Goal: Information Seeking & Learning: Learn about a topic

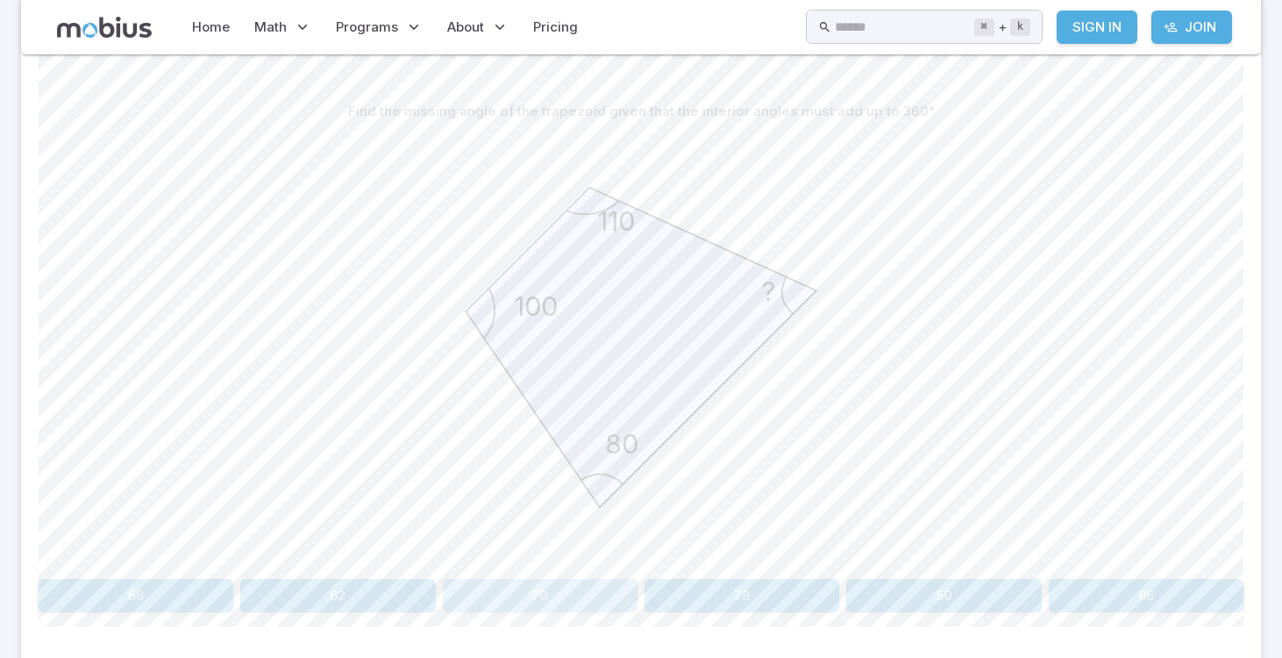
click at [547, 590] on button "70" at bounding box center [540, 595] width 195 height 33
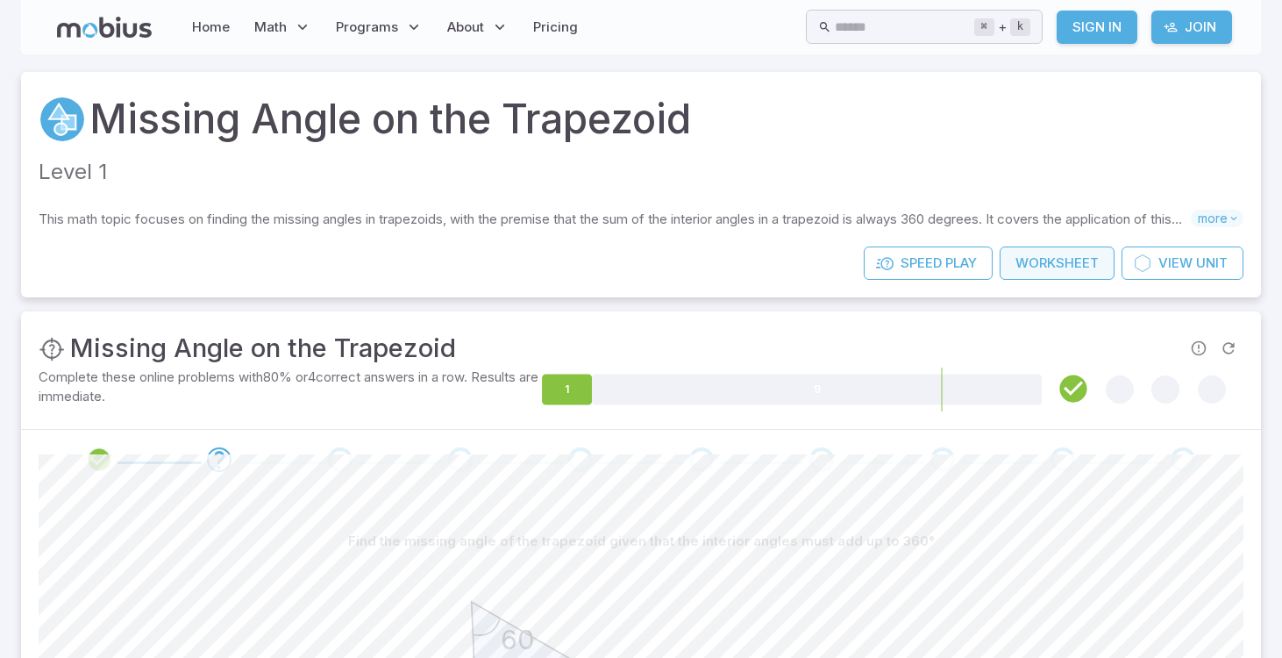
click at [1053, 258] on link "Worksheet" at bounding box center [1057, 262] width 115 height 33
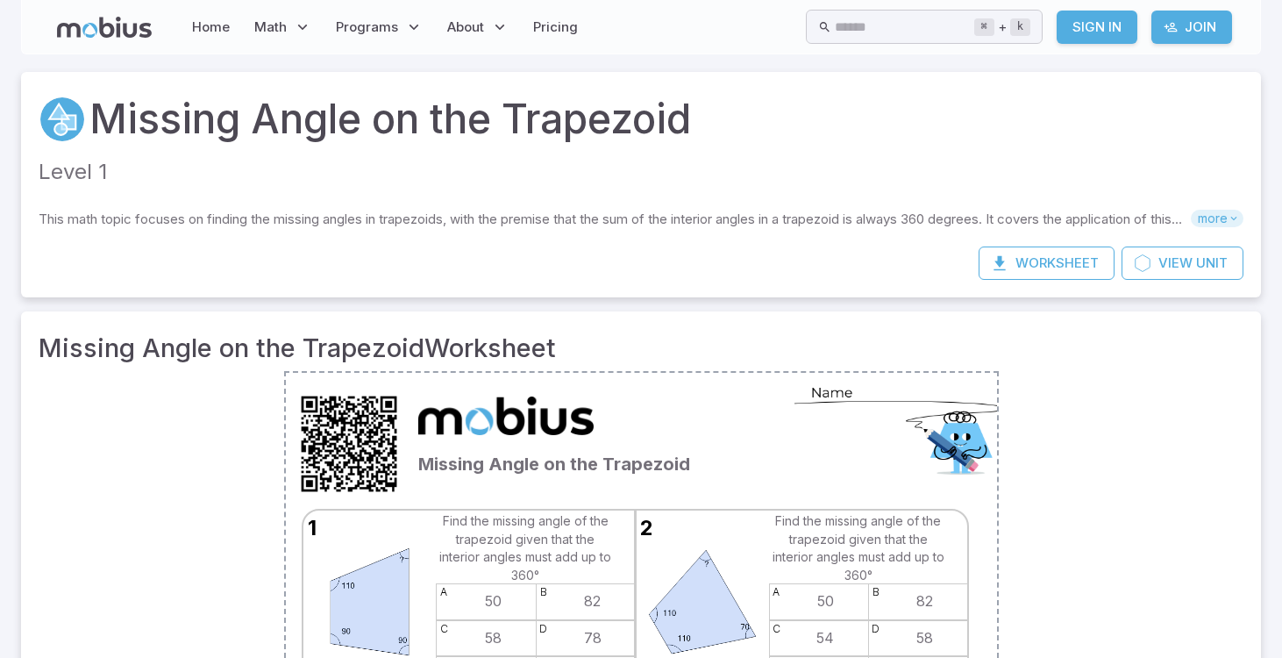
click at [1207, 213] on span "more" at bounding box center [1217, 219] width 53 height 18
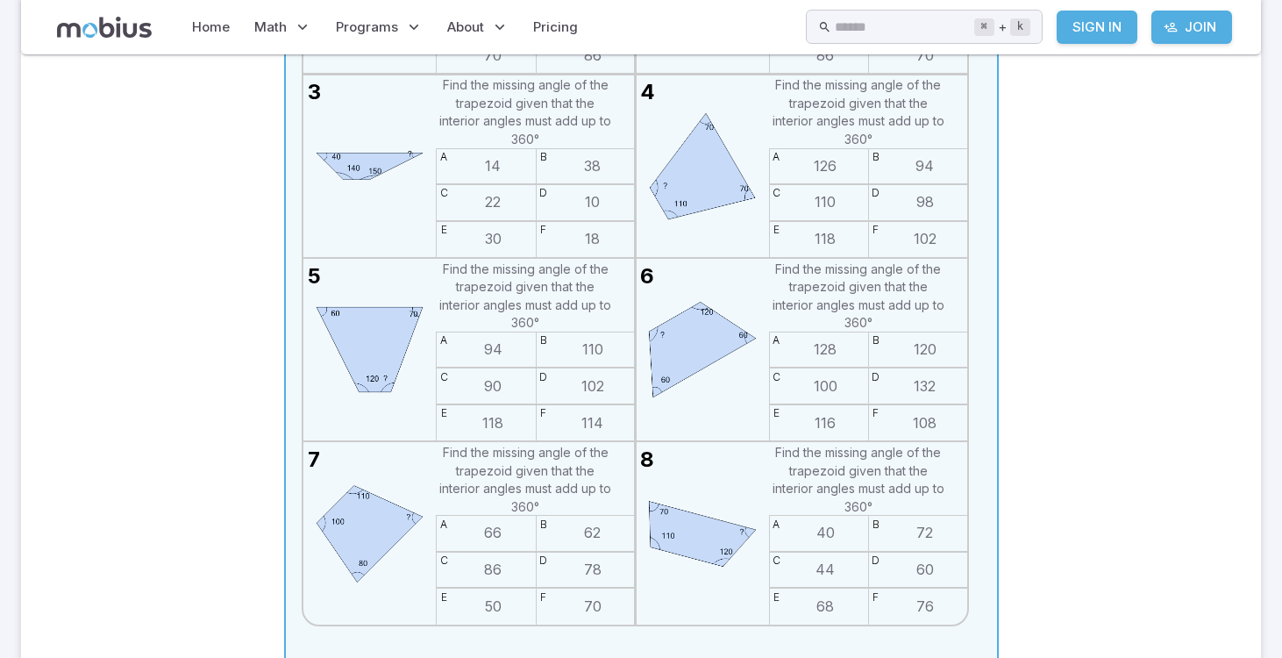
scroll to position [698, 0]
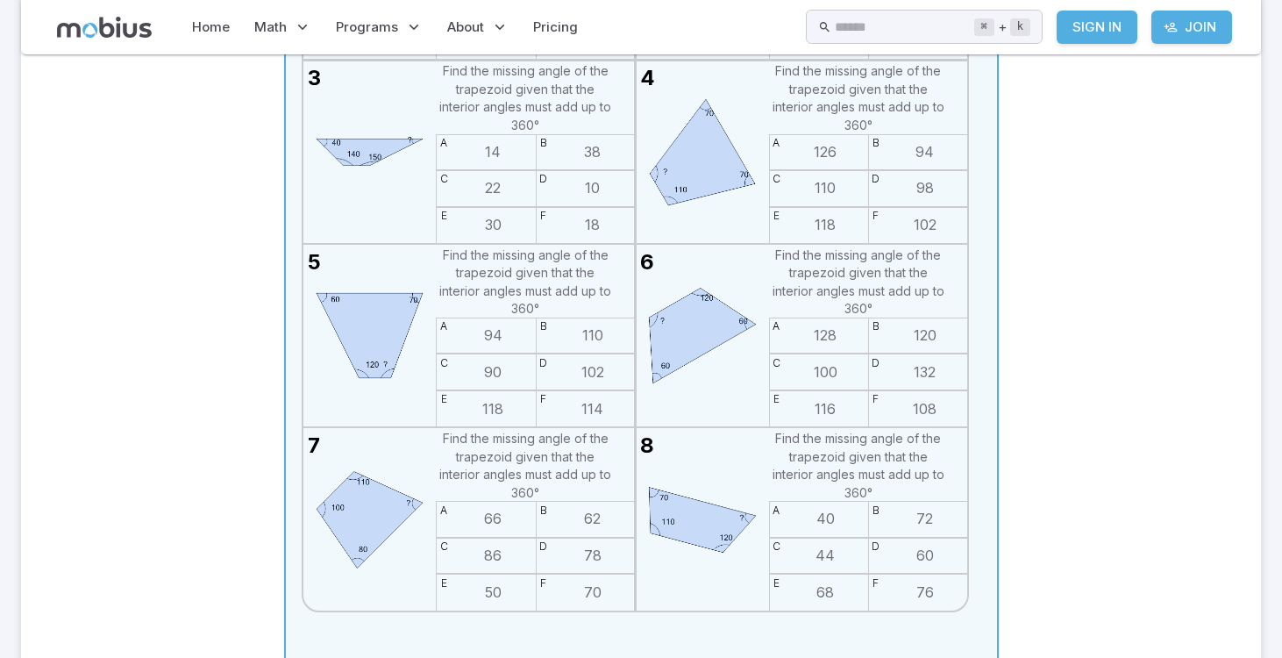
click at [653, 252] on icon at bounding box center [641, 242] width 112 height 112
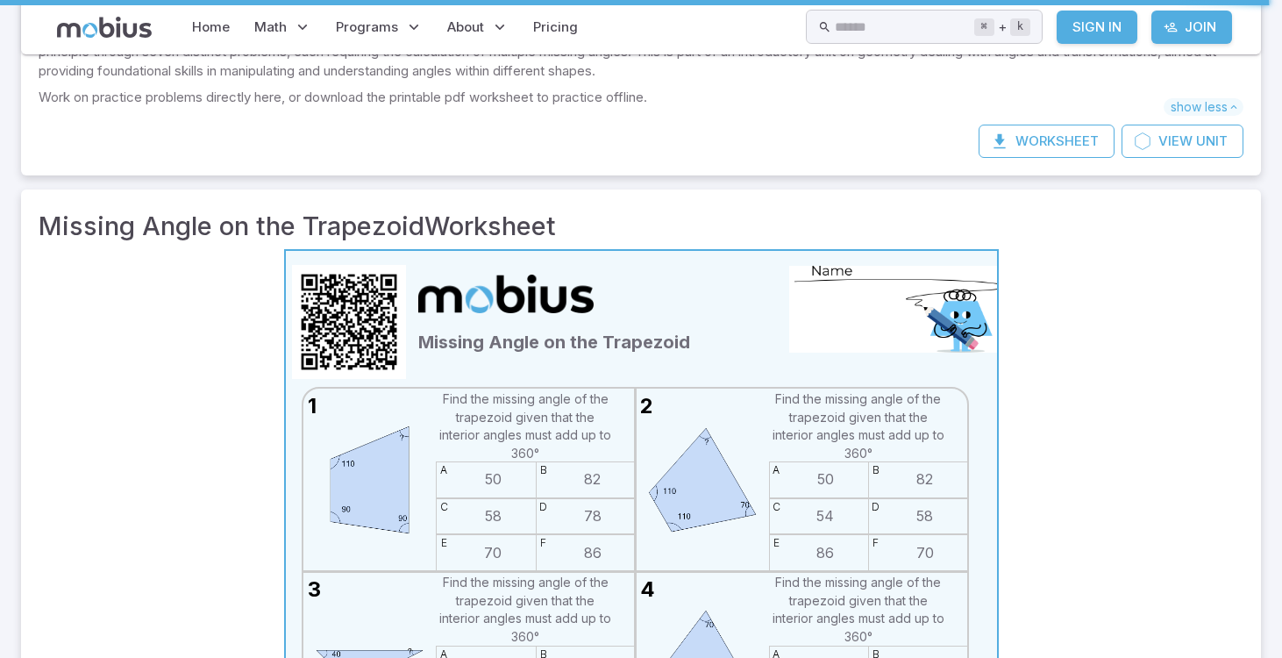
scroll to position [0, 0]
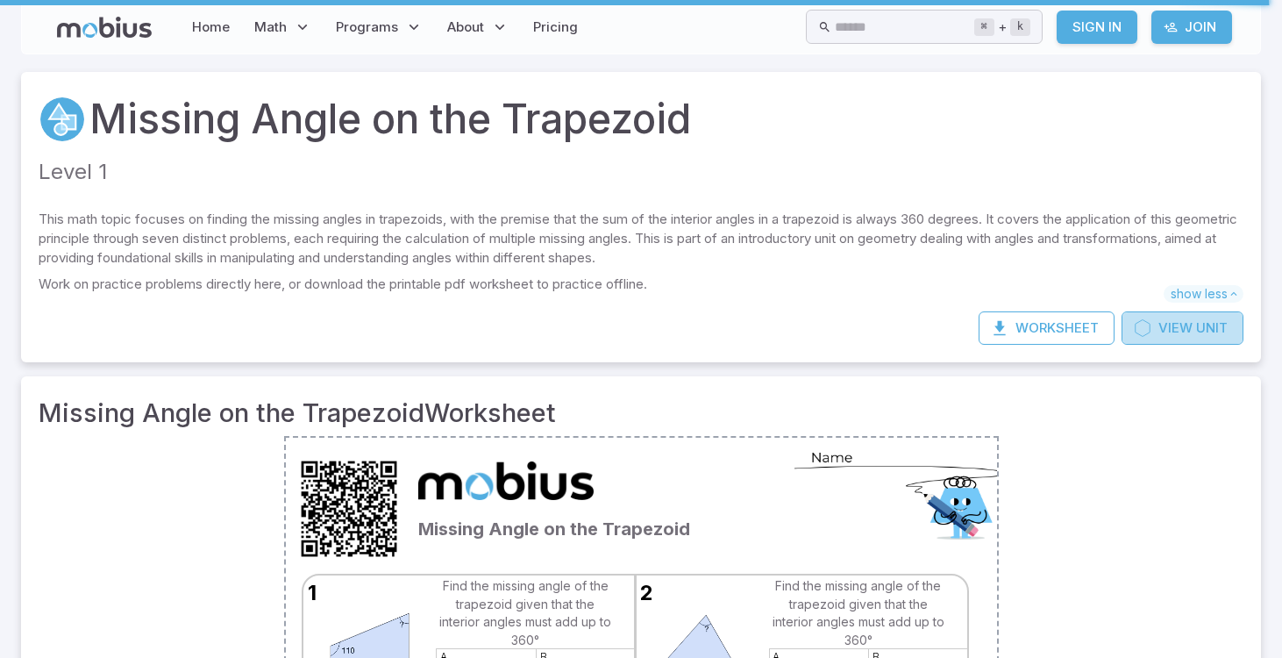
click at [1191, 326] on span "View" at bounding box center [1176, 327] width 34 height 19
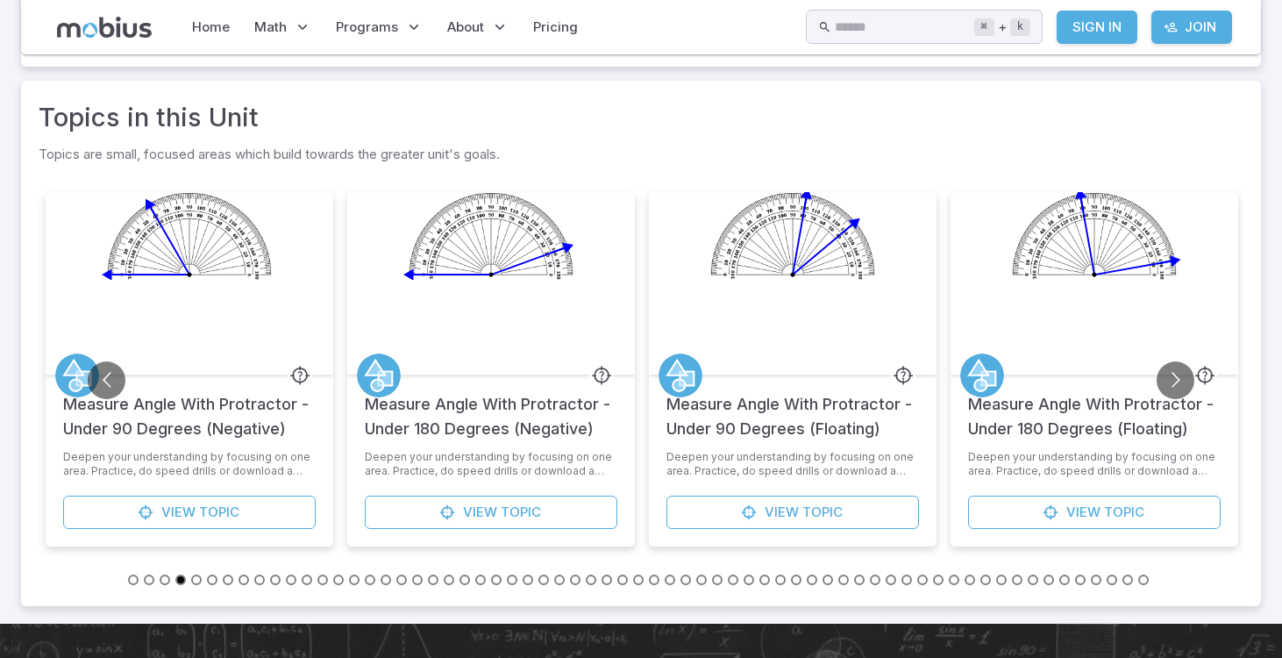
scroll to position [806, 0]
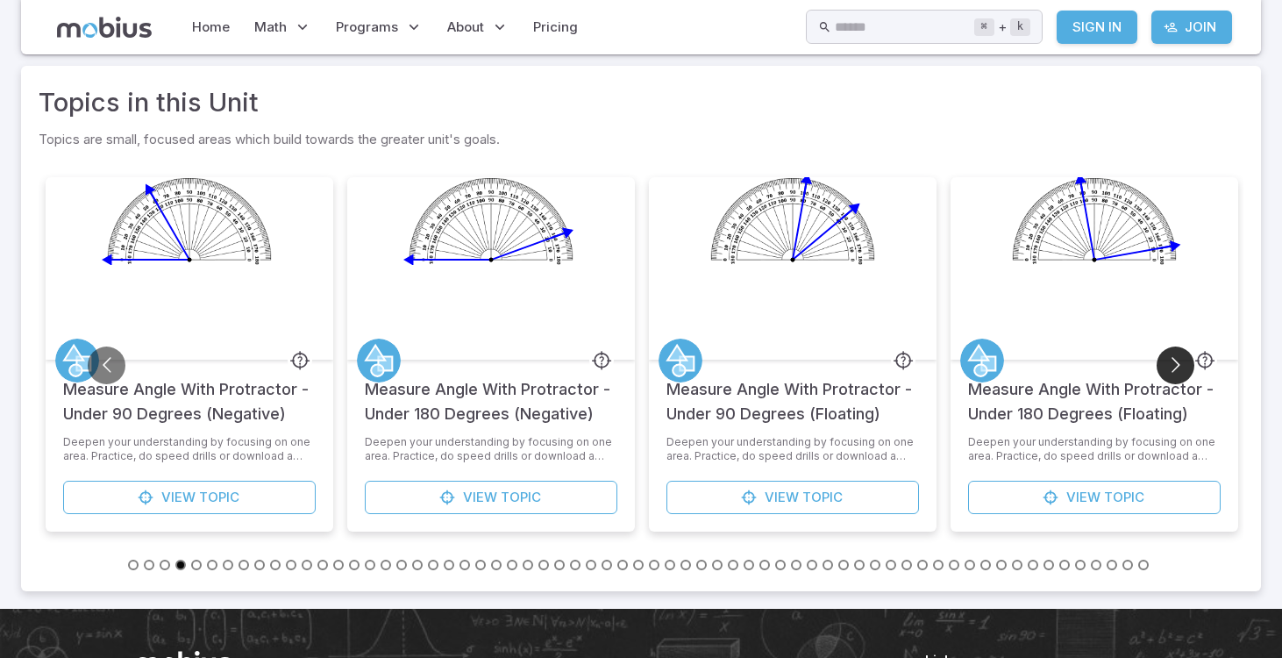
click at [1171, 362] on button "Go to next slide" at bounding box center [1176, 365] width 38 height 38
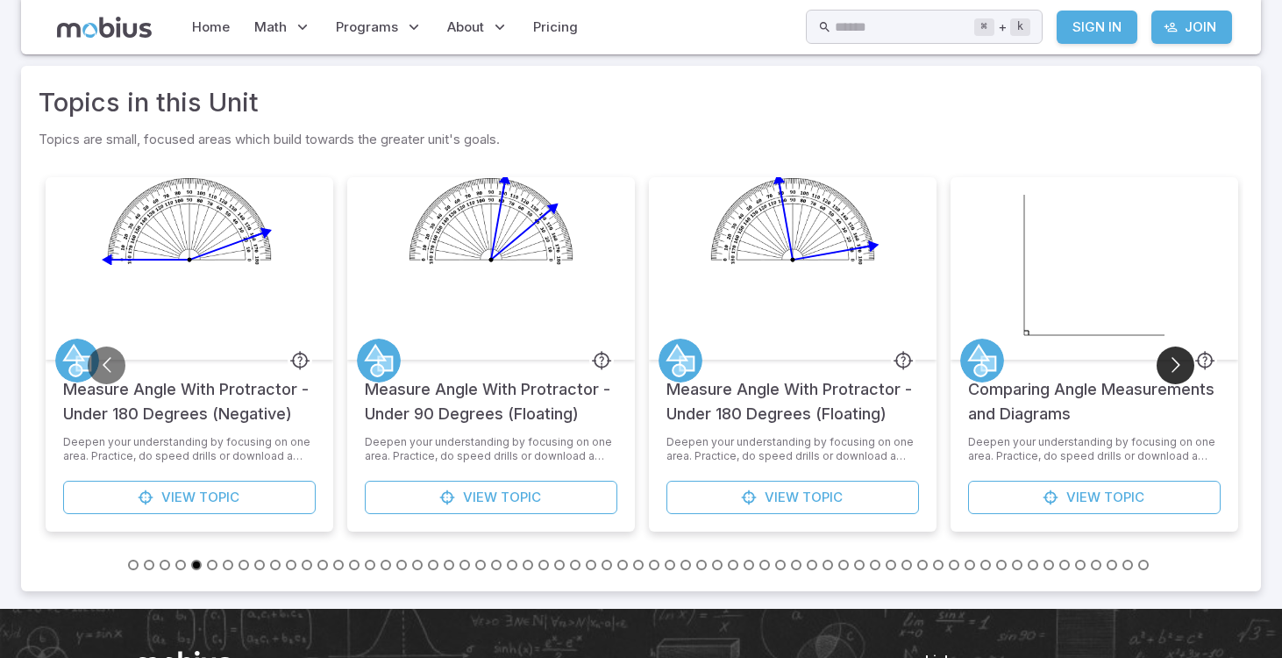
click at [1171, 362] on button "Go to next slide" at bounding box center [1176, 365] width 38 height 38
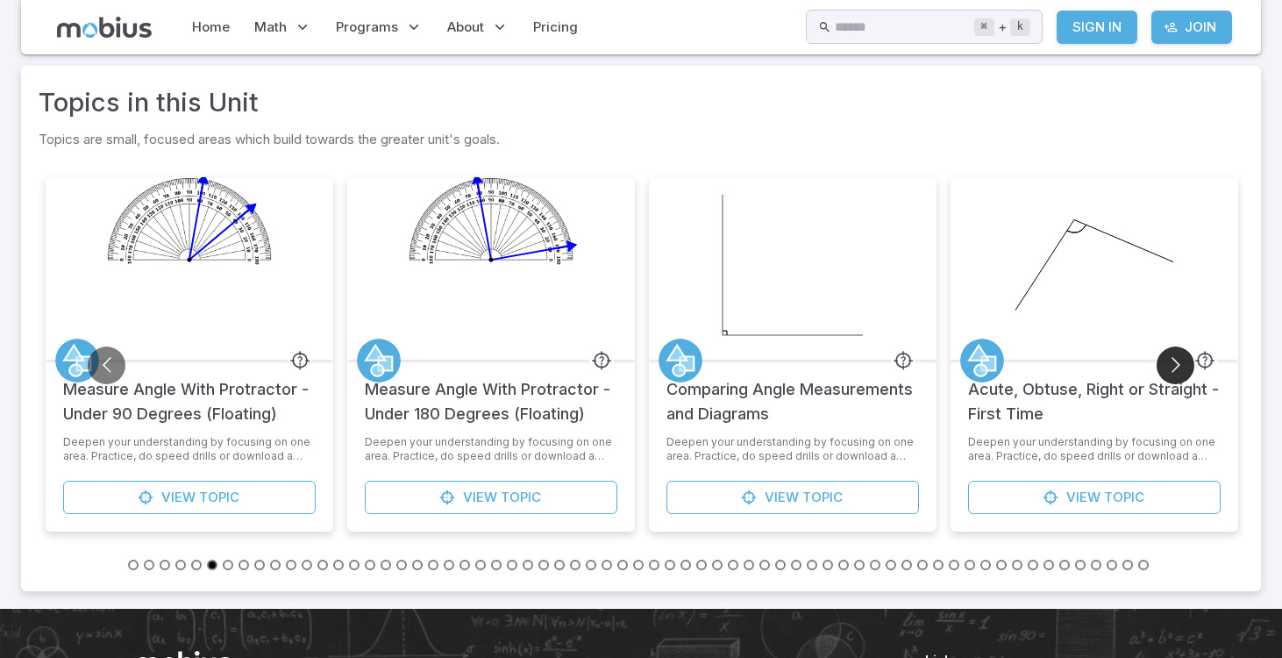
click at [1171, 362] on button "Go to next slide" at bounding box center [1176, 365] width 38 height 38
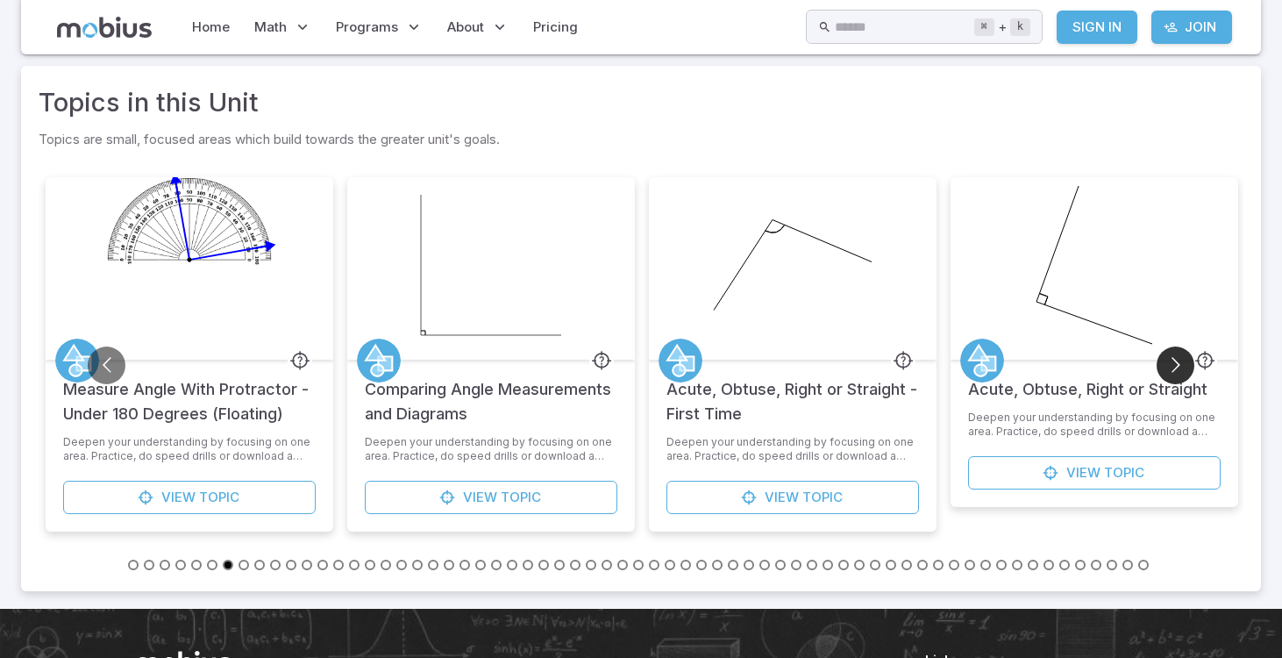
click at [1171, 362] on button "Go to next slide" at bounding box center [1176, 365] width 38 height 38
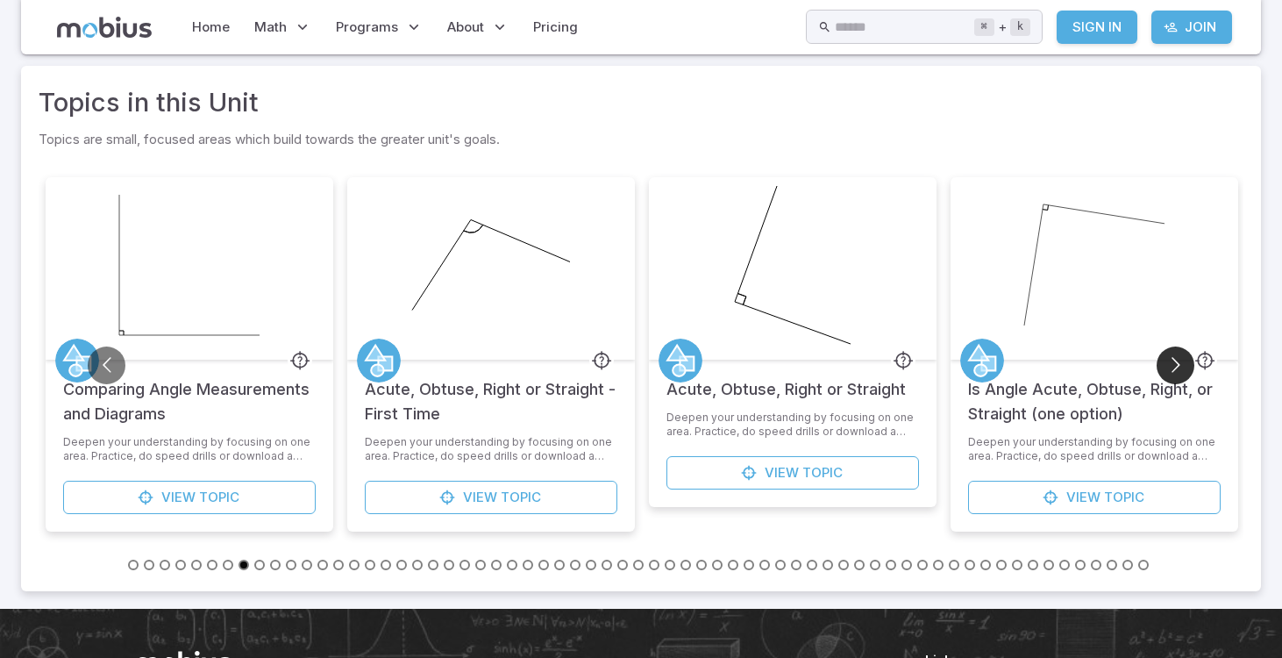
click at [1171, 362] on button "Go to next slide" at bounding box center [1176, 365] width 38 height 38
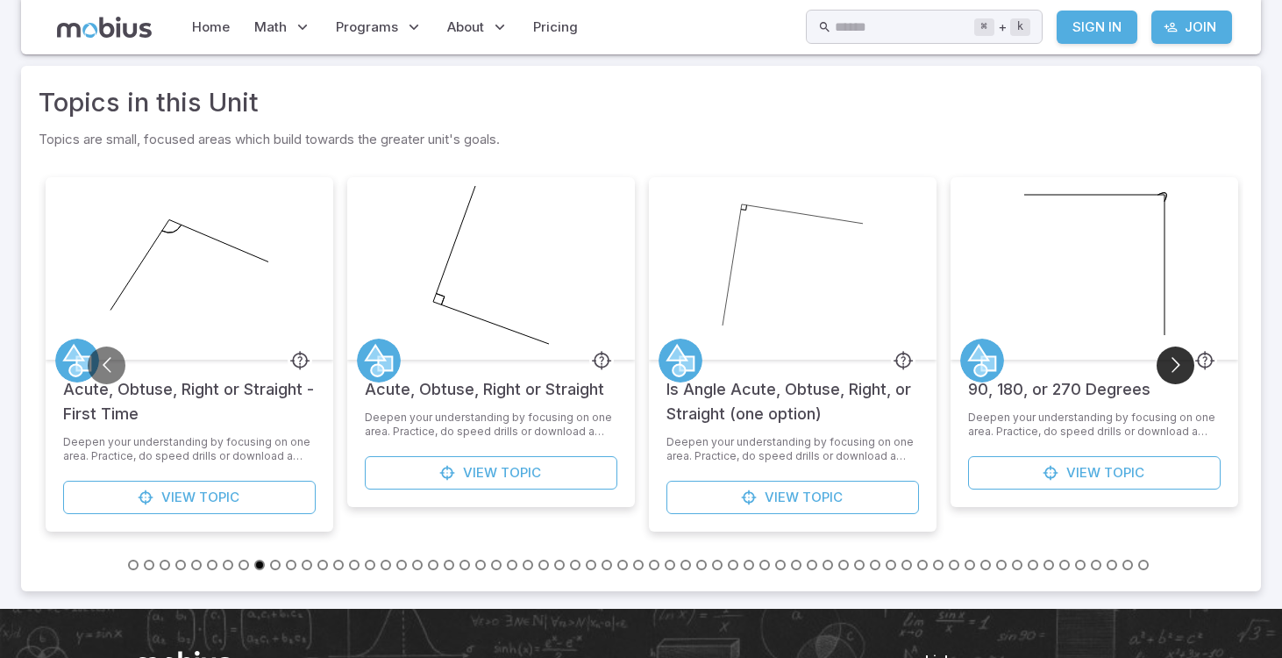
click at [1171, 362] on button "Go to next slide" at bounding box center [1176, 365] width 38 height 38
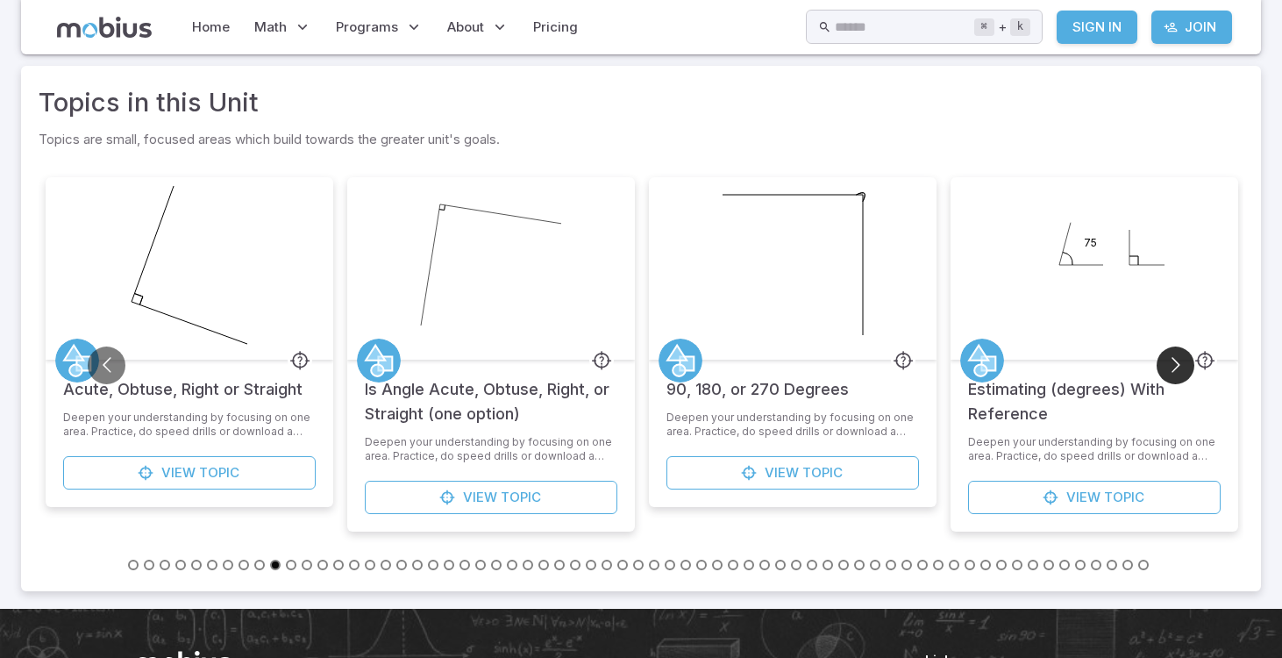
click at [1171, 362] on button "Go to next slide" at bounding box center [1176, 365] width 38 height 38
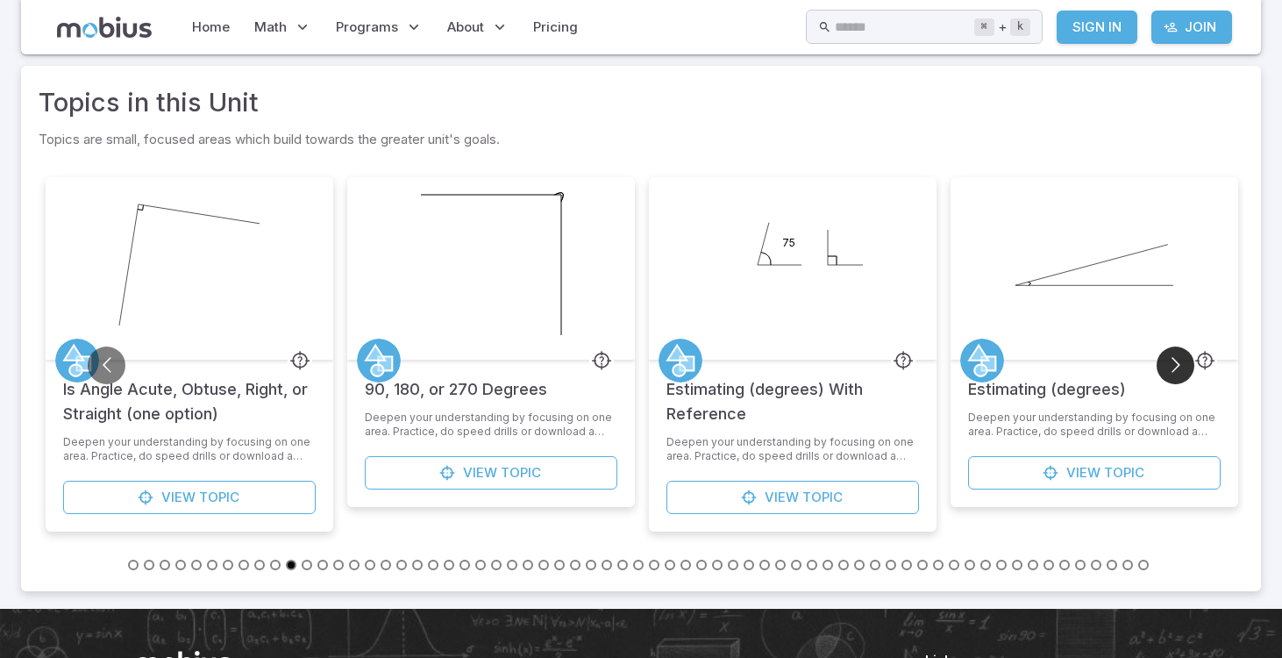
click at [1171, 362] on button "Go to next slide" at bounding box center [1176, 365] width 38 height 38
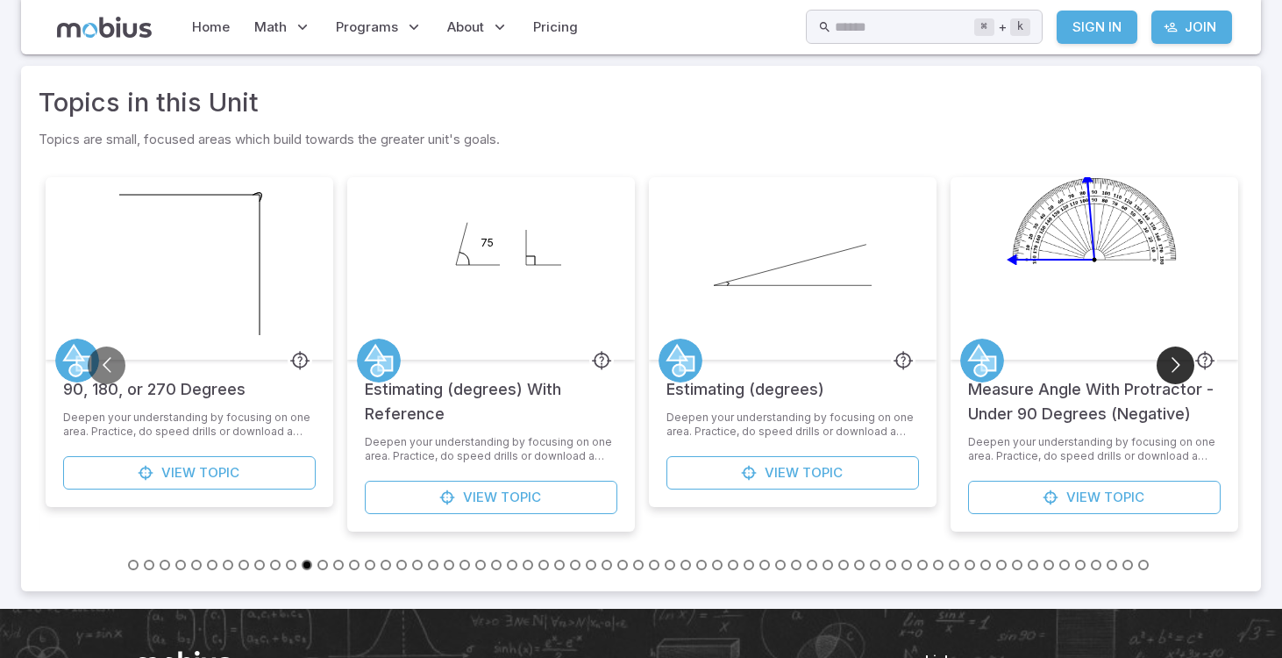
click at [1171, 362] on button "Go to next slide" at bounding box center [1176, 365] width 38 height 38
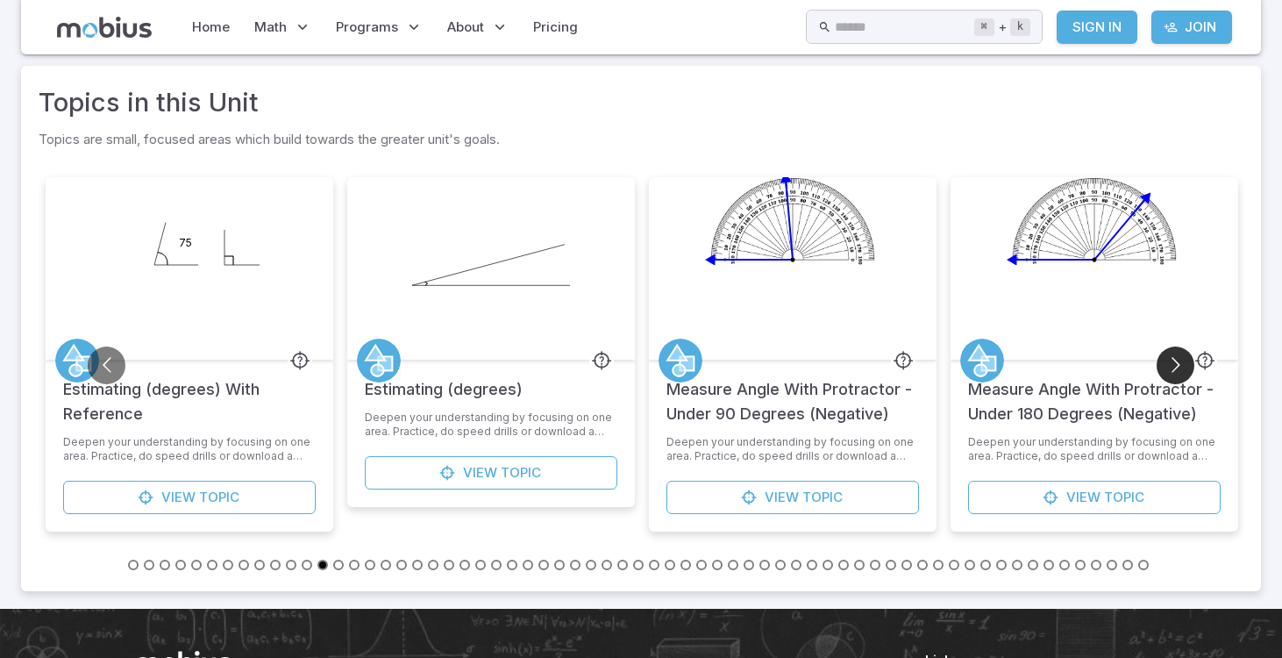
click at [1171, 362] on button "Go to next slide" at bounding box center [1176, 365] width 38 height 38
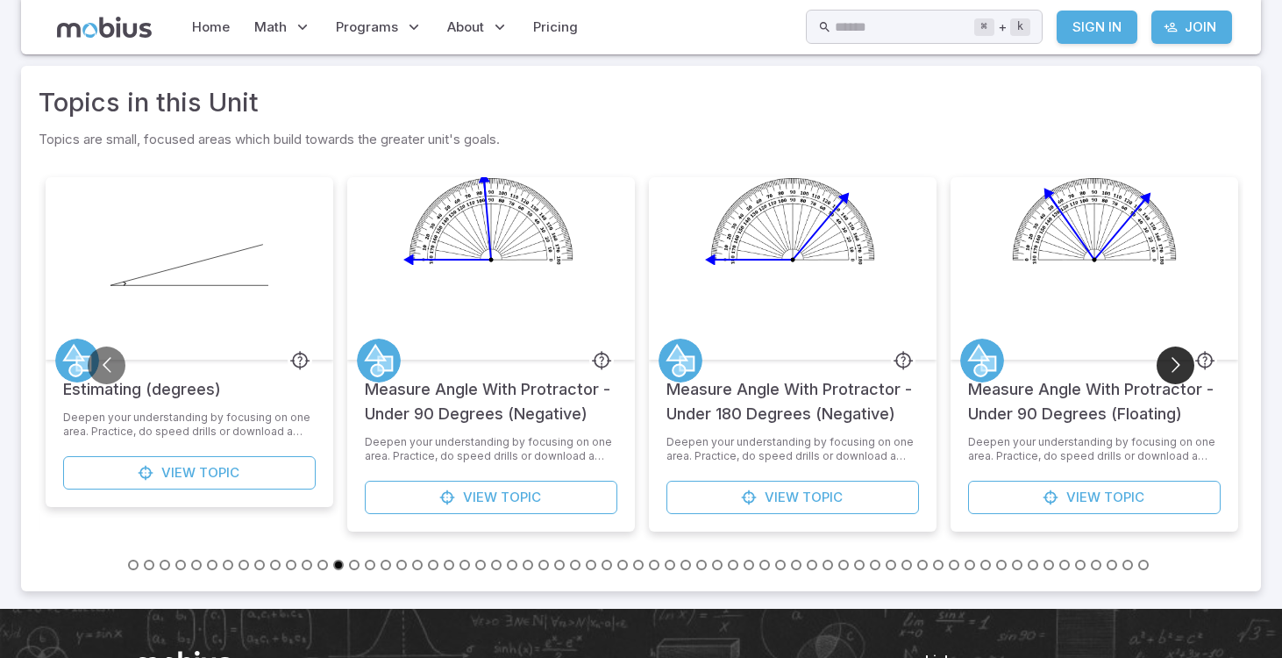
click at [1171, 362] on button "Go to next slide" at bounding box center [1176, 365] width 38 height 38
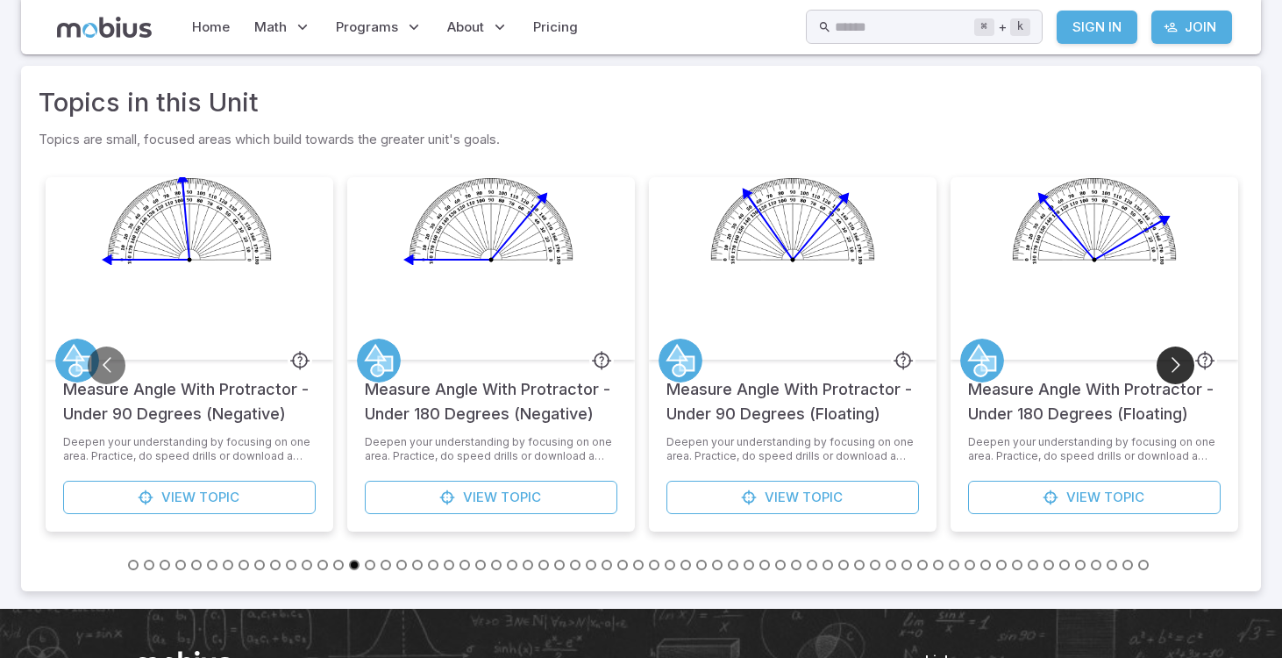
click at [1171, 362] on button "Go to next slide" at bounding box center [1176, 365] width 38 height 38
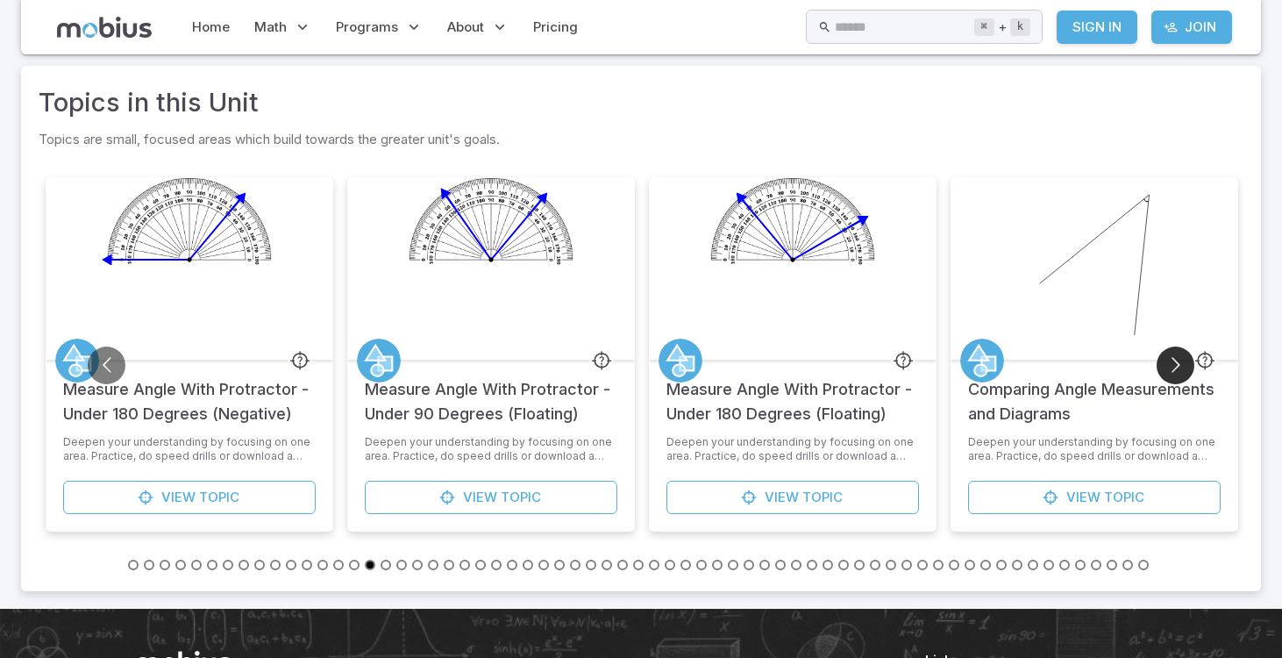
click at [1171, 362] on button "Go to next slide" at bounding box center [1176, 365] width 38 height 38
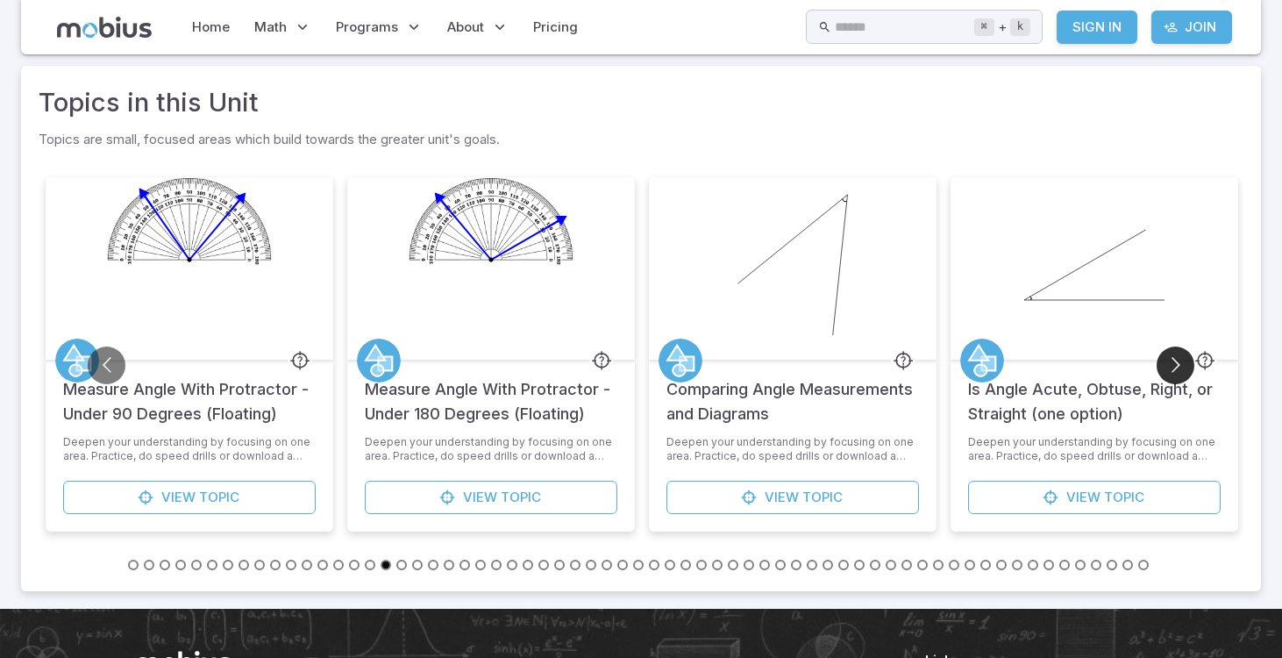
click at [1171, 362] on button "Go to next slide" at bounding box center [1176, 365] width 38 height 38
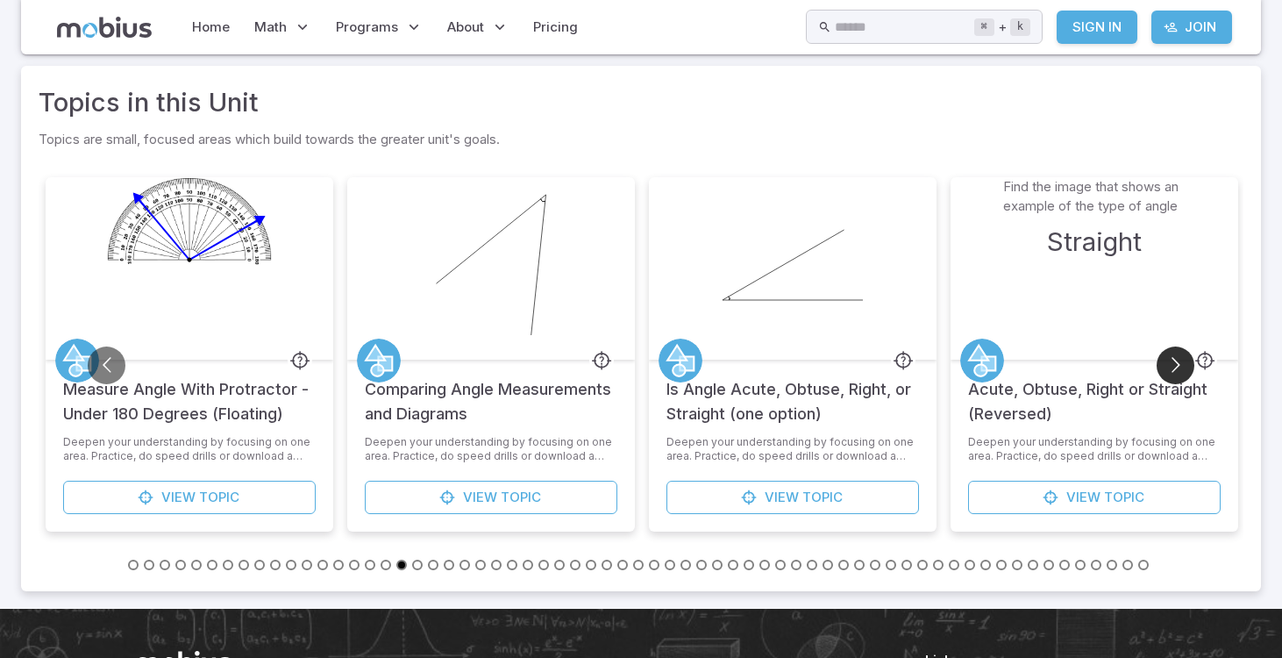
click at [1171, 362] on button "Go to next slide" at bounding box center [1176, 365] width 38 height 38
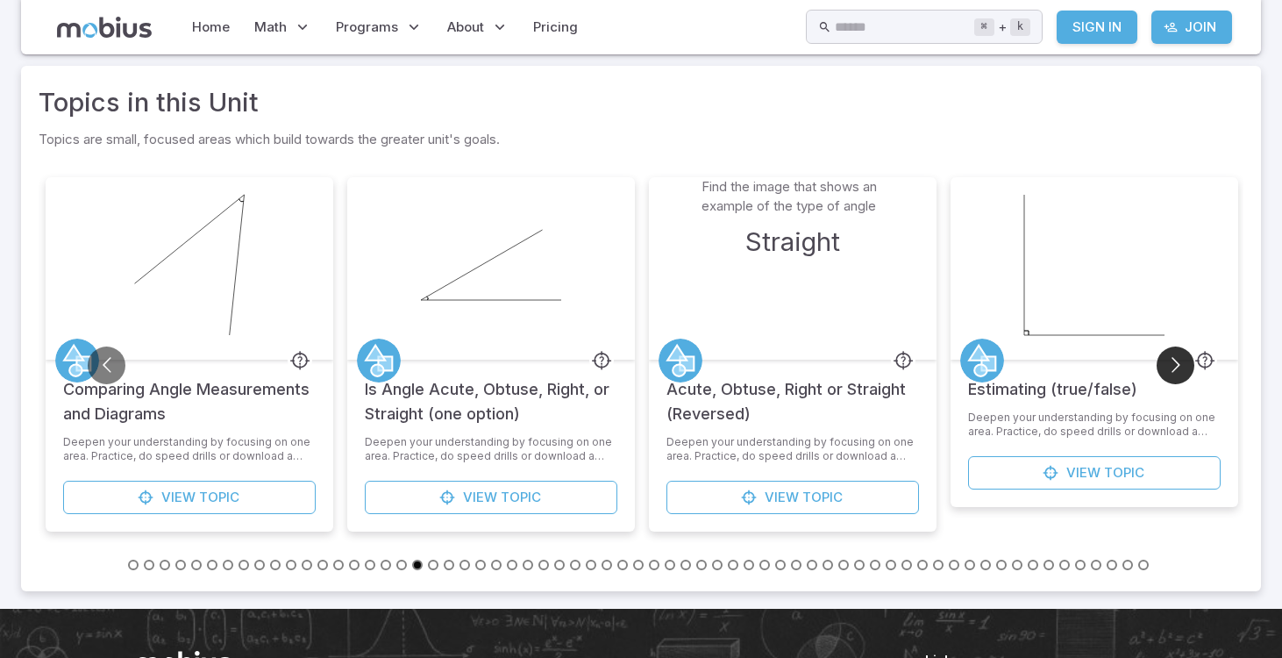
click at [1171, 362] on button "Go to next slide" at bounding box center [1176, 365] width 38 height 38
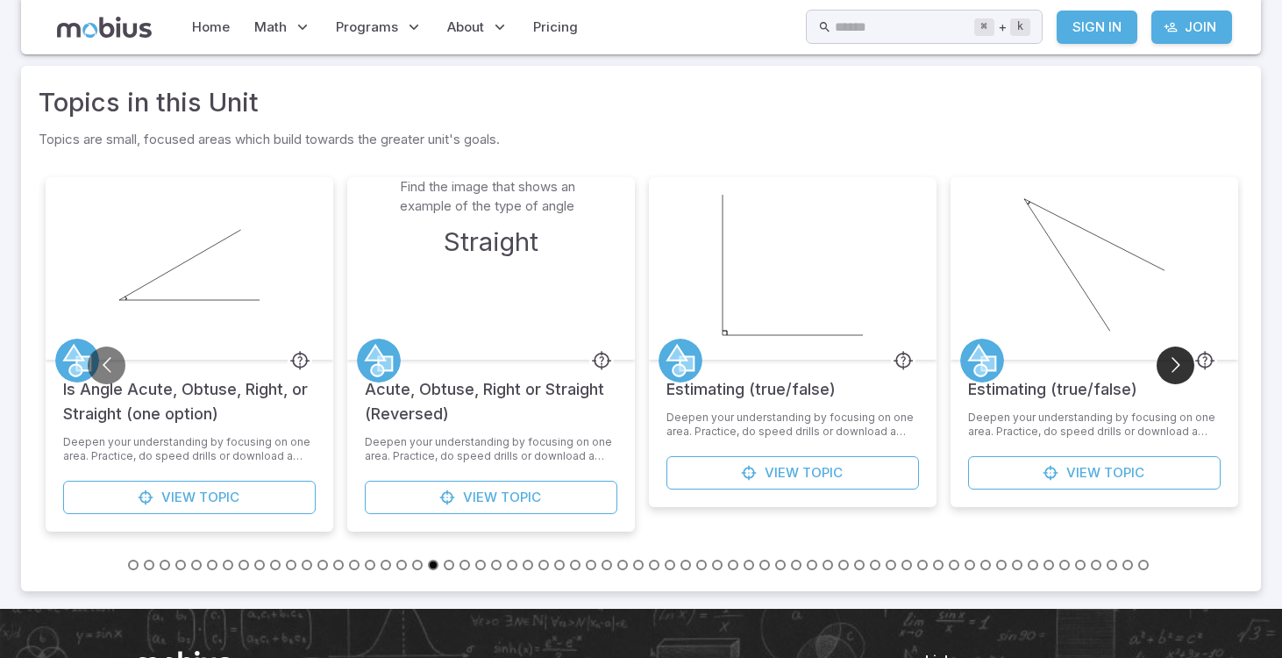
click at [1171, 362] on button "Go to next slide" at bounding box center [1176, 365] width 38 height 38
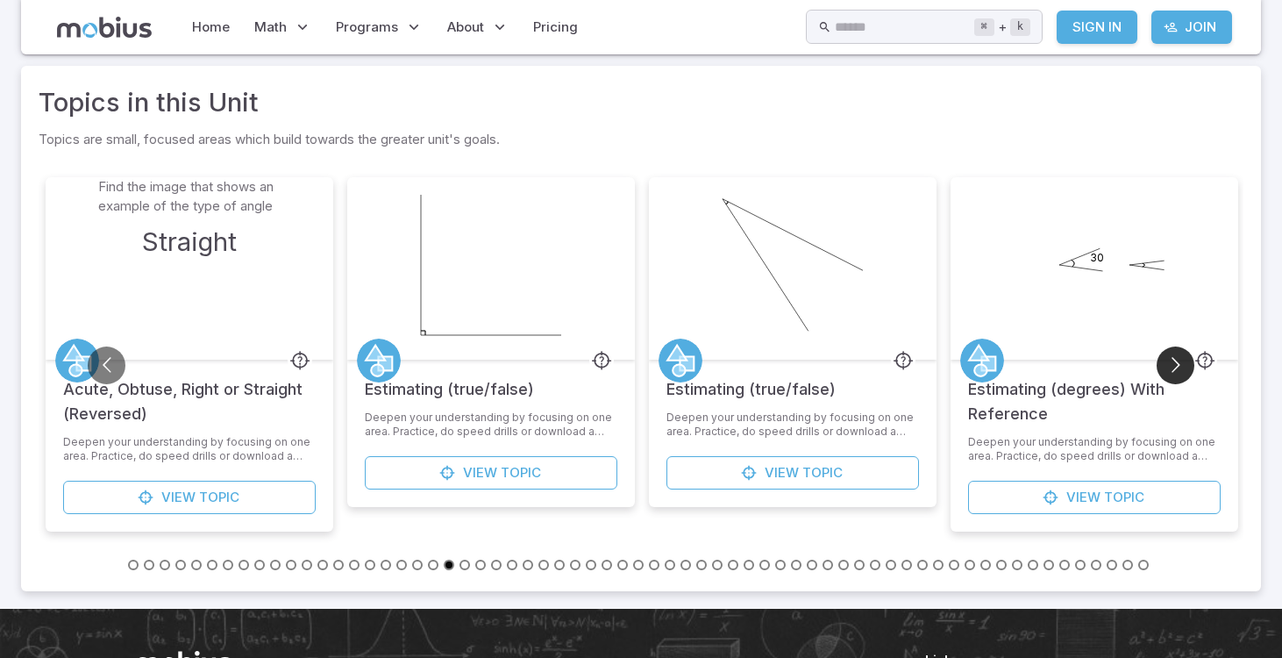
click at [1171, 362] on button "Go to next slide" at bounding box center [1176, 365] width 38 height 38
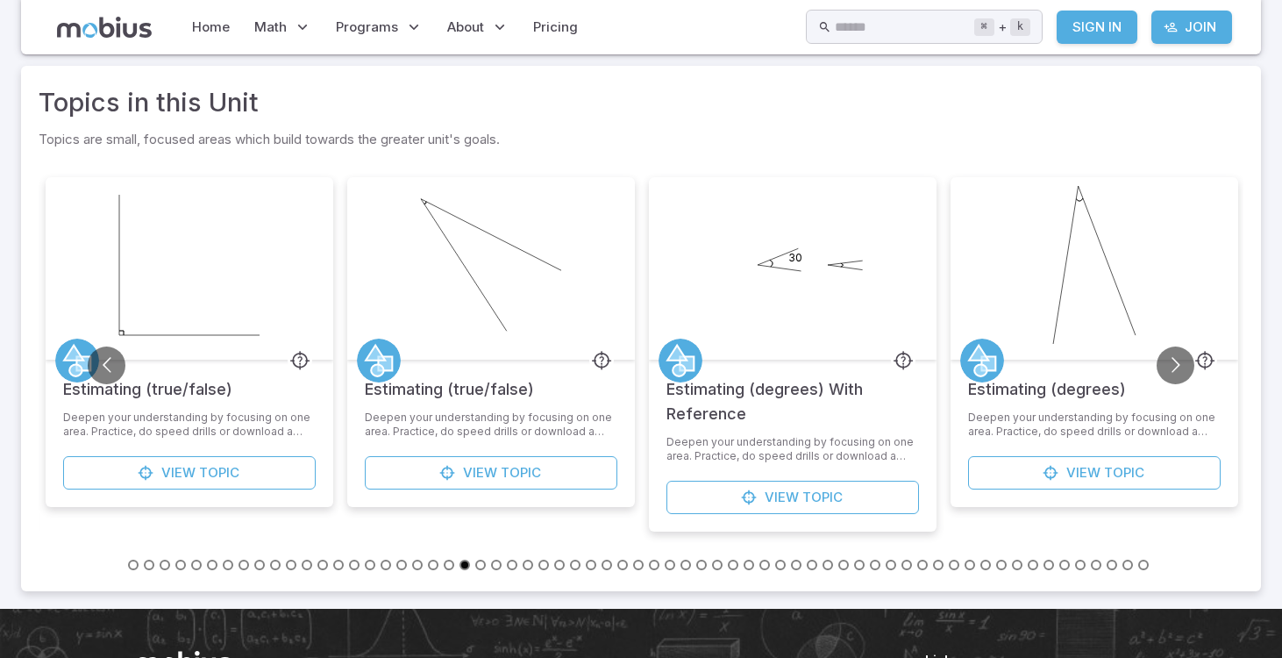
click at [924, 563] on button "Go to slide 51" at bounding box center [922, 565] width 11 height 11
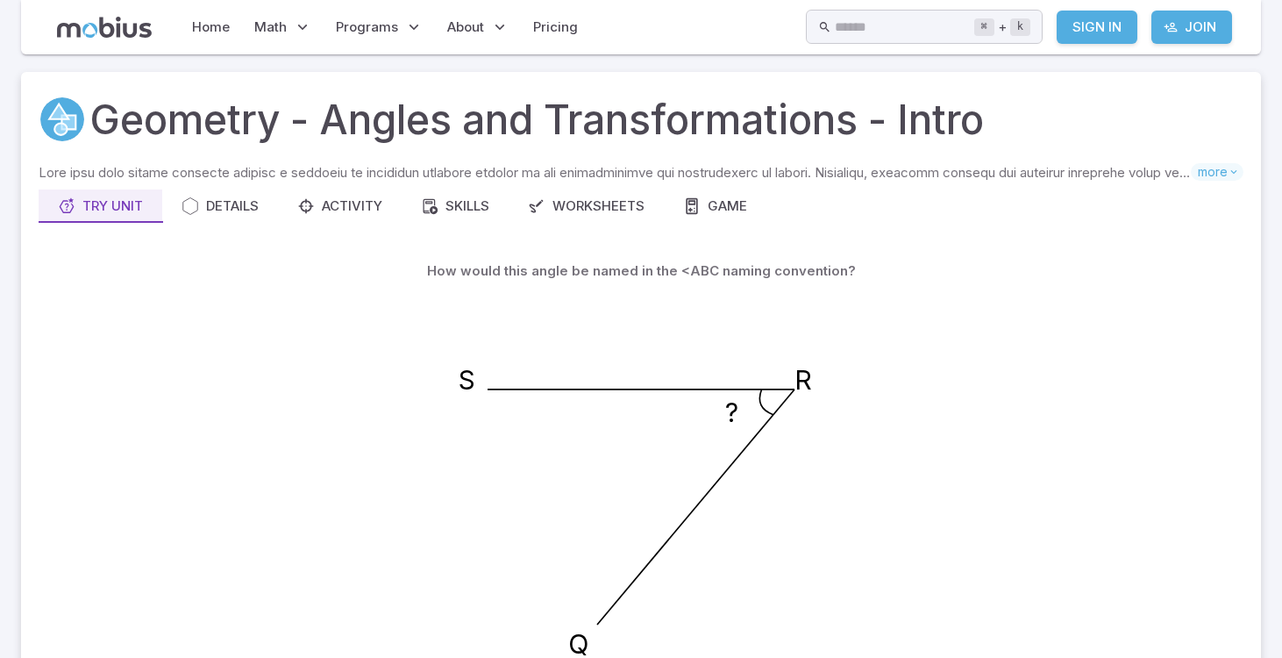
scroll to position [806, 0]
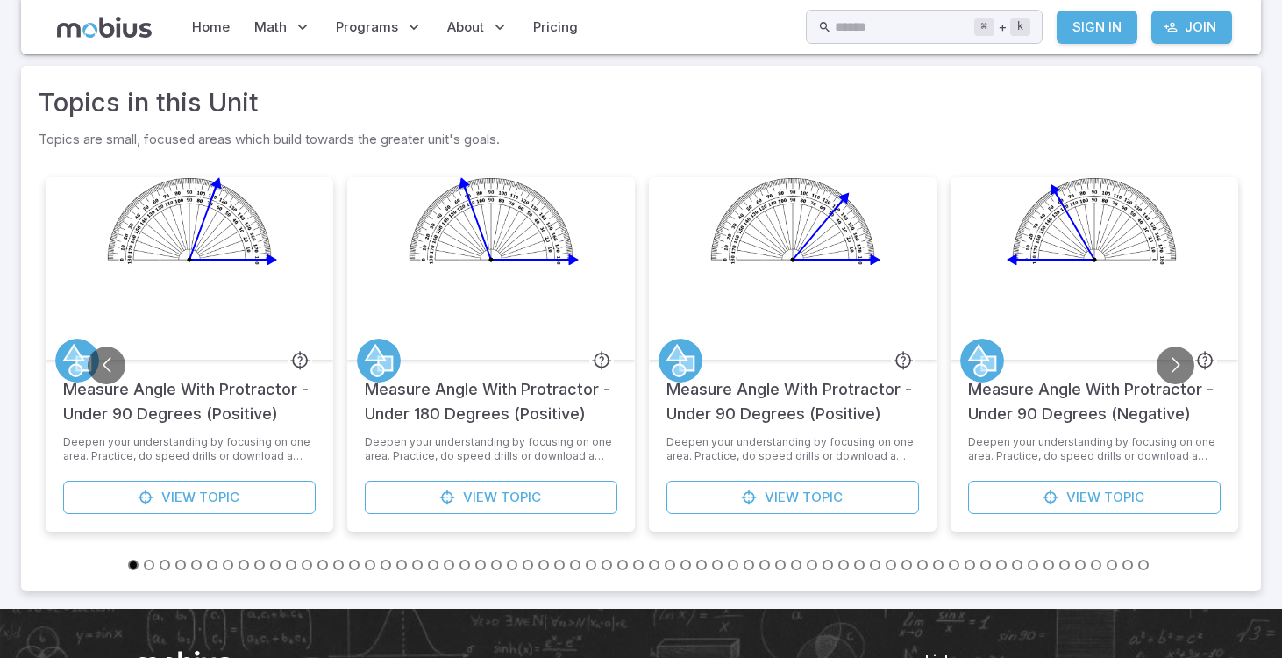
click at [644, 562] on li at bounding box center [641, 563] width 16 height 19
click at [650, 564] on button "Go to slide 34" at bounding box center [654, 565] width 11 height 11
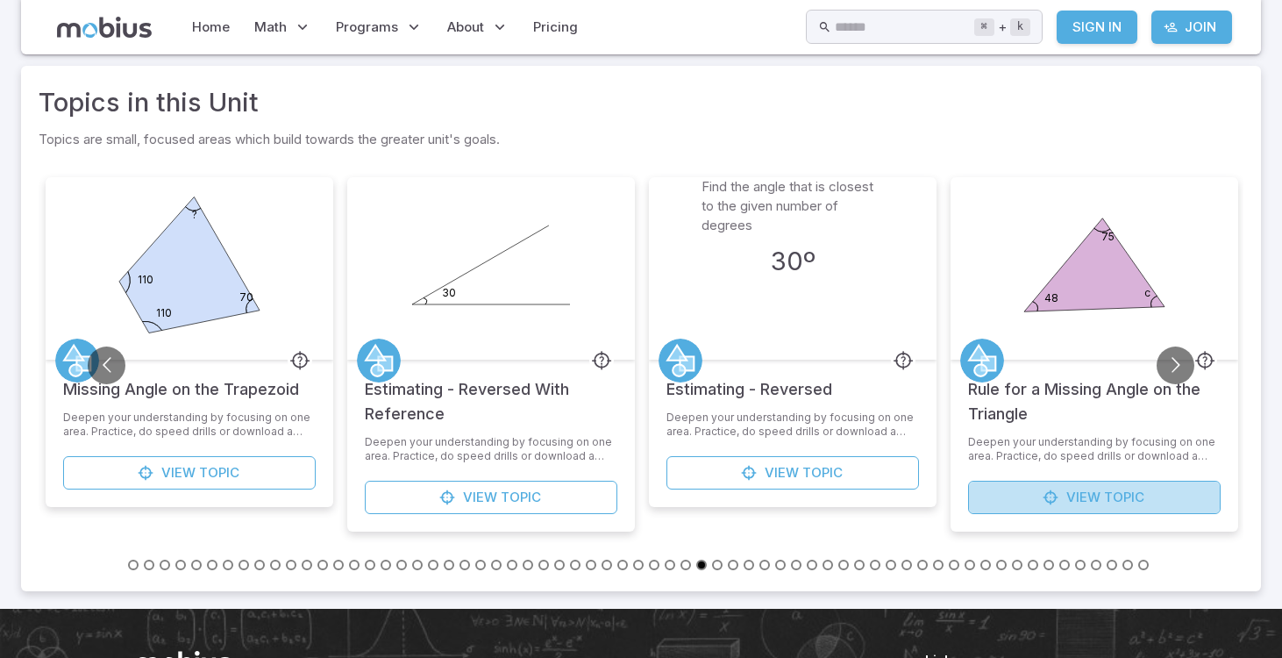
click at [1069, 494] on span "View" at bounding box center [1084, 497] width 34 height 19
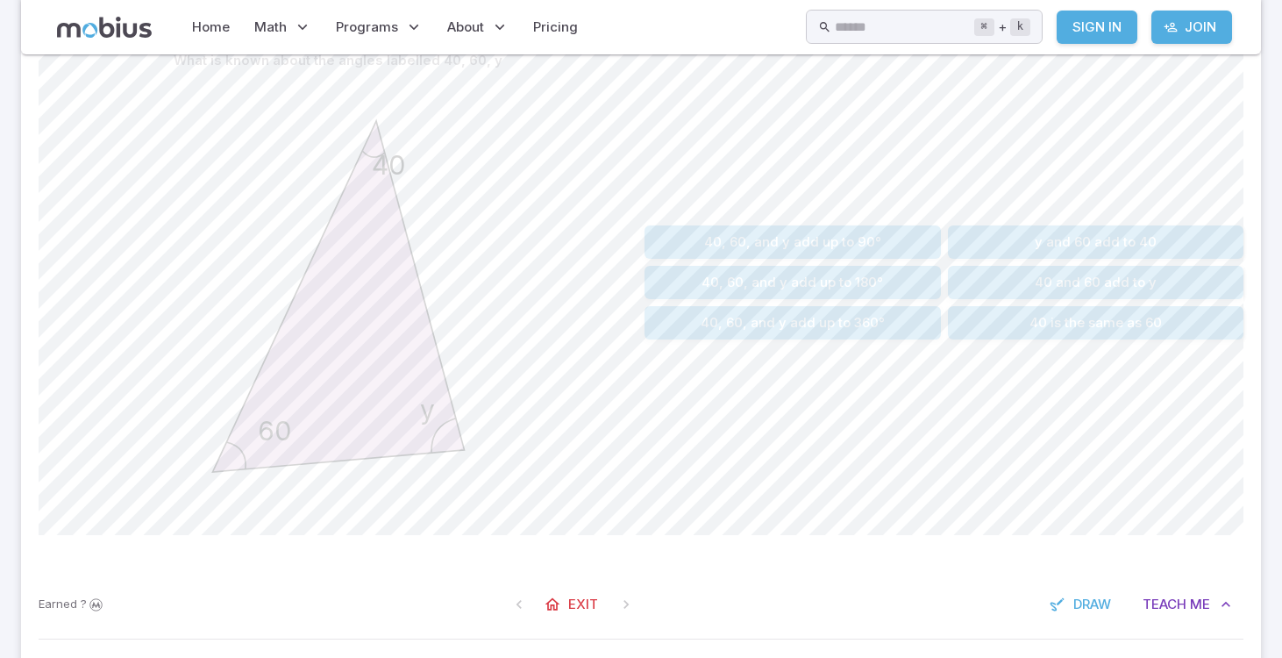
scroll to position [475, 0]
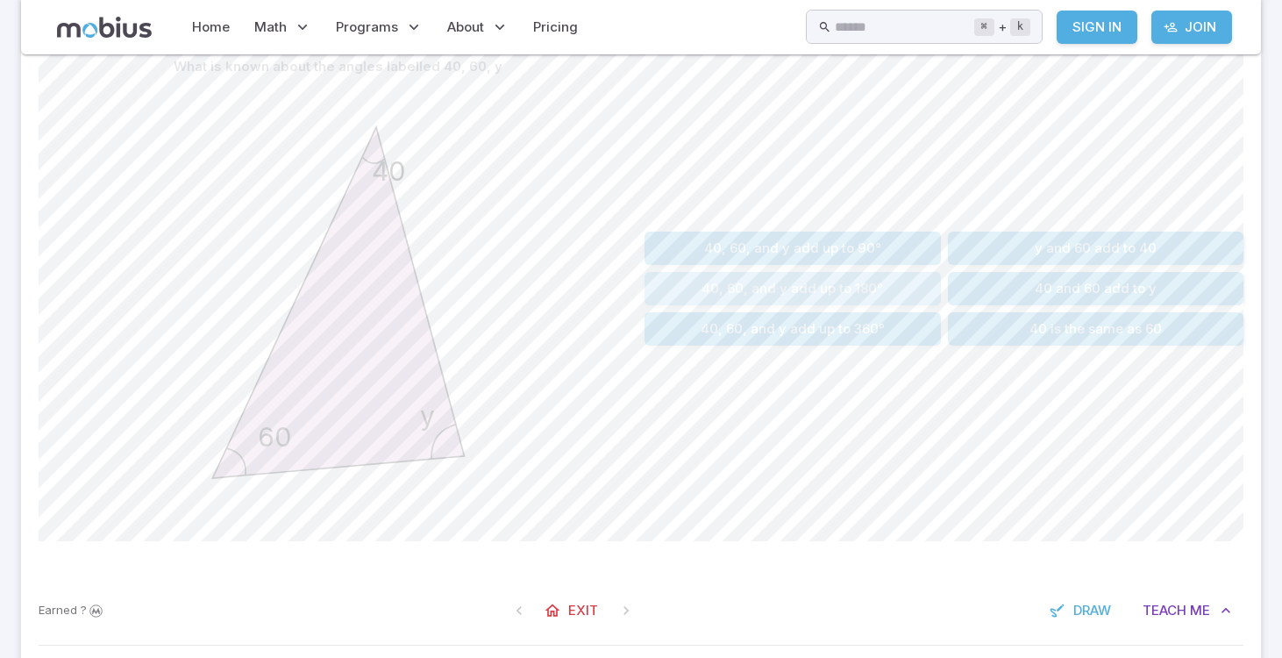
click at [896, 287] on button "40, 60, and y add up to 180°" at bounding box center [793, 288] width 296 height 33
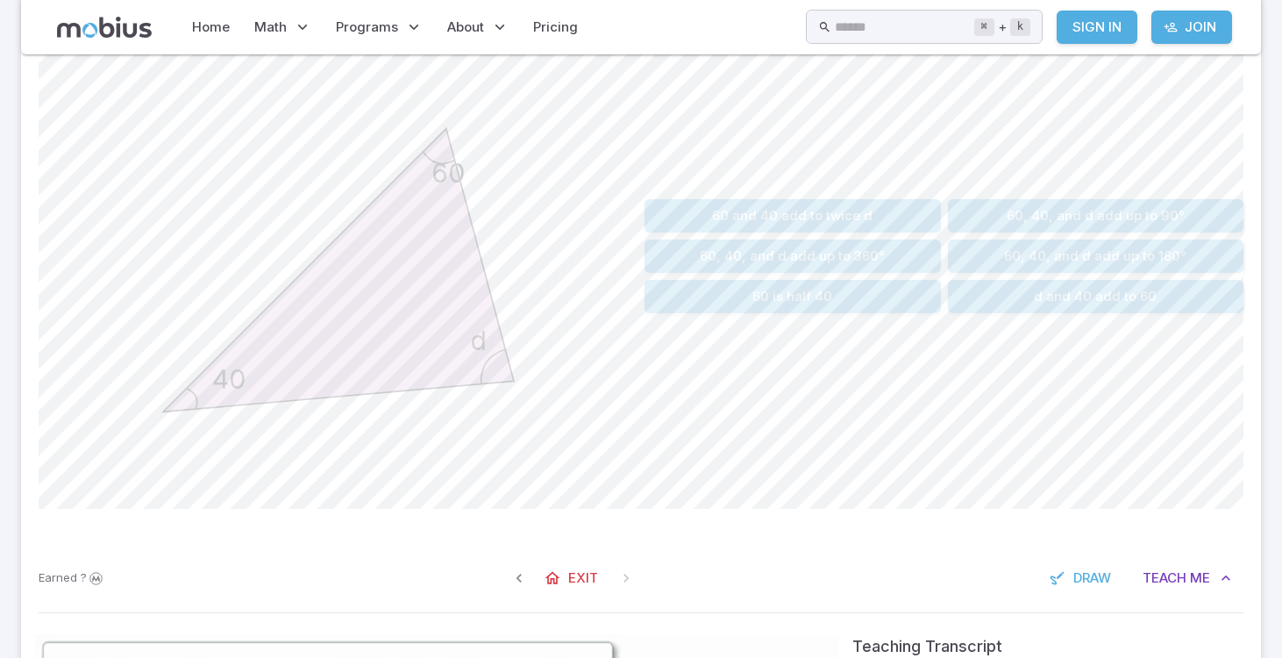
scroll to position [503, 0]
click at [1012, 258] on button "60, 40, and d add up to 180°" at bounding box center [1096, 259] width 296 height 33
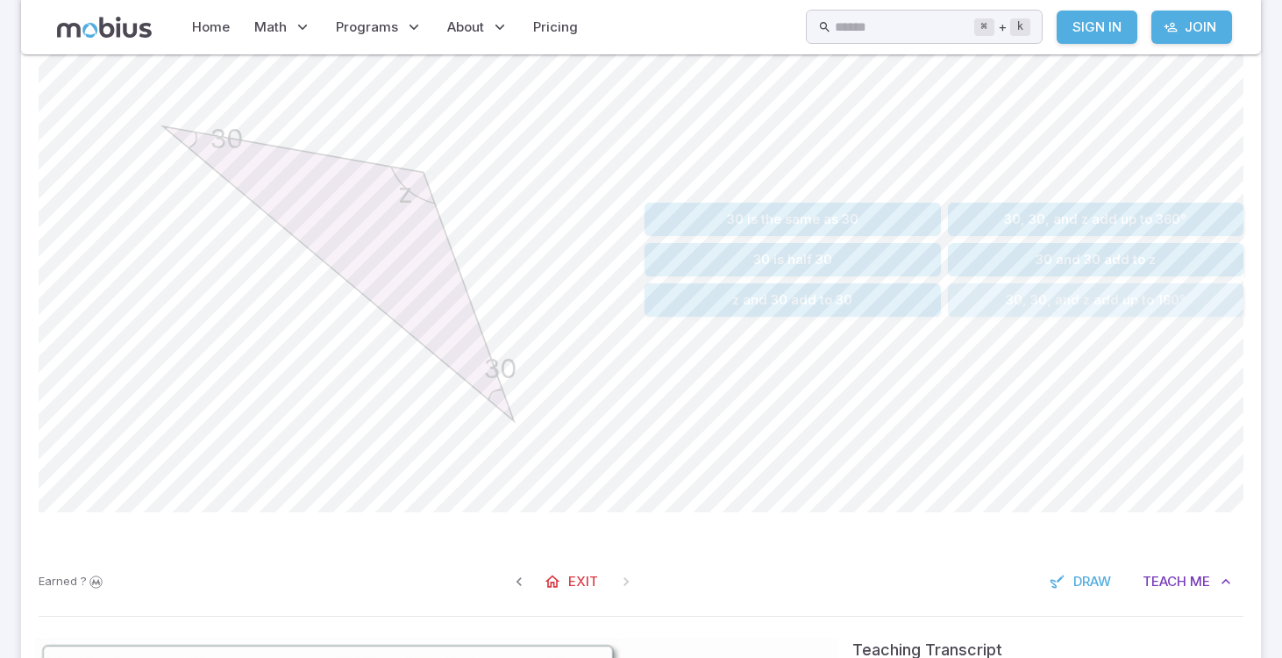
click at [1029, 307] on button "30, 30, and z add up to 180°" at bounding box center [1096, 299] width 296 height 33
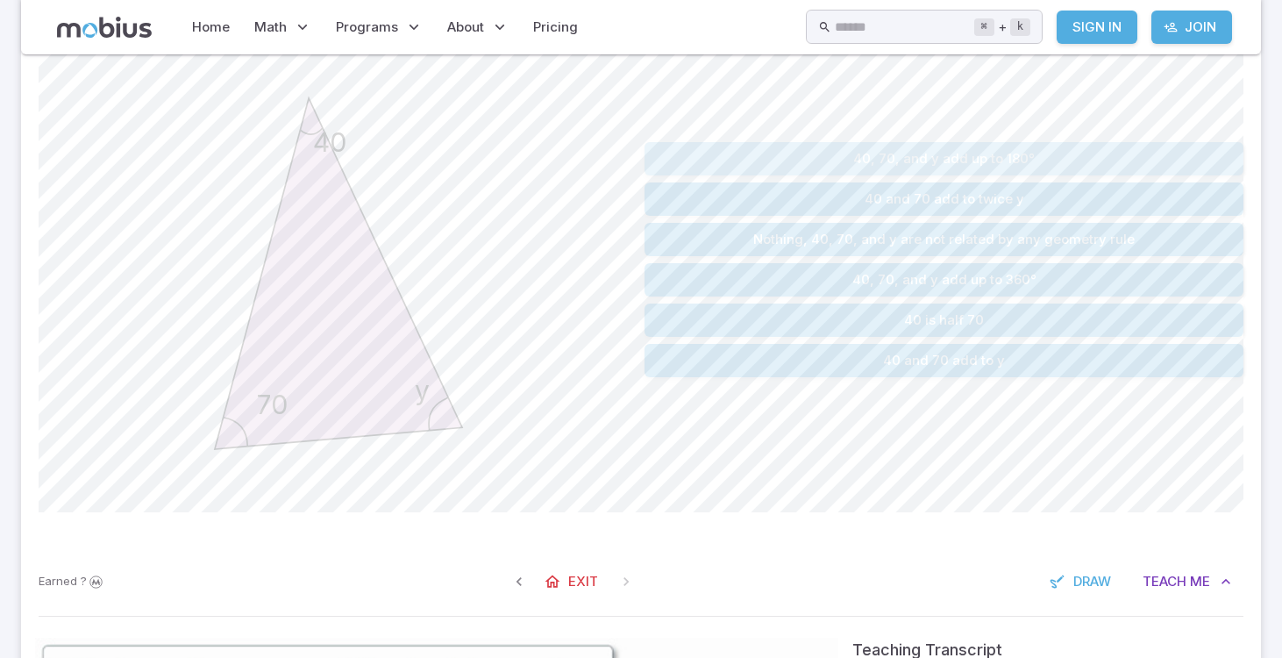
click at [1001, 157] on button "40, 70, and y add up to 180°" at bounding box center [944, 158] width 599 height 33
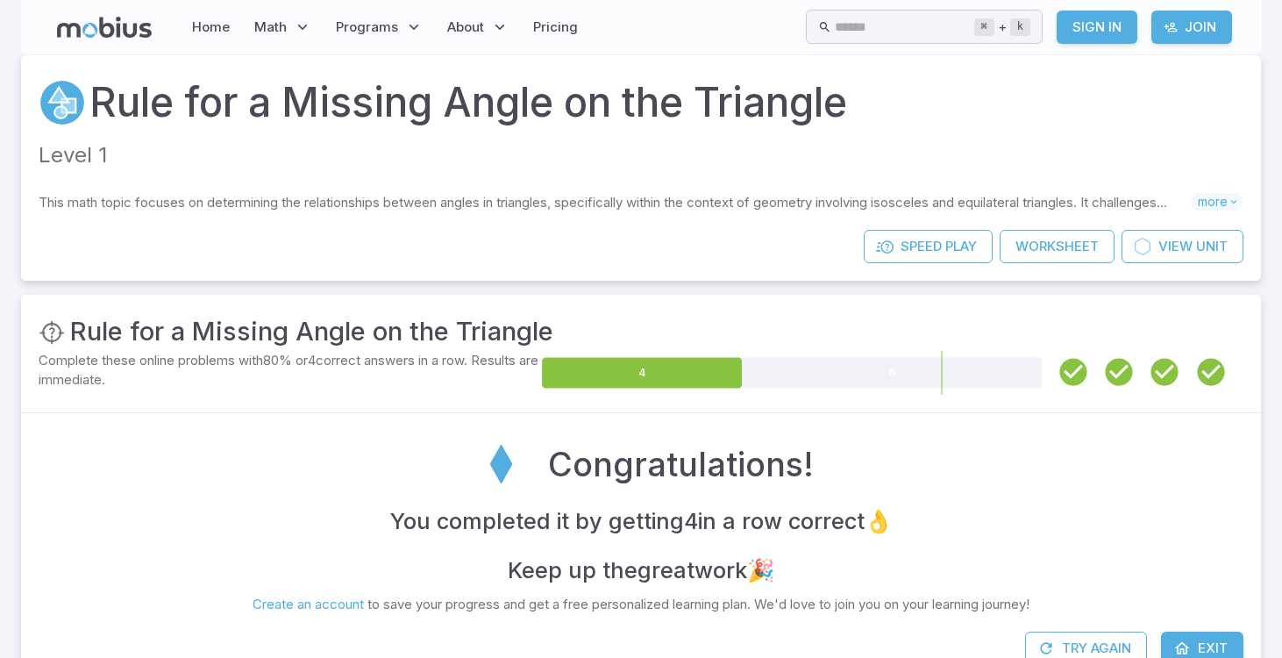
scroll to position [0, 0]
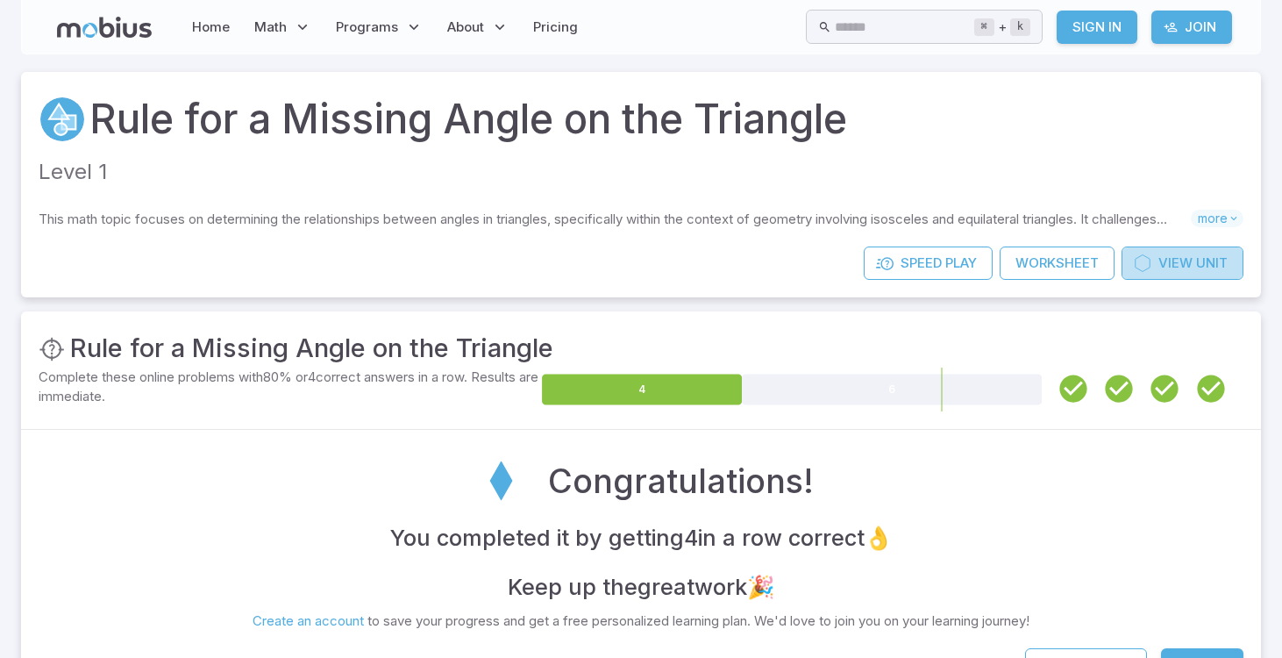
click at [1159, 273] on link "View Unit" at bounding box center [1183, 262] width 122 height 33
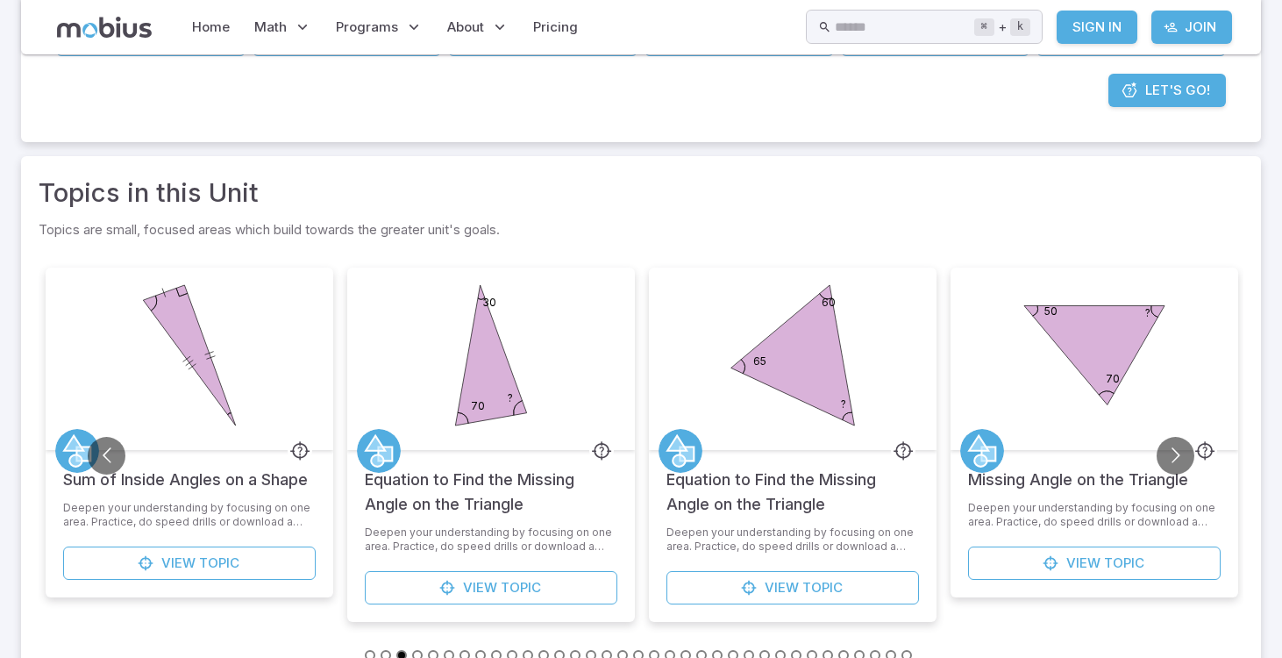
scroll to position [719, 0]
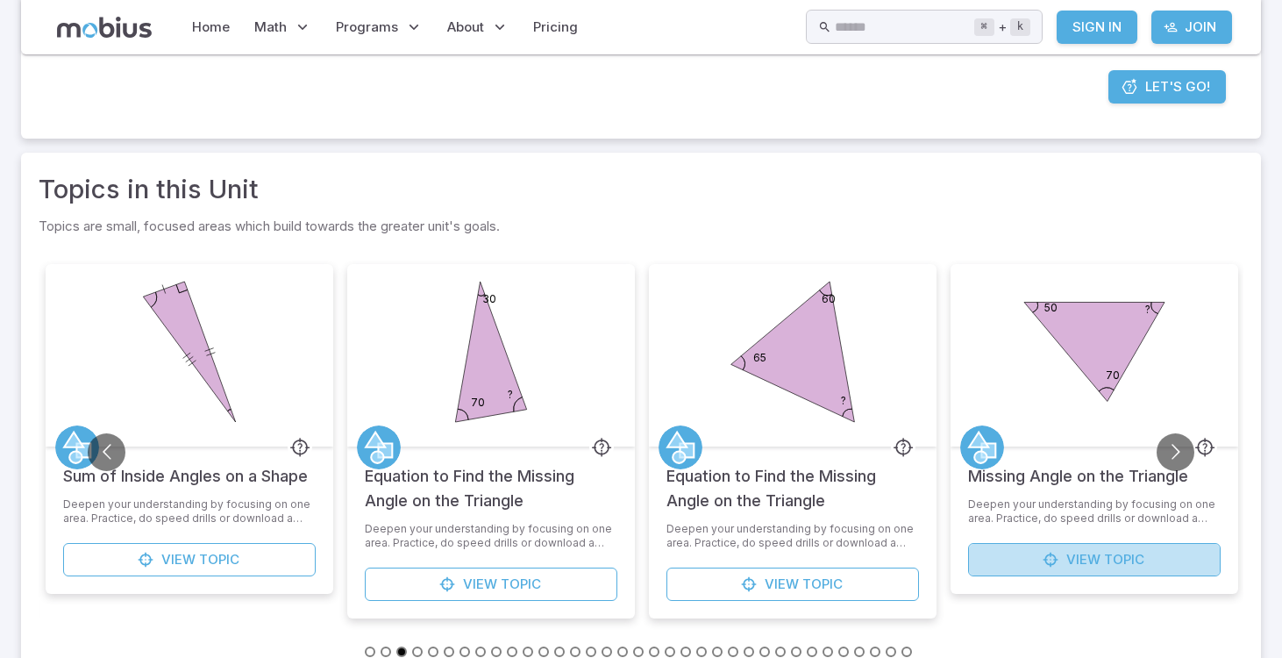
click at [1099, 560] on span "View" at bounding box center [1084, 559] width 34 height 19
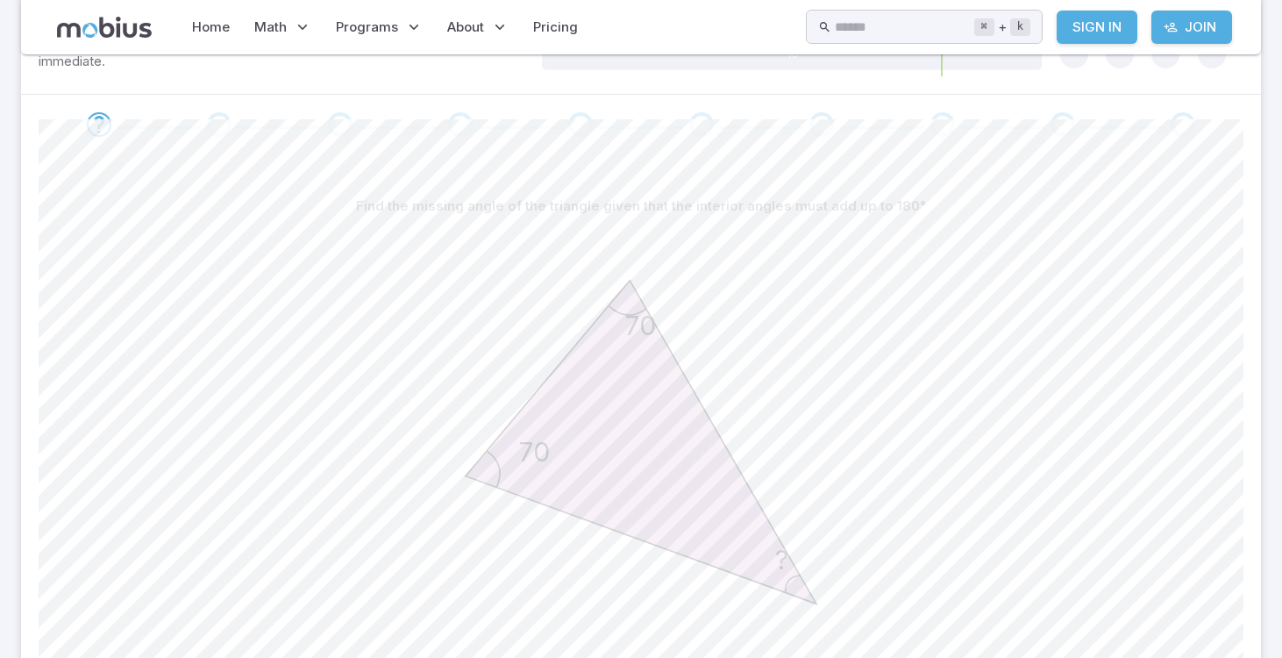
scroll to position [452, 0]
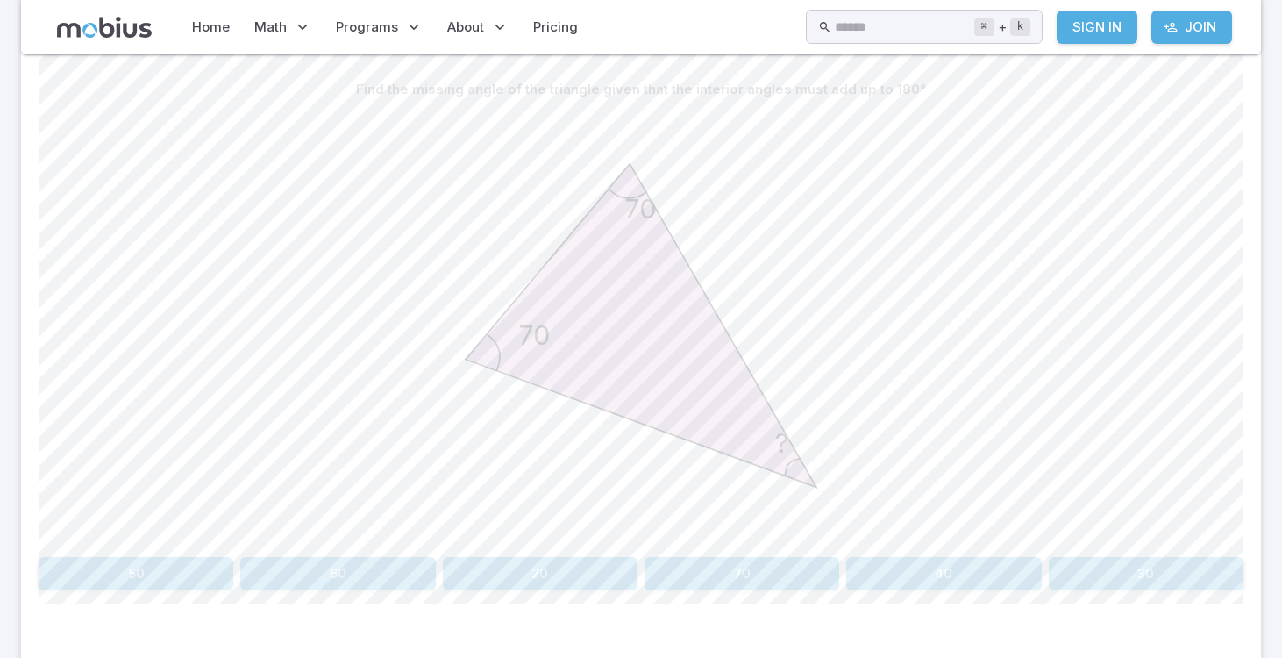
click at [1000, 567] on button "40" at bounding box center [943, 573] width 195 height 33
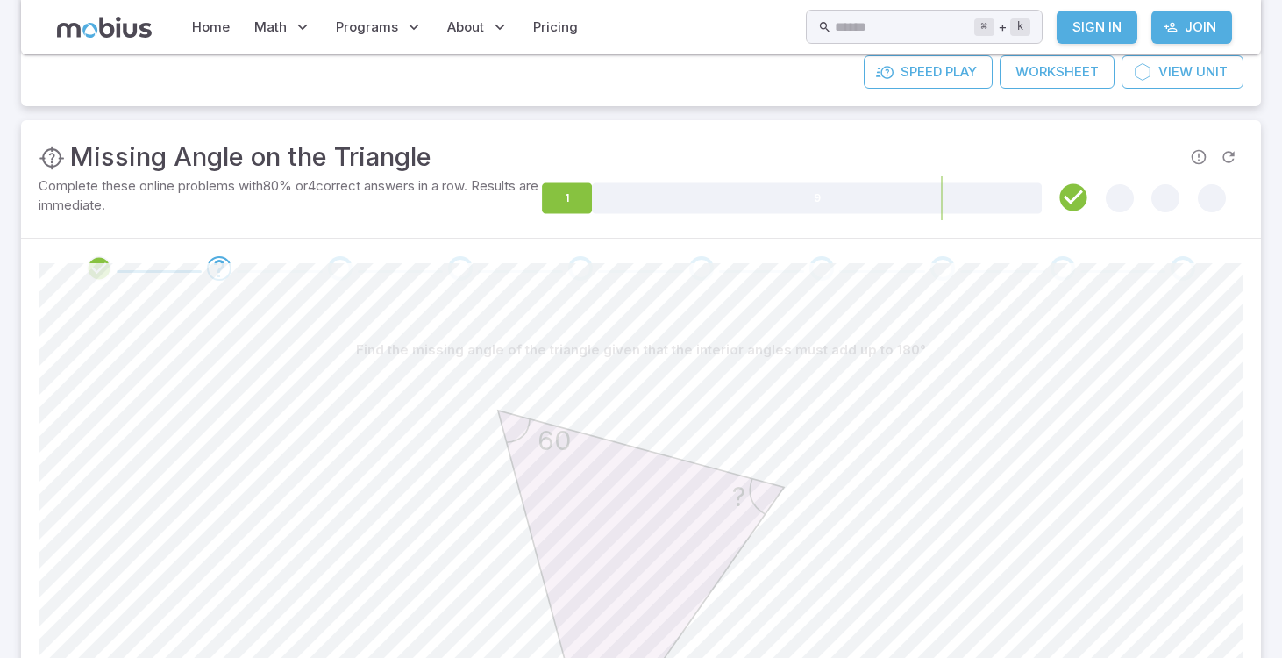
scroll to position [0, 0]
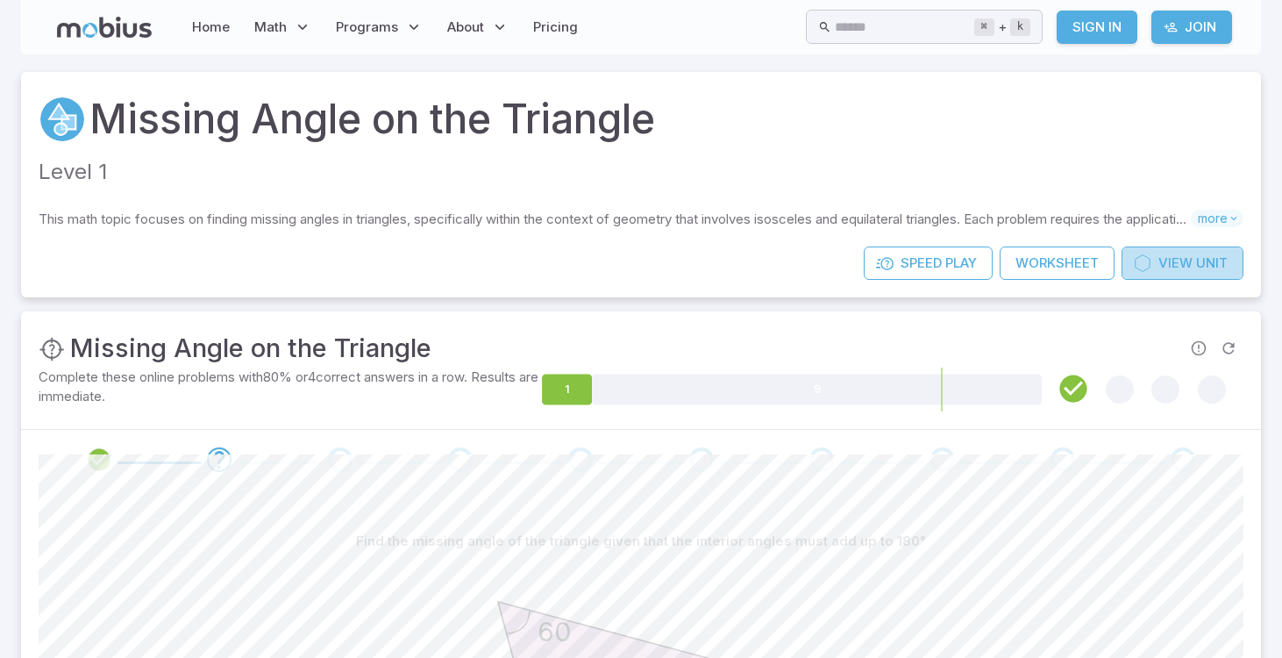
click at [1176, 268] on span "View" at bounding box center [1176, 262] width 34 height 19
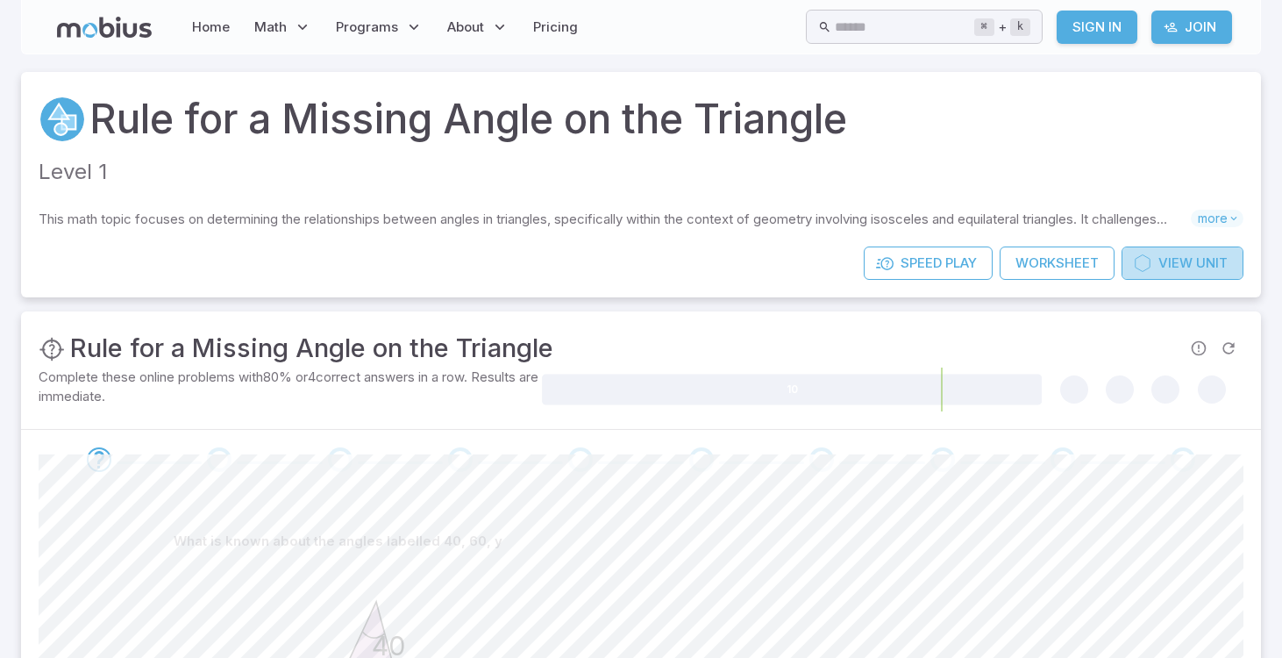
click at [1160, 252] on link "View Unit" at bounding box center [1183, 262] width 122 height 33
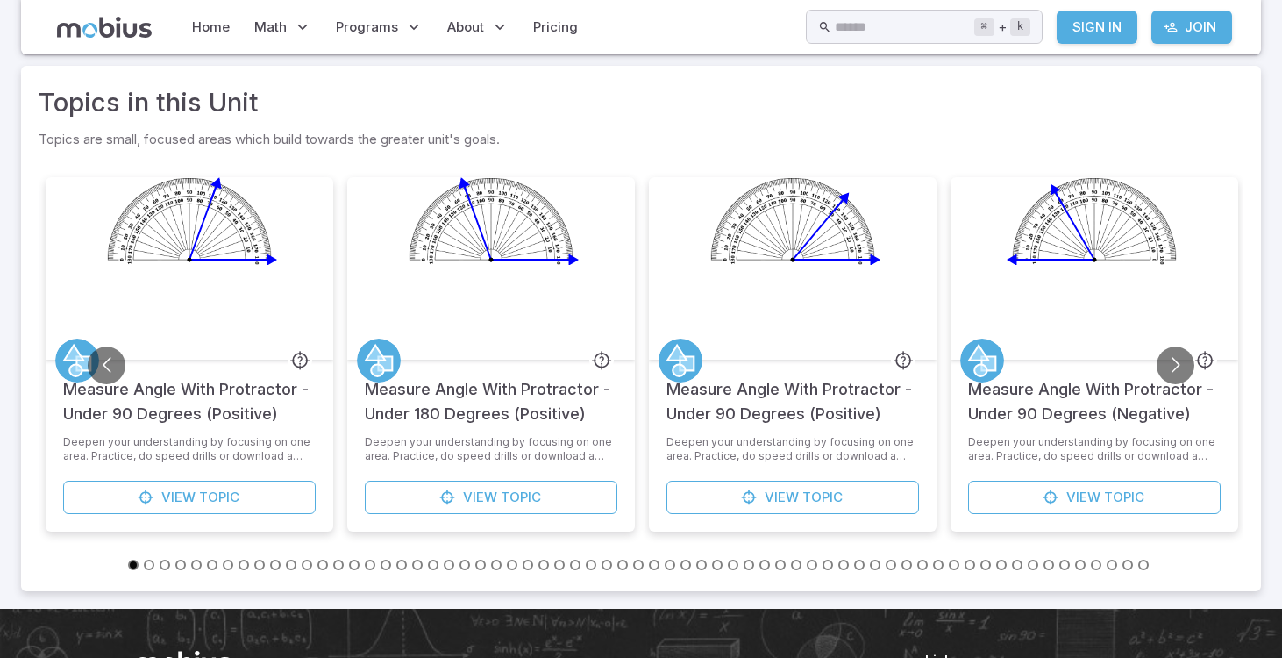
click at [670, 568] on button "Go to slide 35" at bounding box center [670, 565] width 11 height 11
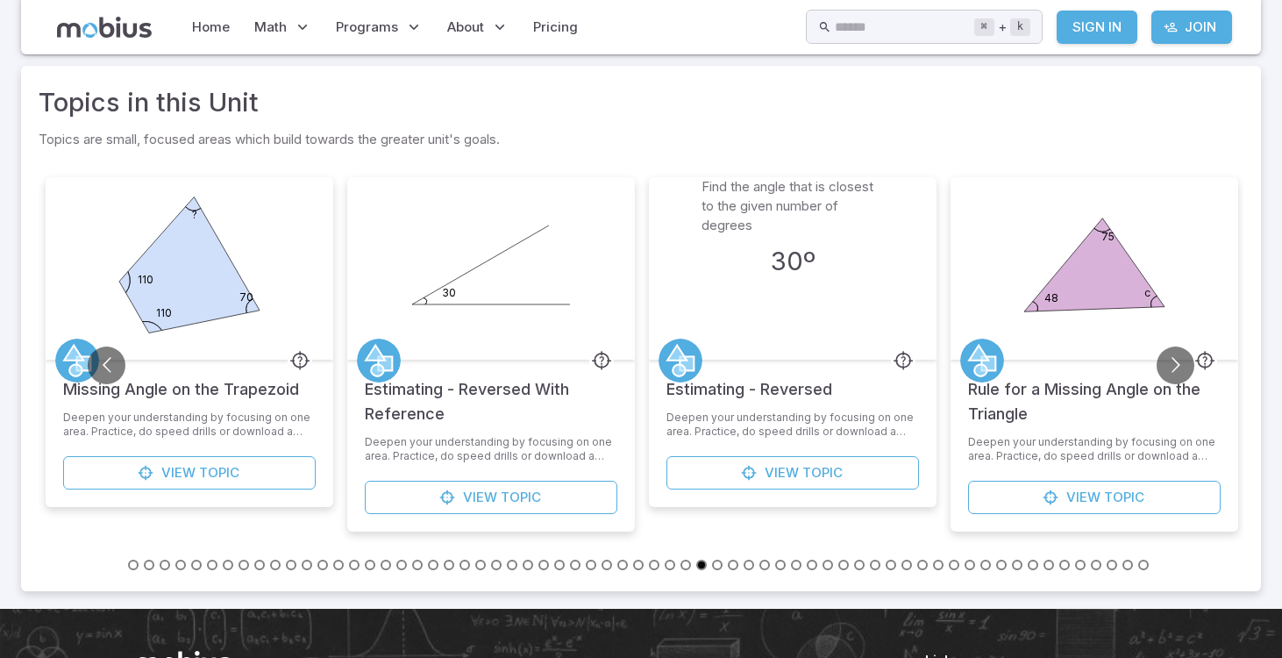
click at [588, 567] on button "Go to slide 30" at bounding box center [591, 565] width 11 height 11
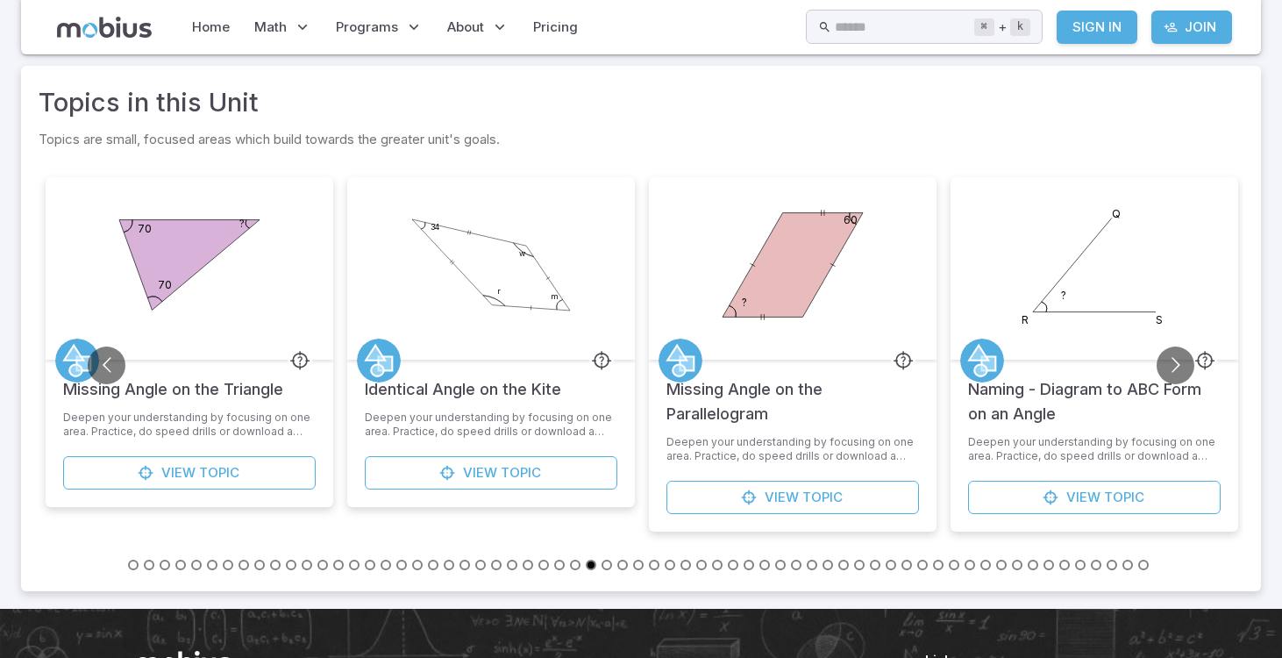
click at [558, 566] on button "Go to slide 28" at bounding box center [559, 565] width 11 height 11
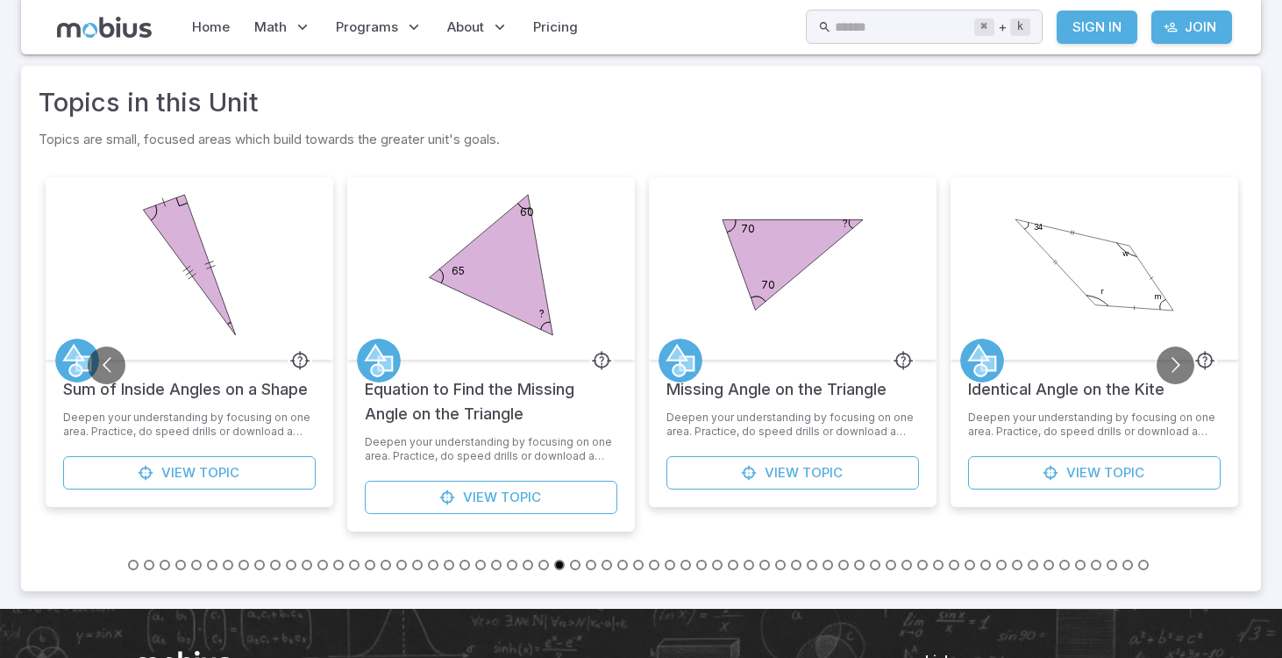
click at [511, 566] on button "Go to slide 25" at bounding box center [512, 565] width 11 height 11
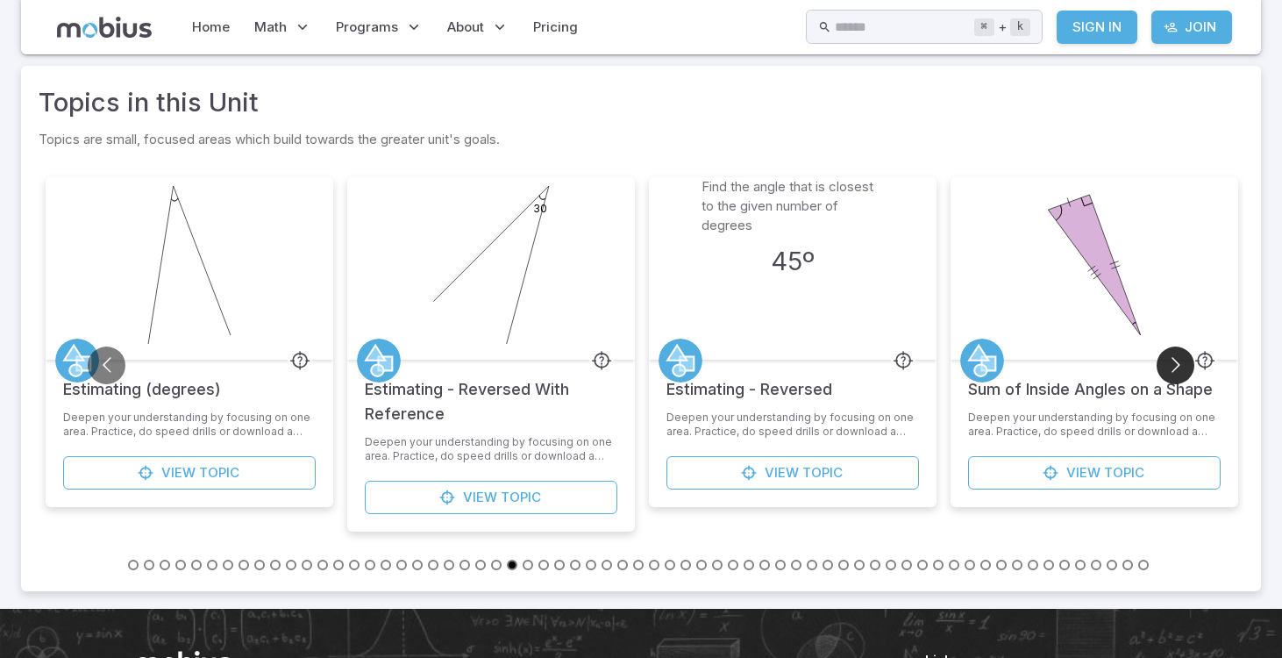
click at [1169, 356] on button "Go to next slide" at bounding box center [1176, 365] width 38 height 38
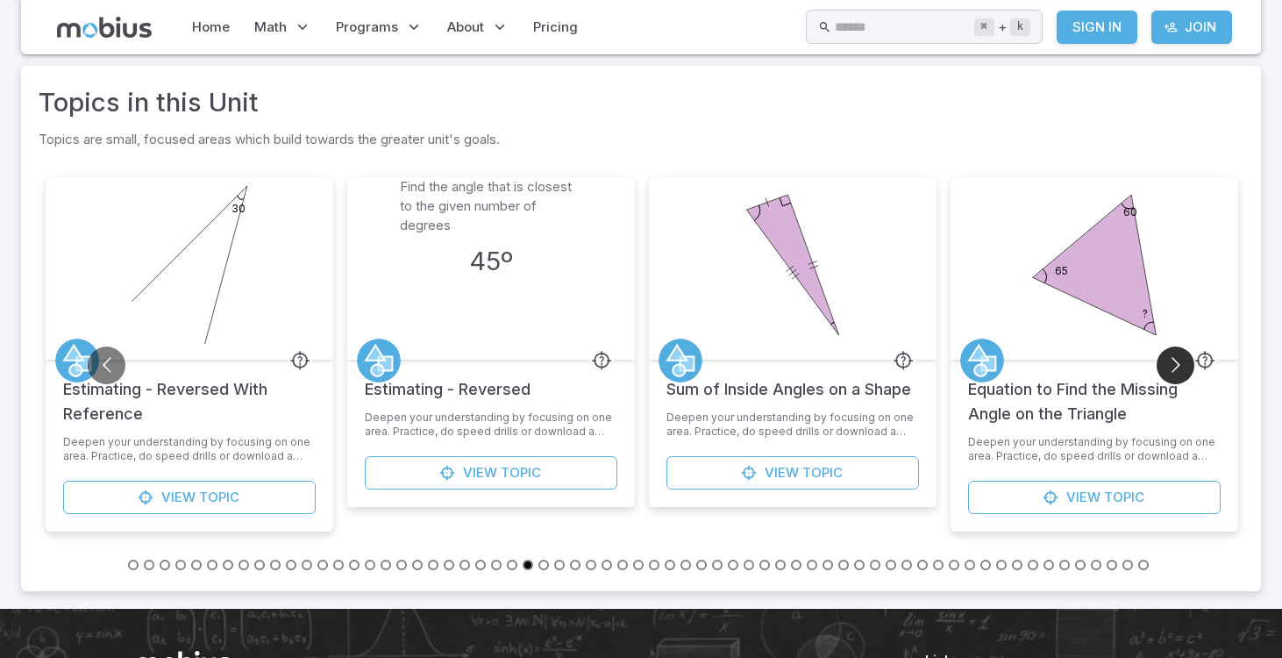
click at [1169, 356] on button "Go to next slide" at bounding box center [1176, 365] width 38 height 38
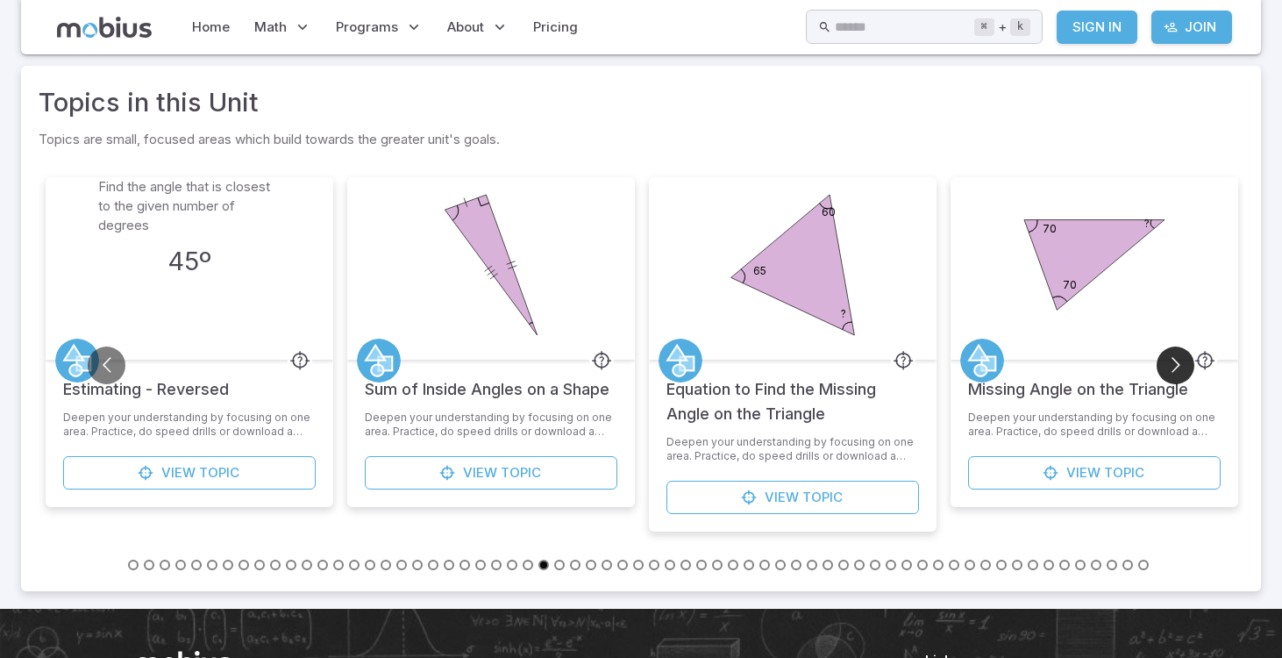
click at [1169, 356] on button "Go to next slide" at bounding box center [1176, 365] width 38 height 38
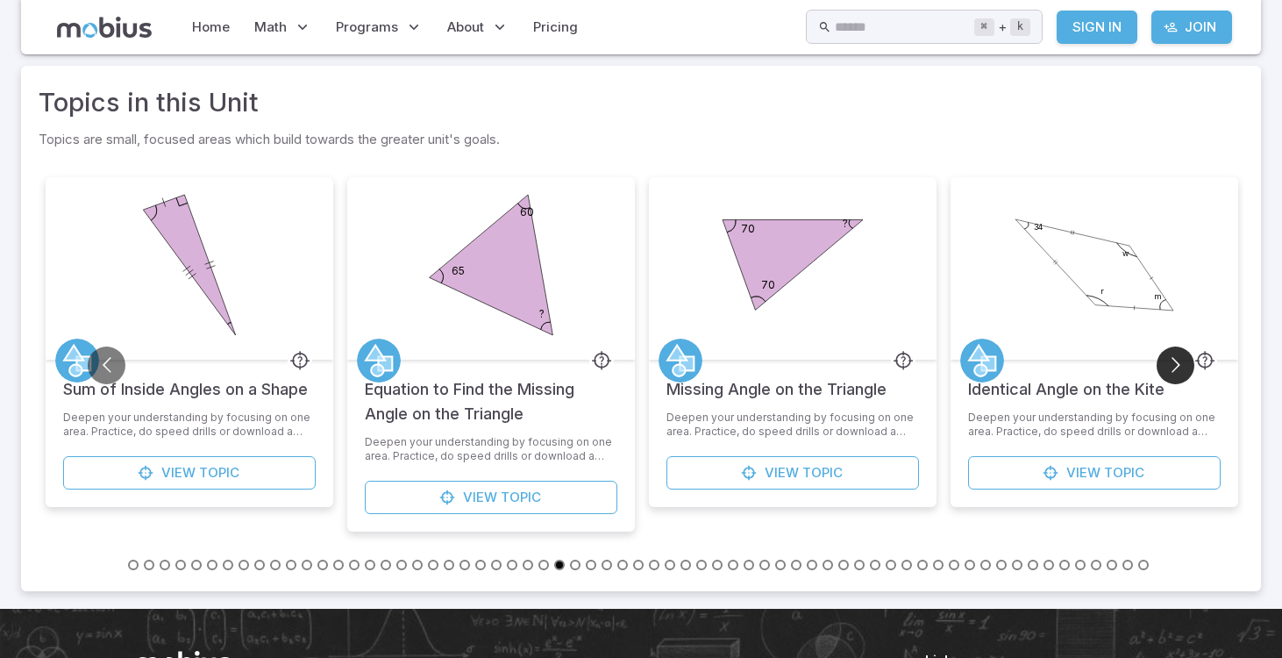
click at [1169, 356] on button "Go to next slide" at bounding box center [1176, 365] width 38 height 38
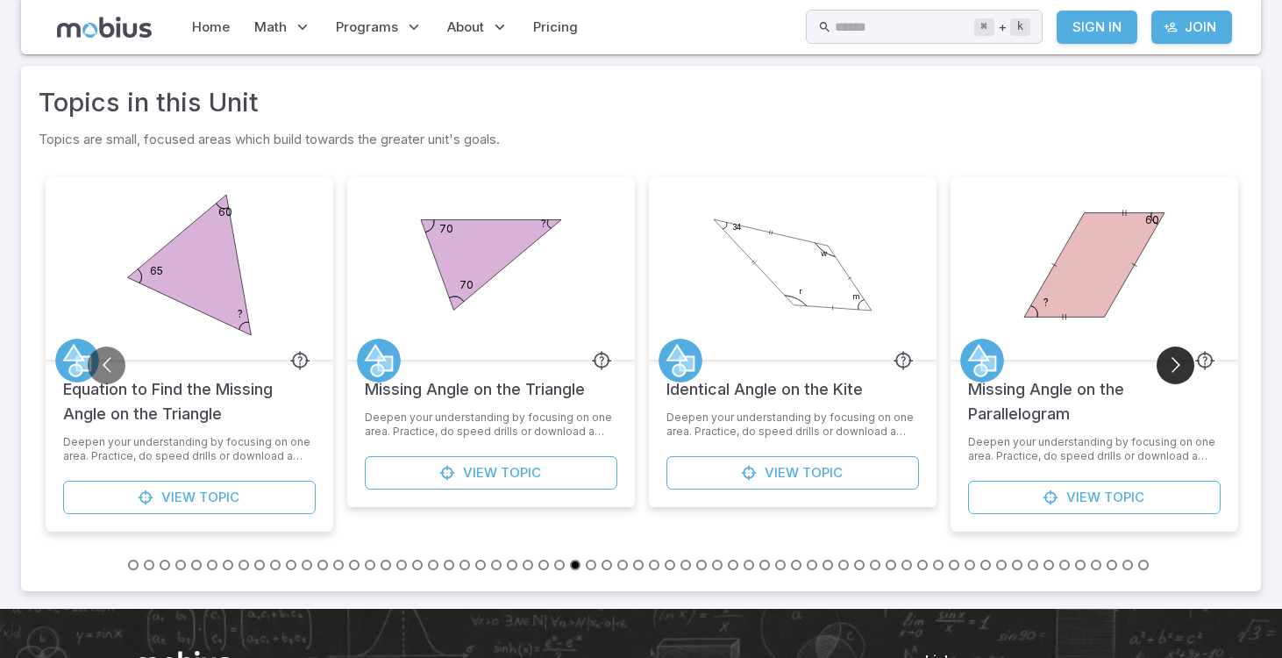
click at [1169, 356] on button "Go to next slide" at bounding box center [1176, 365] width 38 height 38
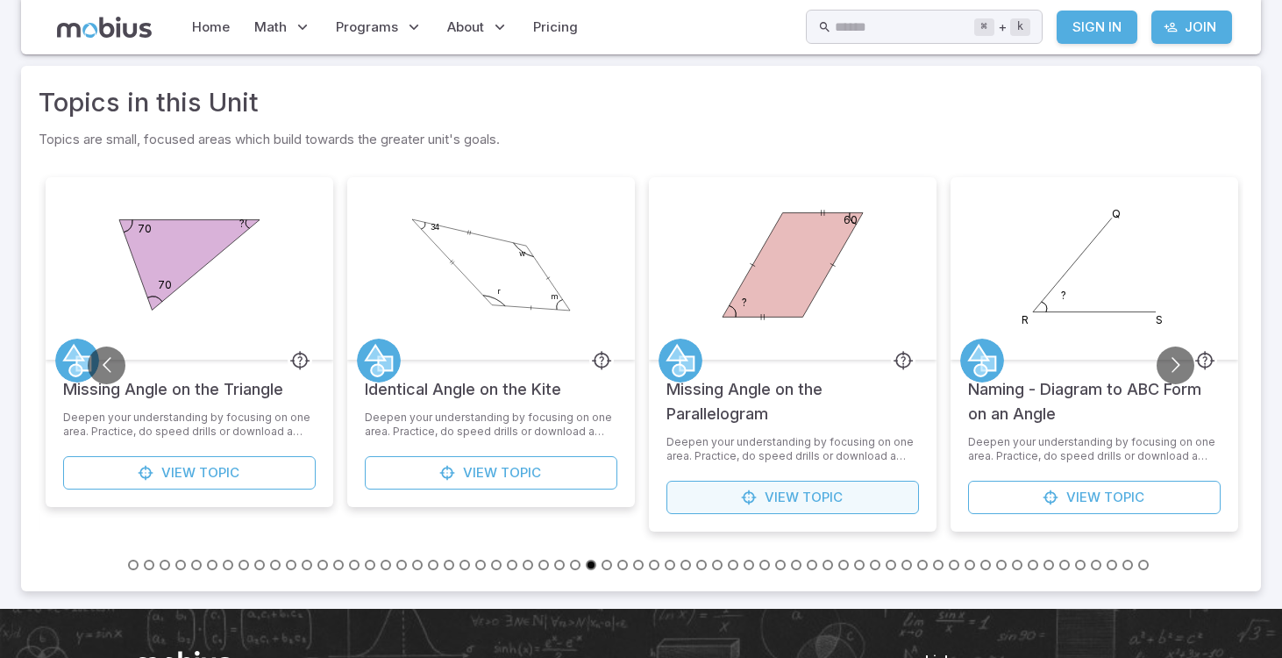
click at [793, 497] on span "View" at bounding box center [782, 497] width 34 height 19
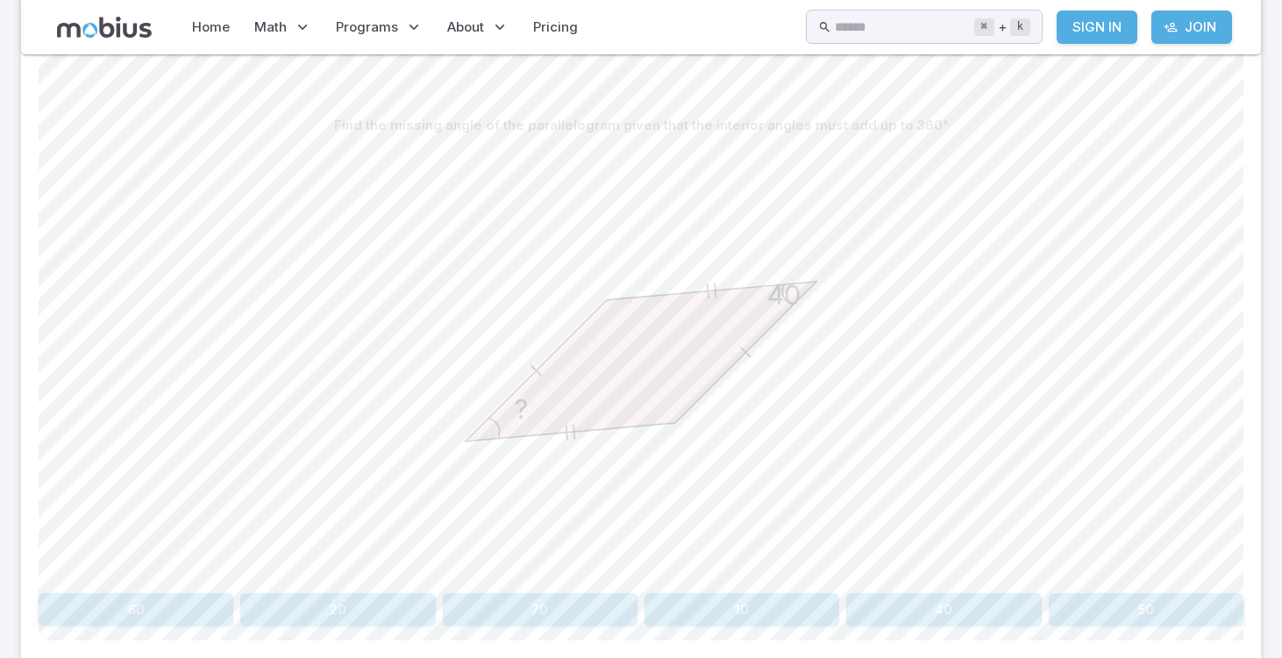
scroll to position [419, 0]
click at [923, 596] on button "40" at bounding box center [943, 605] width 195 height 33
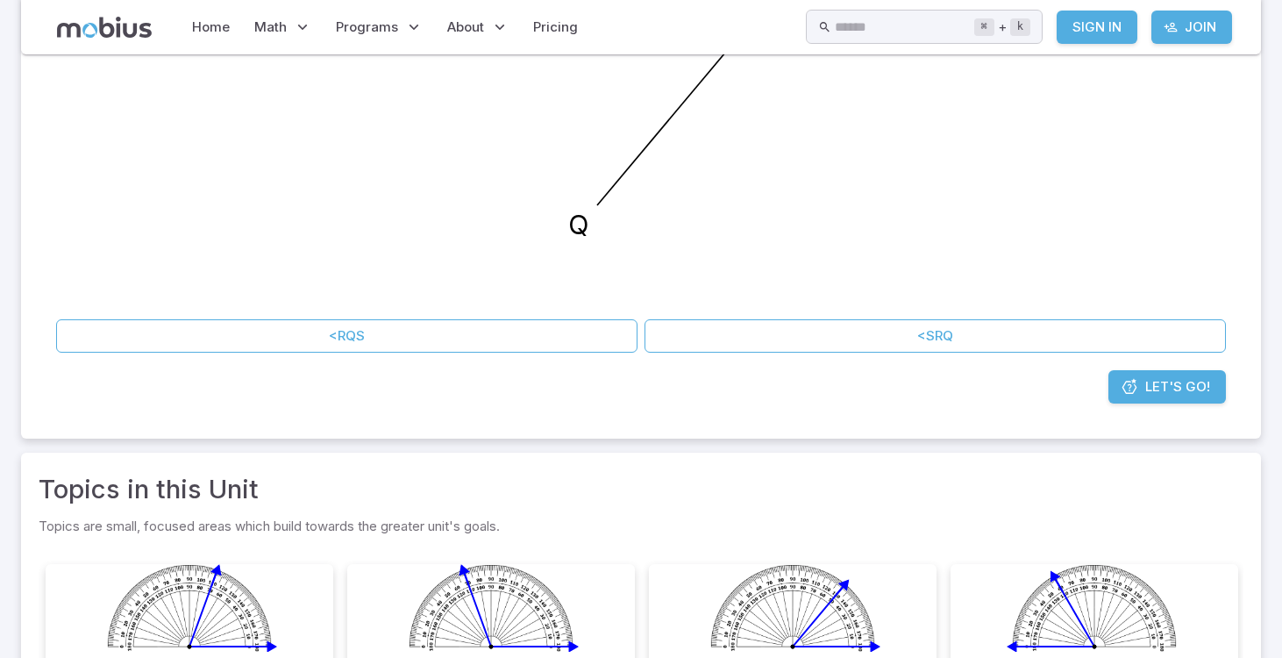
scroll to position [806, 0]
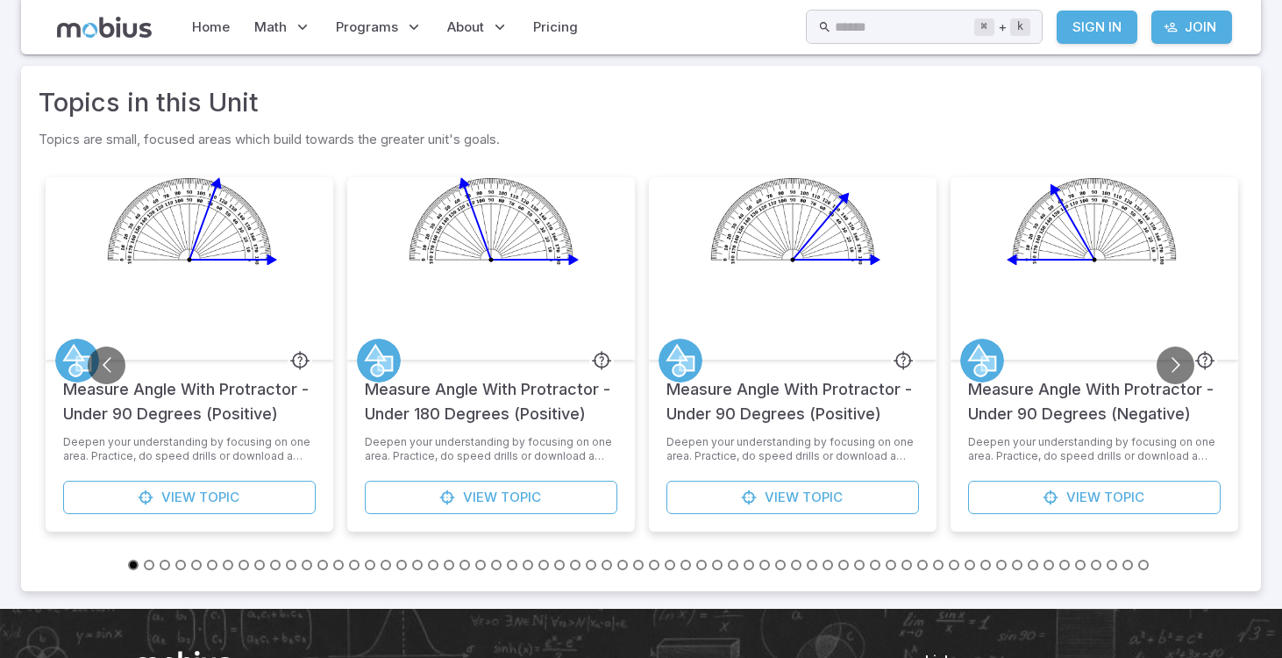
click at [661, 563] on li at bounding box center [657, 563] width 16 height 19
click at [658, 563] on button "Go to slide 34" at bounding box center [654, 565] width 11 height 11
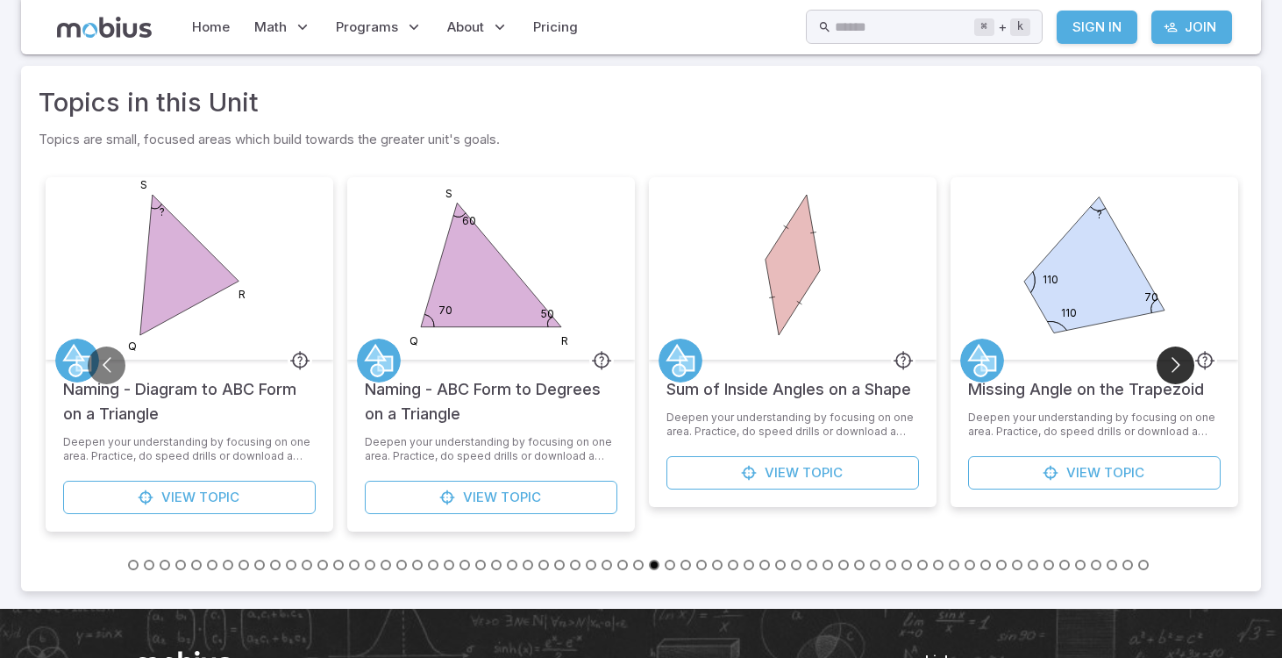
click at [1177, 362] on button "Go to next slide" at bounding box center [1176, 365] width 38 height 38
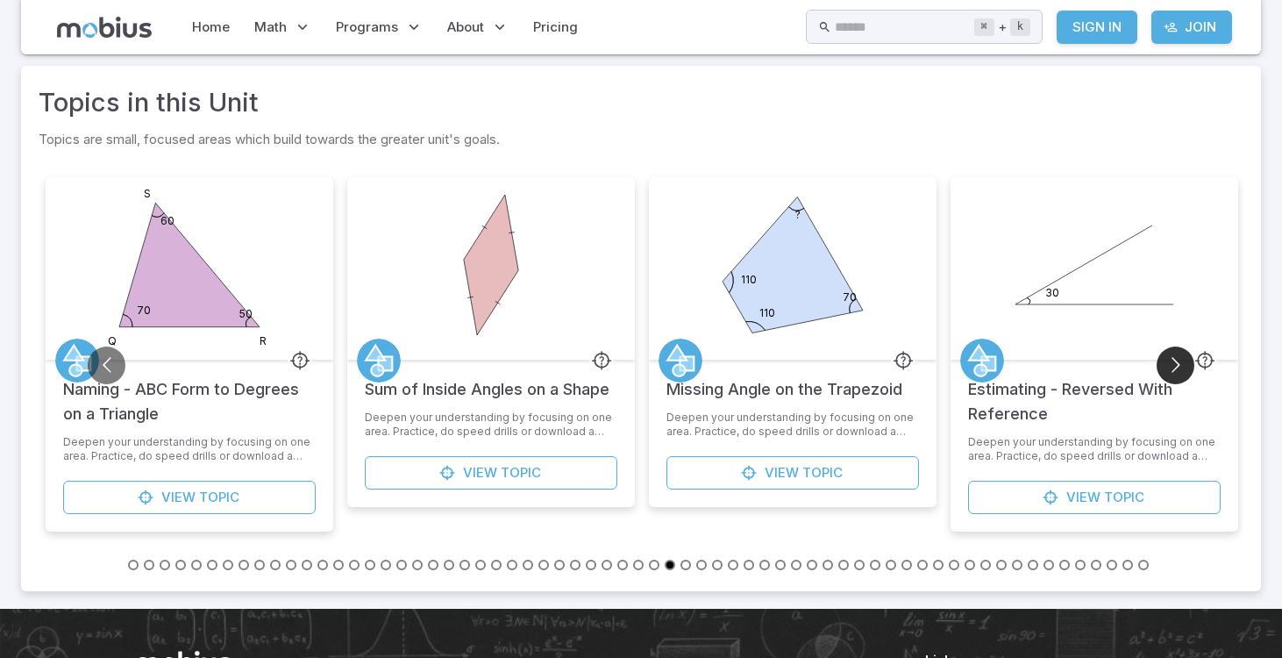
click at [1177, 362] on button "Go to next slide" at bounding box center [1176, 365] width 38 height 38
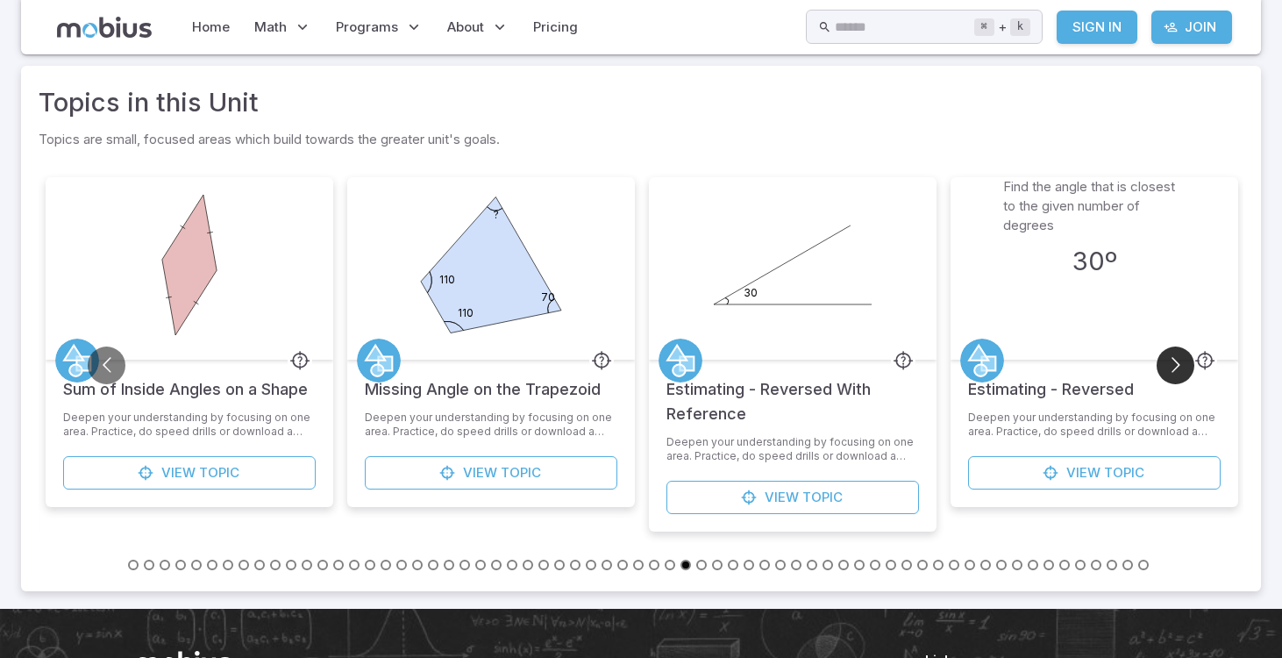
click at [1177, 362] on button "Go to next slide" at bounding box center [1176, 365] width 38 height 38
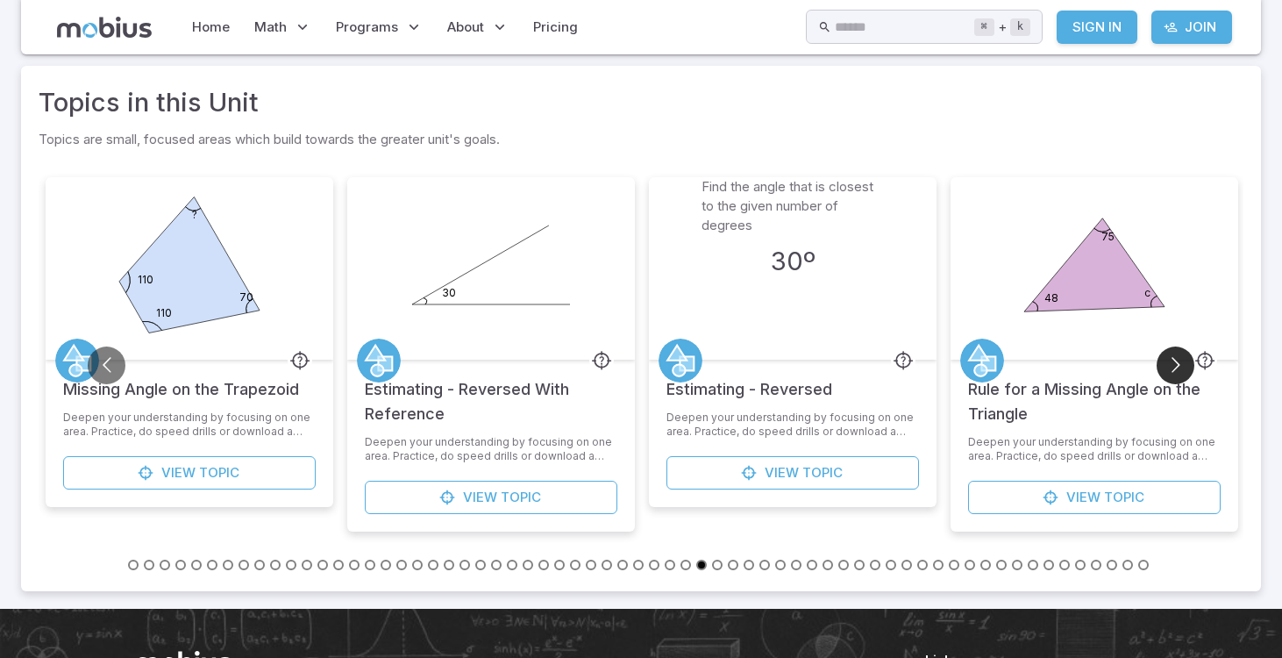
click at [1177, 362] on button "Go to next slide" at bounding box center [1176, 365] width 38 height 38
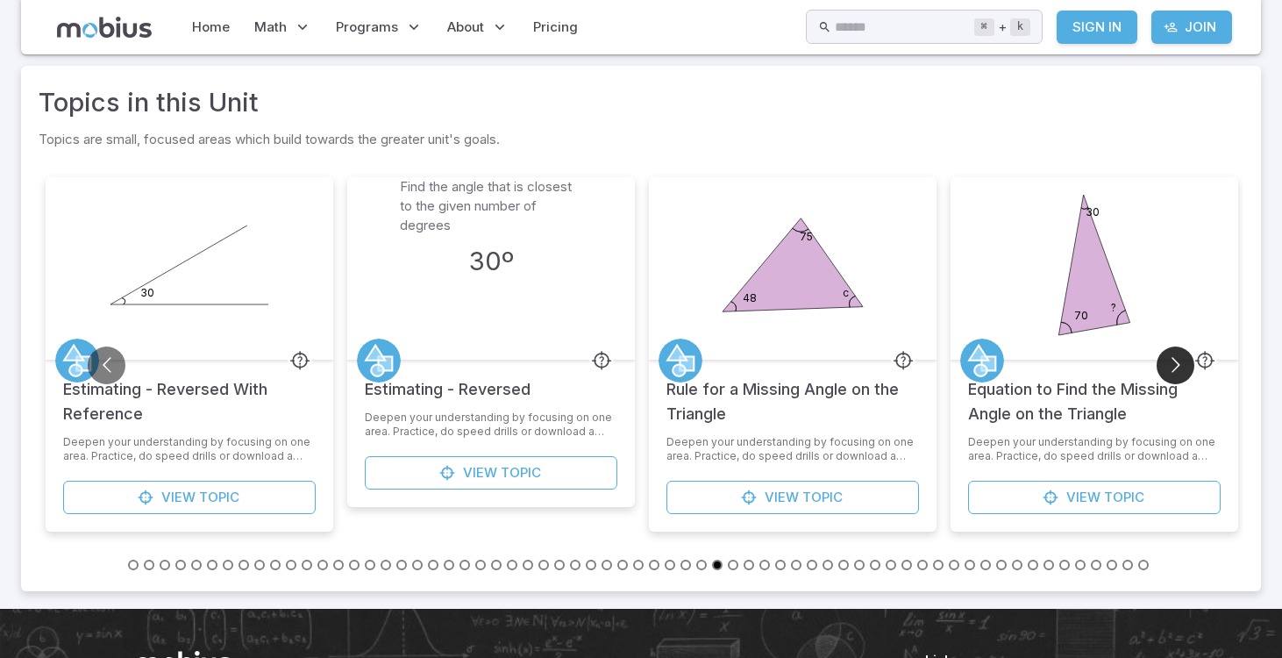
click at [1177, 362] on button "Go to next slide" at bounding box center [1176, 365] width 38 height 38
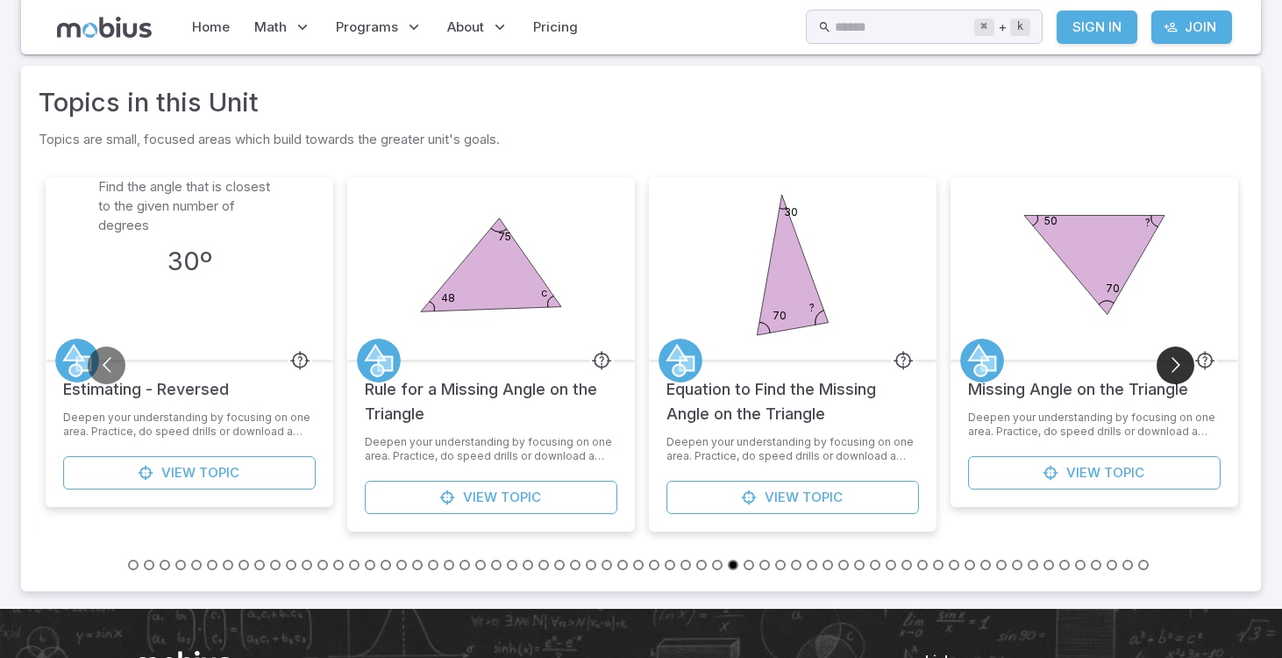
click at [1177, 362] on button "Go to next slide" at bounding box center [1176, 365] width 38 height 38
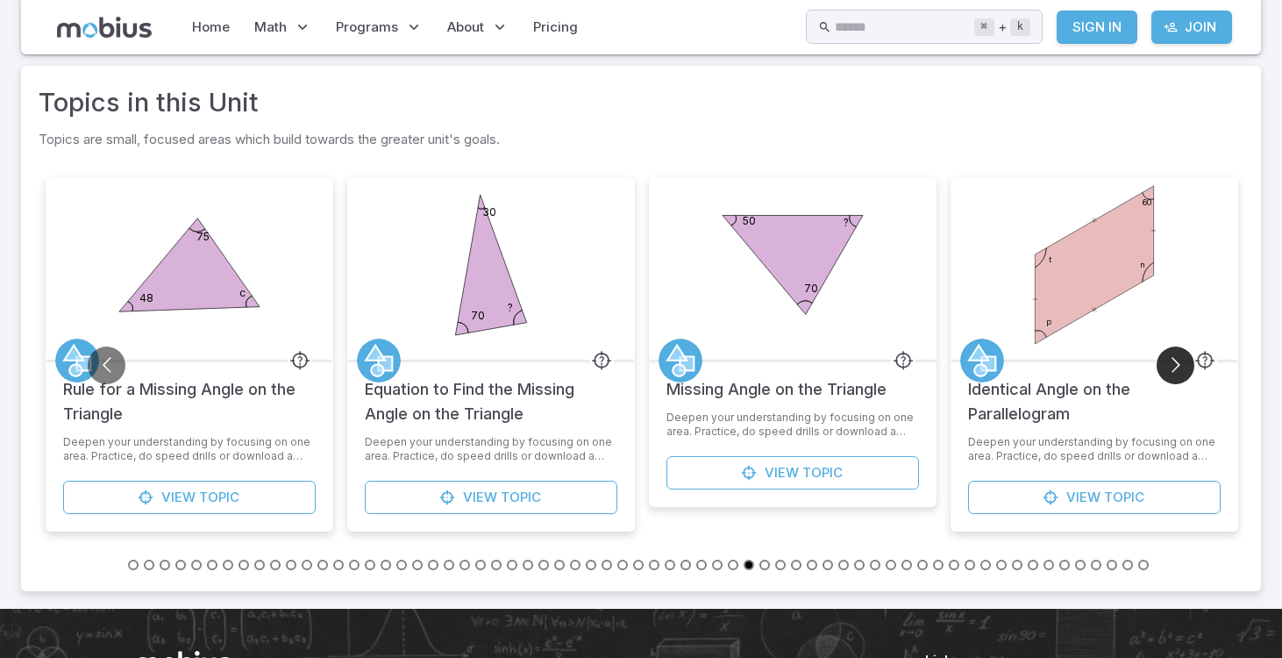
click at [1177, 362] on button "Go to next slide" at bounding box center [1176, 365] width 38 height 38
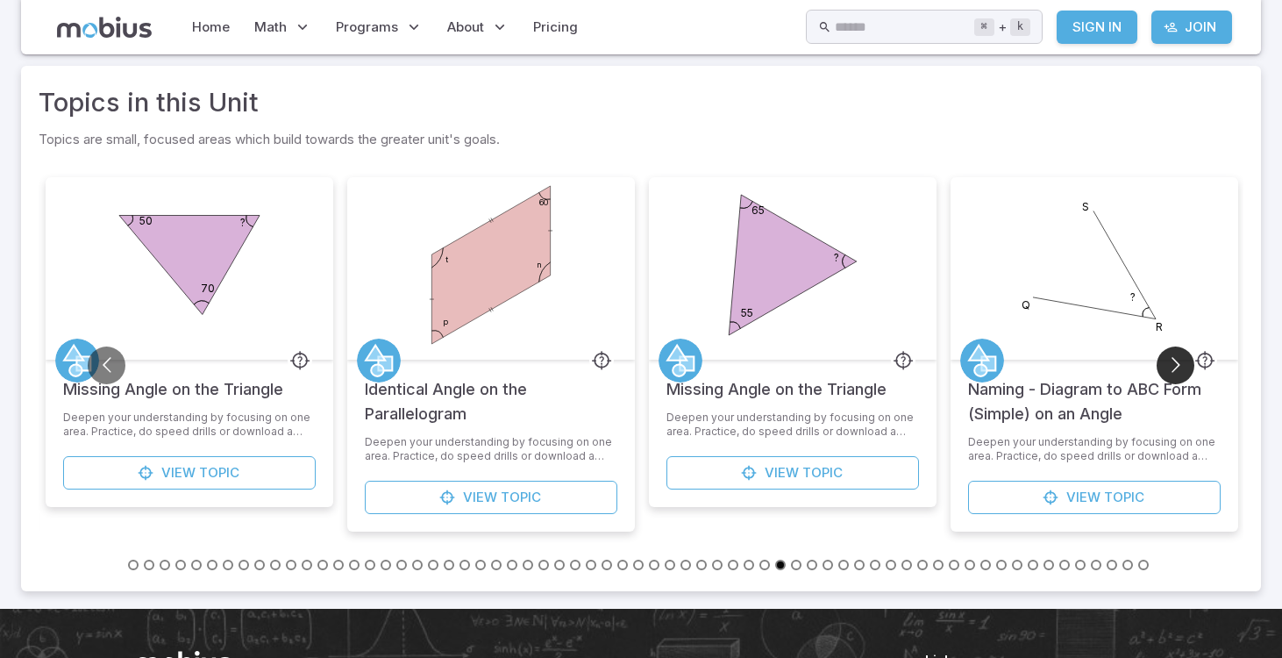
click at [1177, 362] on button "Go to next slide" at bounding box center [1176, 365] width 38 height 38
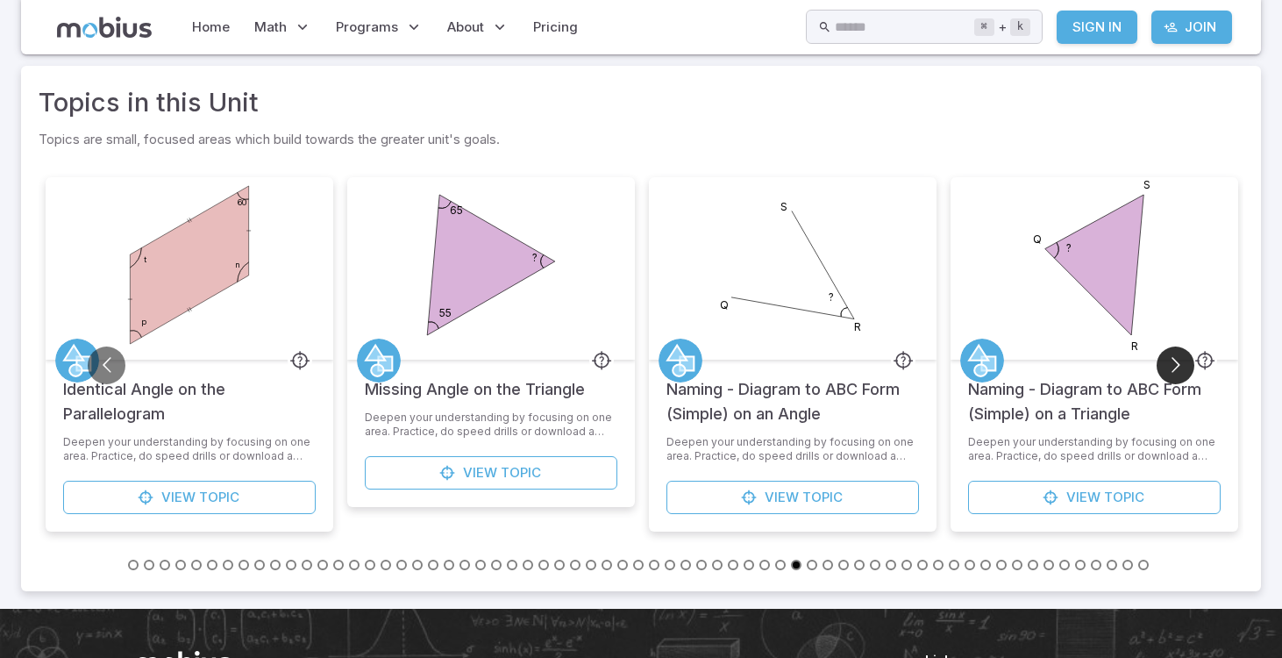
click at [1177, 362] on button "Go to next slide" at bounding box center [1176, 365] width 38 height 38
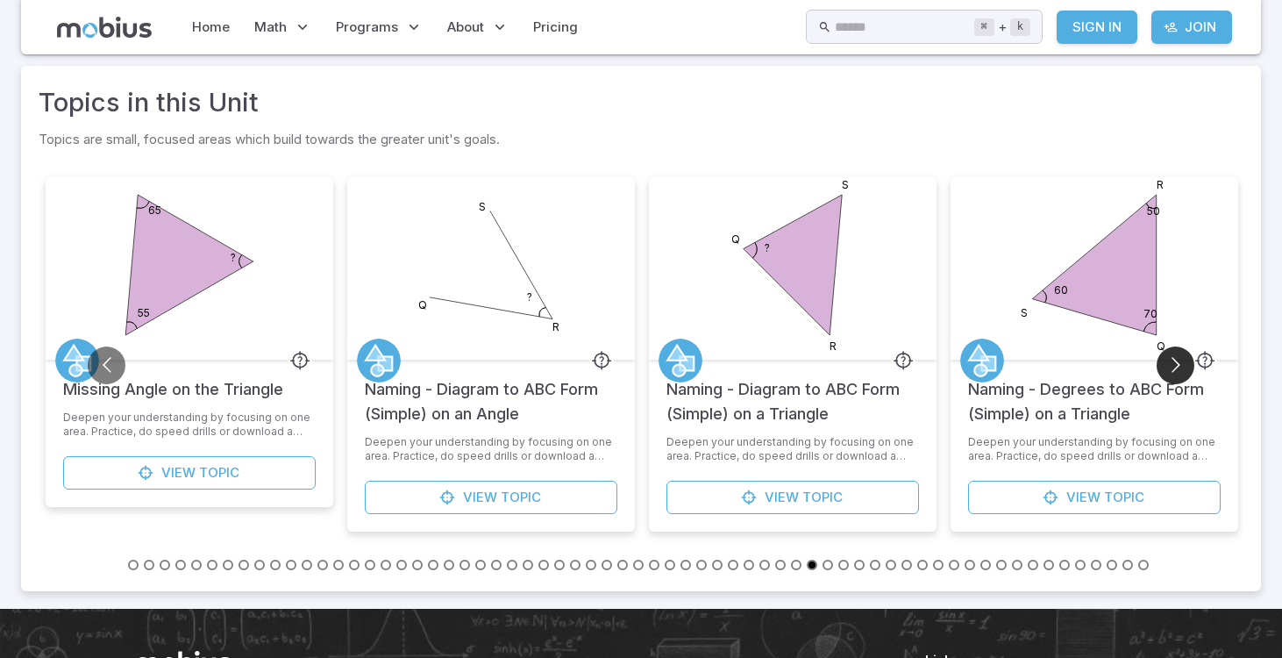
click at [1177, 362] on button "Go to next slide" at bounding box center [1176, 365] width 38 height 38
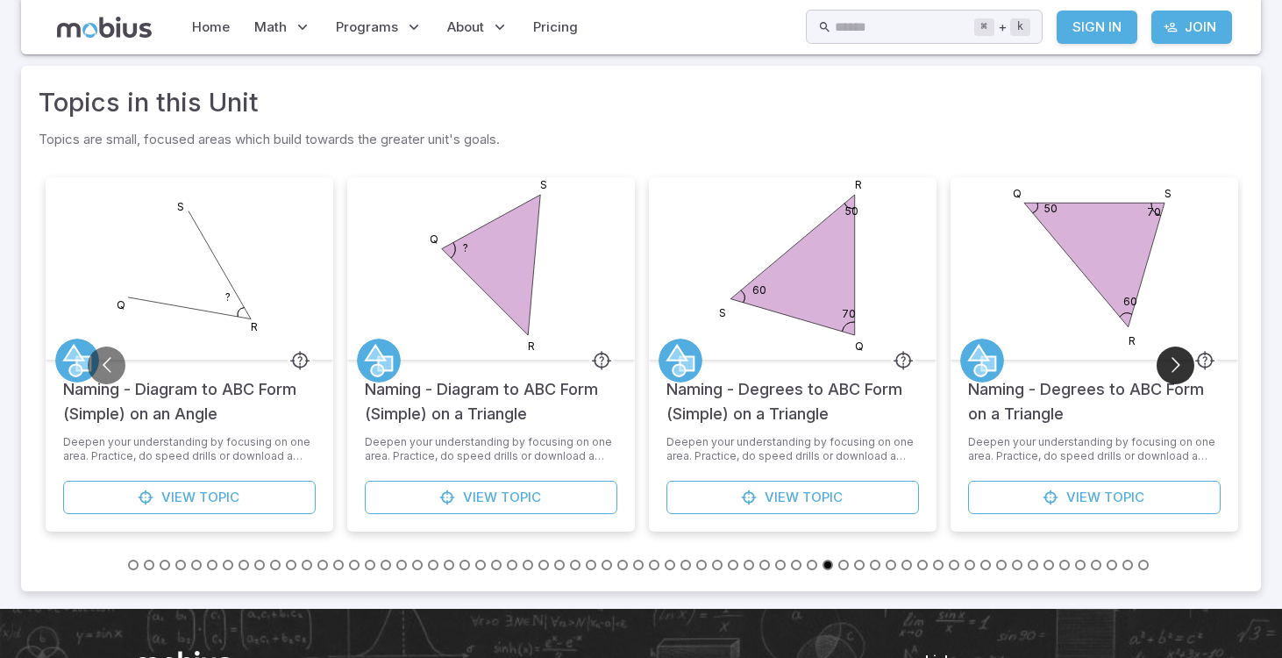
click at [1177, 362] on button "Go to next slide" at bounding box center [1176, 365] width 38 height 38
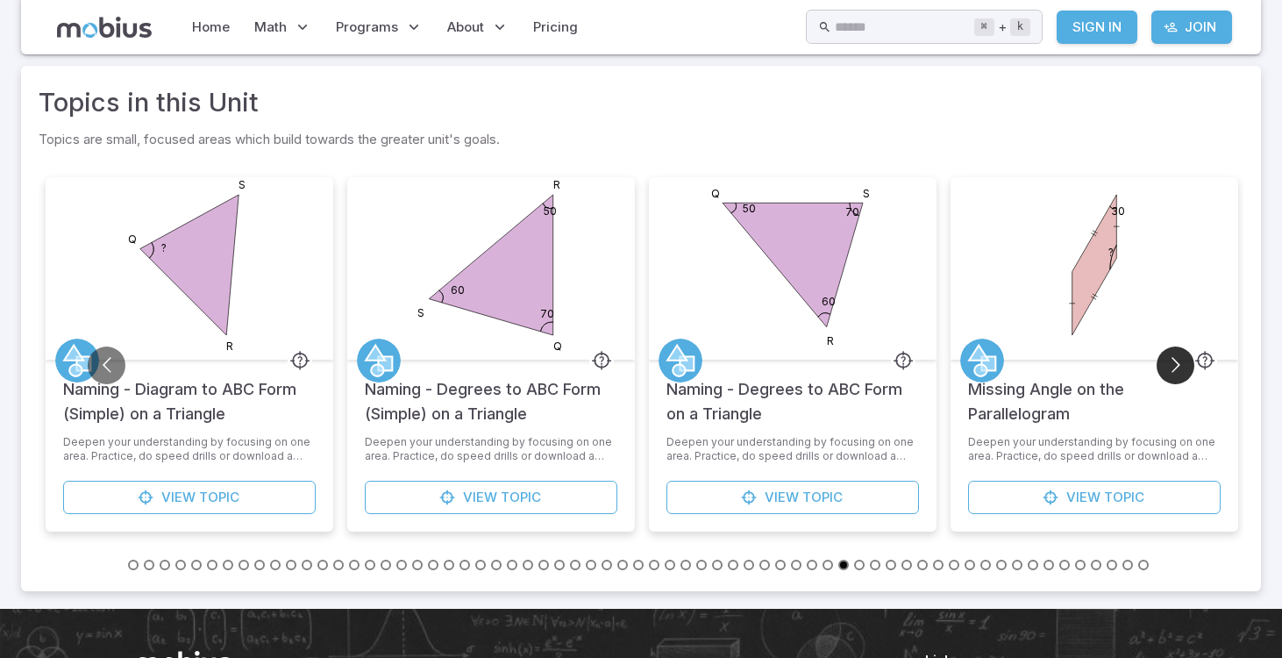
click at [1177, 362] on button "Go to next slide" at bounding box center [1176, 365] width 38 height 38
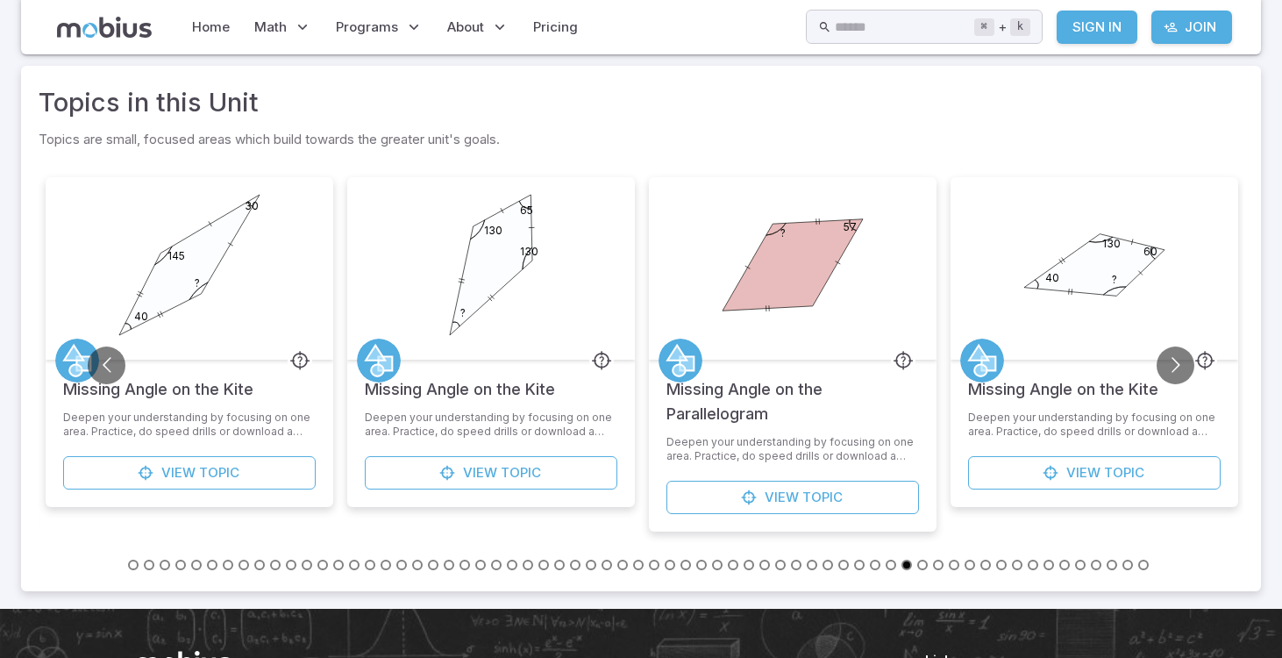
click at [758, 402] on h5 "Missing Angle on the Parallelogram" at bounding box center [793, 393] width 253 height 67
click at [743, 488] on link "View Topic" at bounding box center [793, 497] width 253 height 33
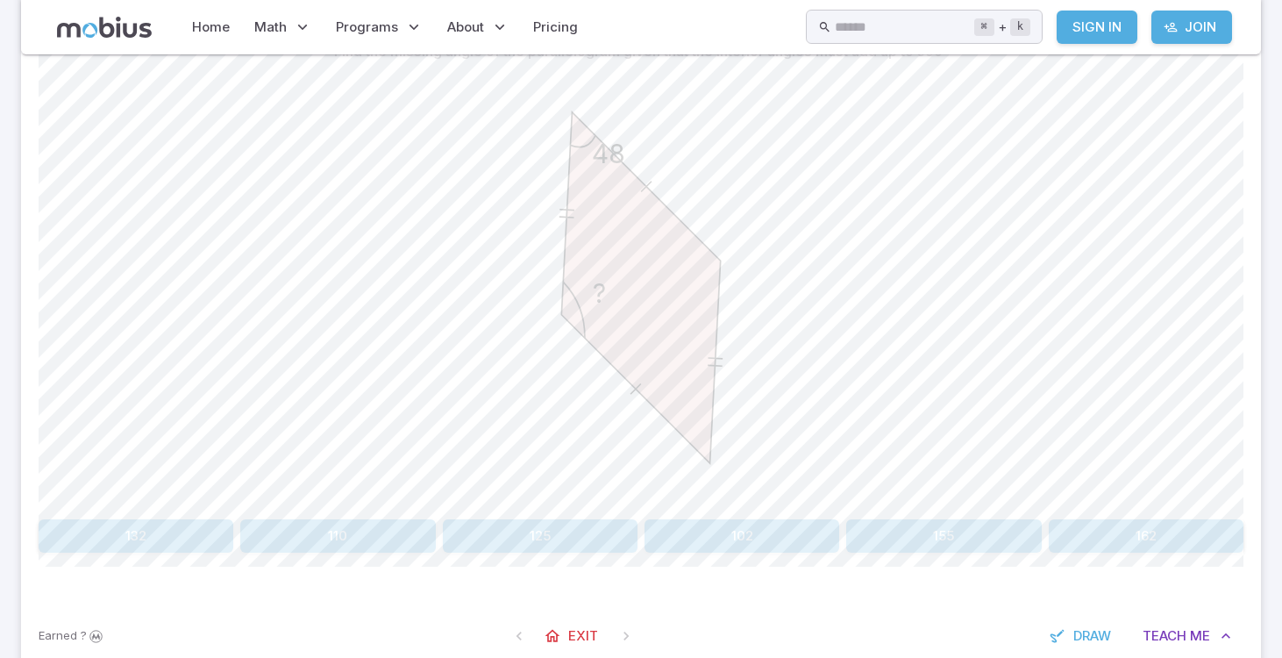
scroll to position [486, 0]
click at [168, 539] on button "132" at bounding box center [136, 539] width 195 height 33
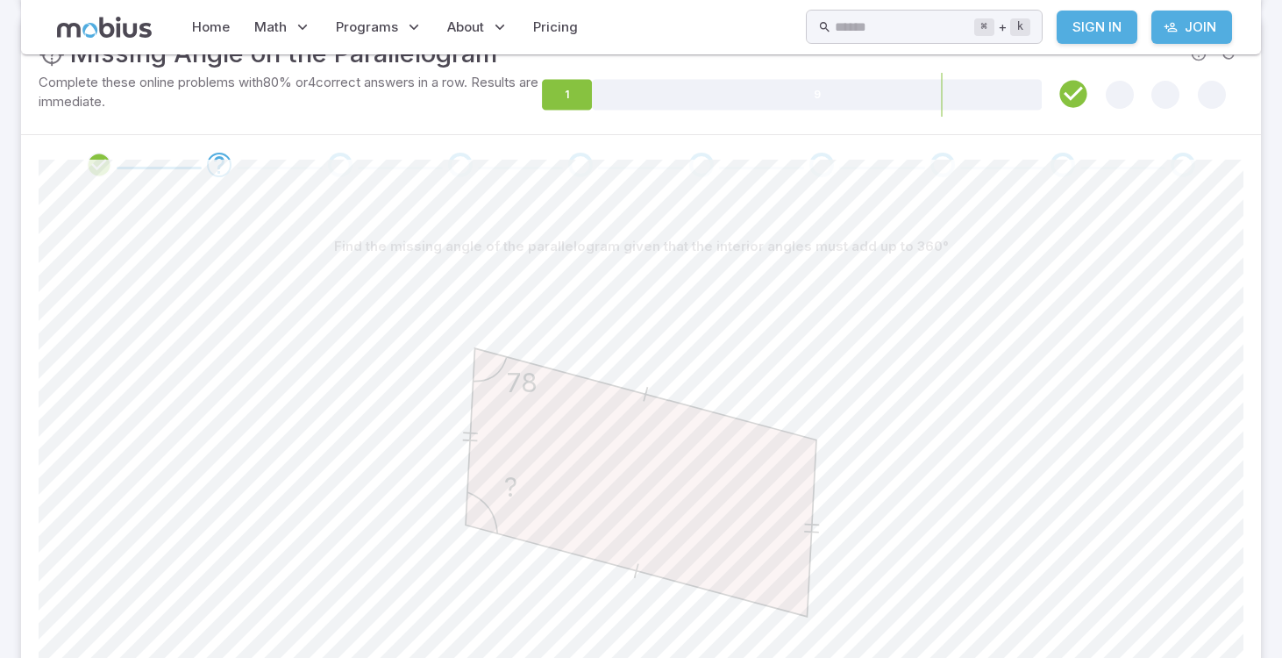
scroll to position [0, 0]
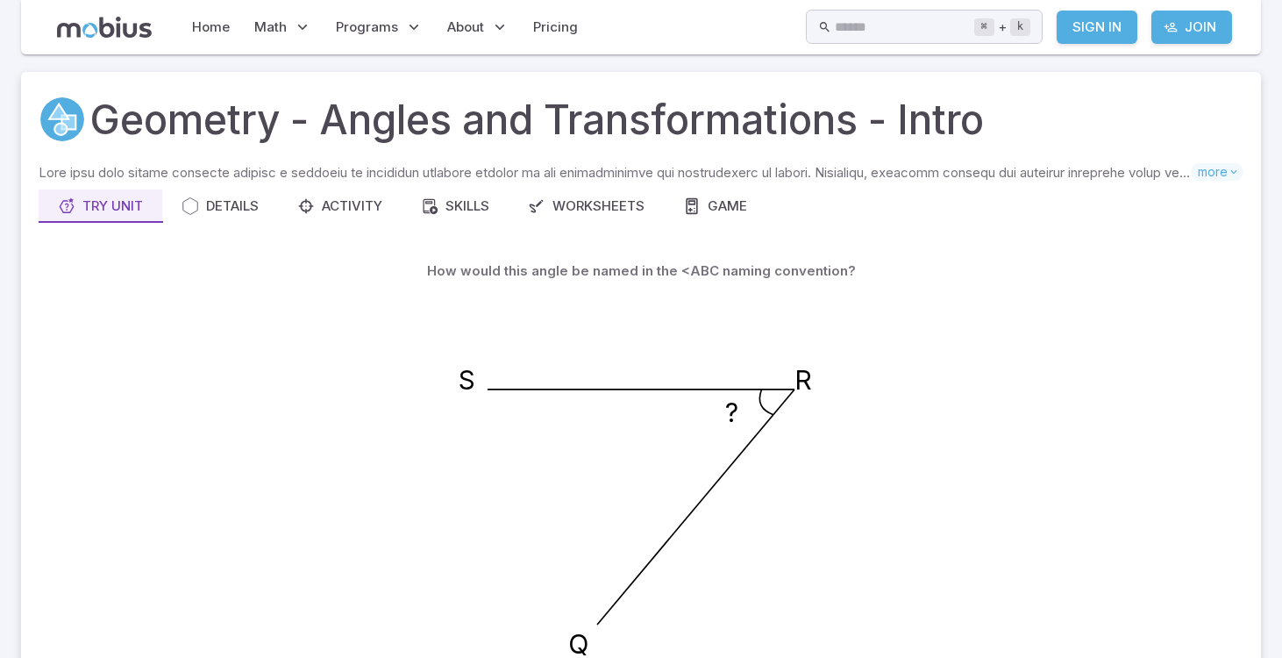
scroll to position [806, 0]
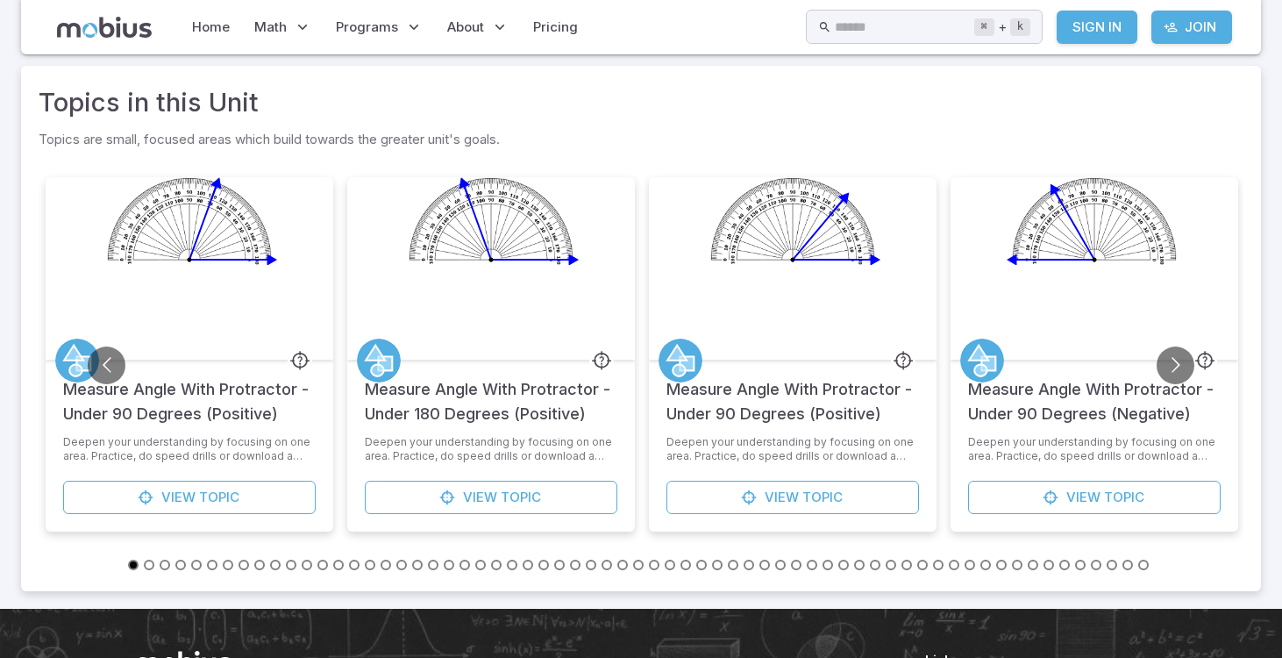
click at [824, 566] on button "Go to slide 45" at bounding box center [828, 565] width 11 height 11
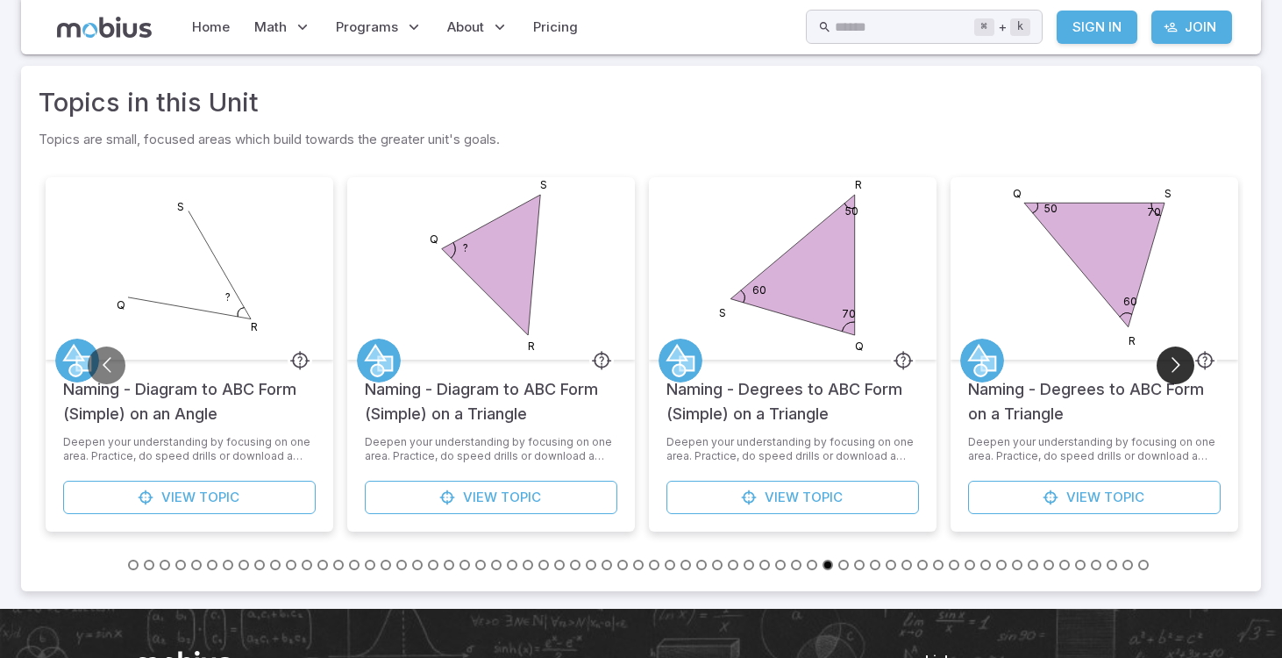
click at [1172, 368] on button "Go to next slide" at bounding box center [1176, 365] width 38 height 38
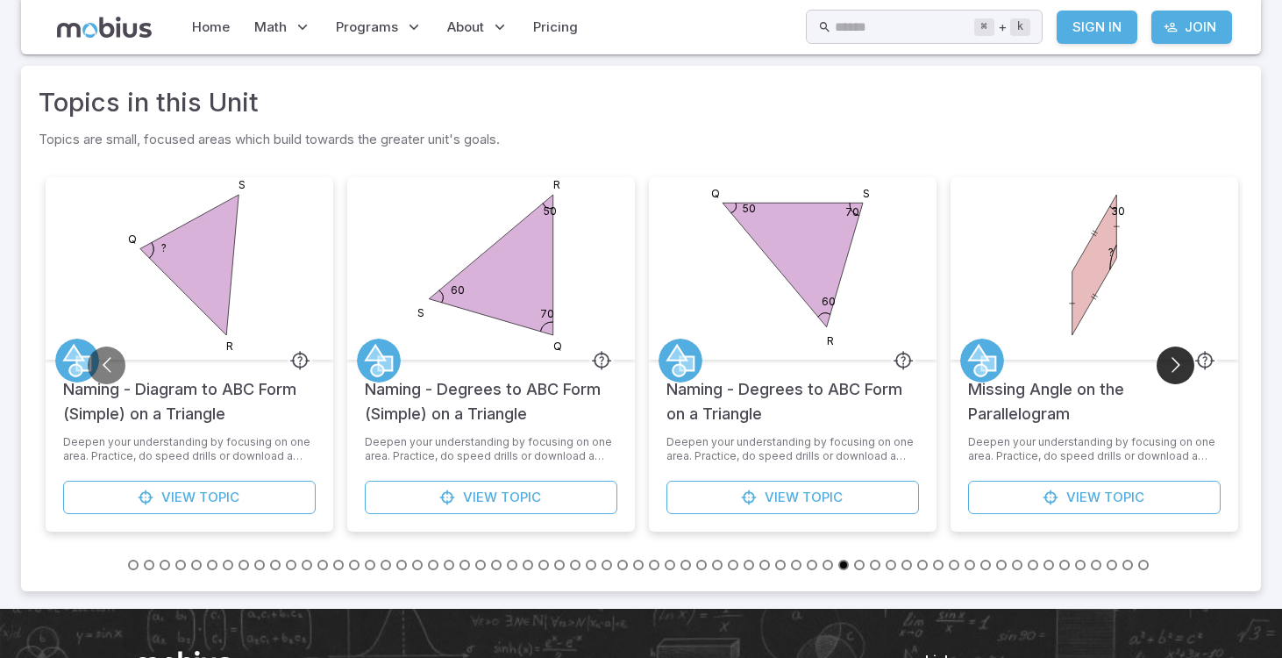
click at [1172, 368] on button "Go to next slide" at bounding box center [1176, 365] width 38 height 38
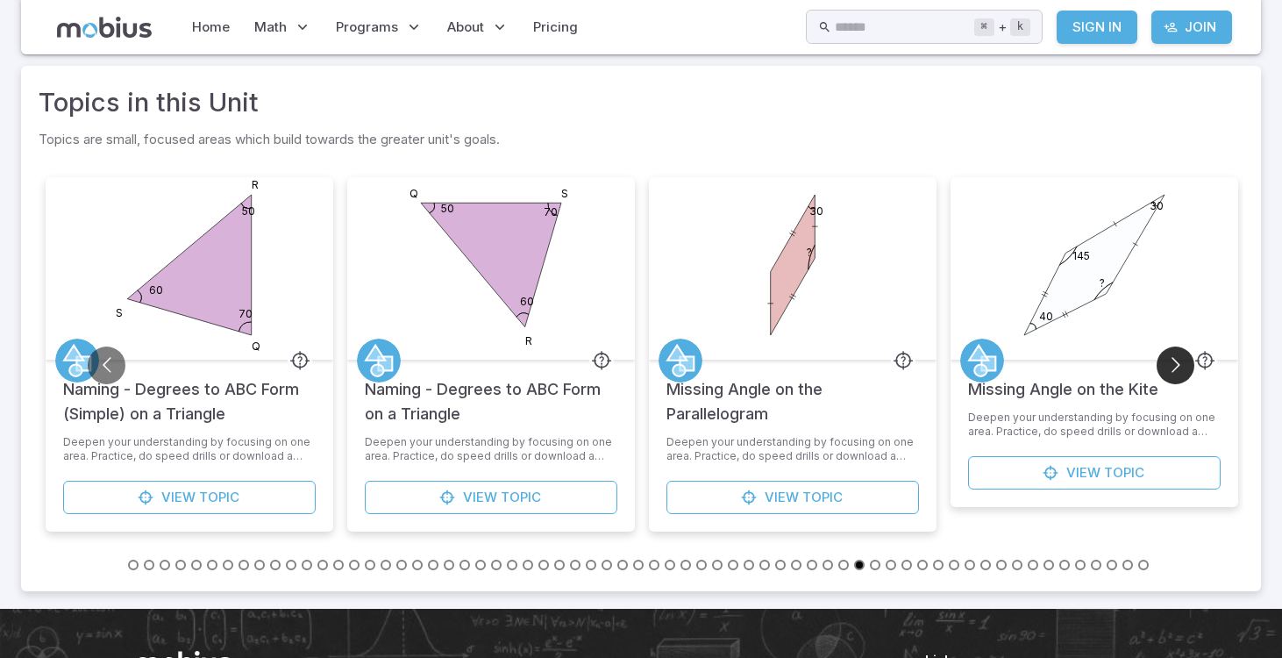
click at [1172, 368] on button "Go to next slide" at bounding box center [1176, 365] width 38 height 38
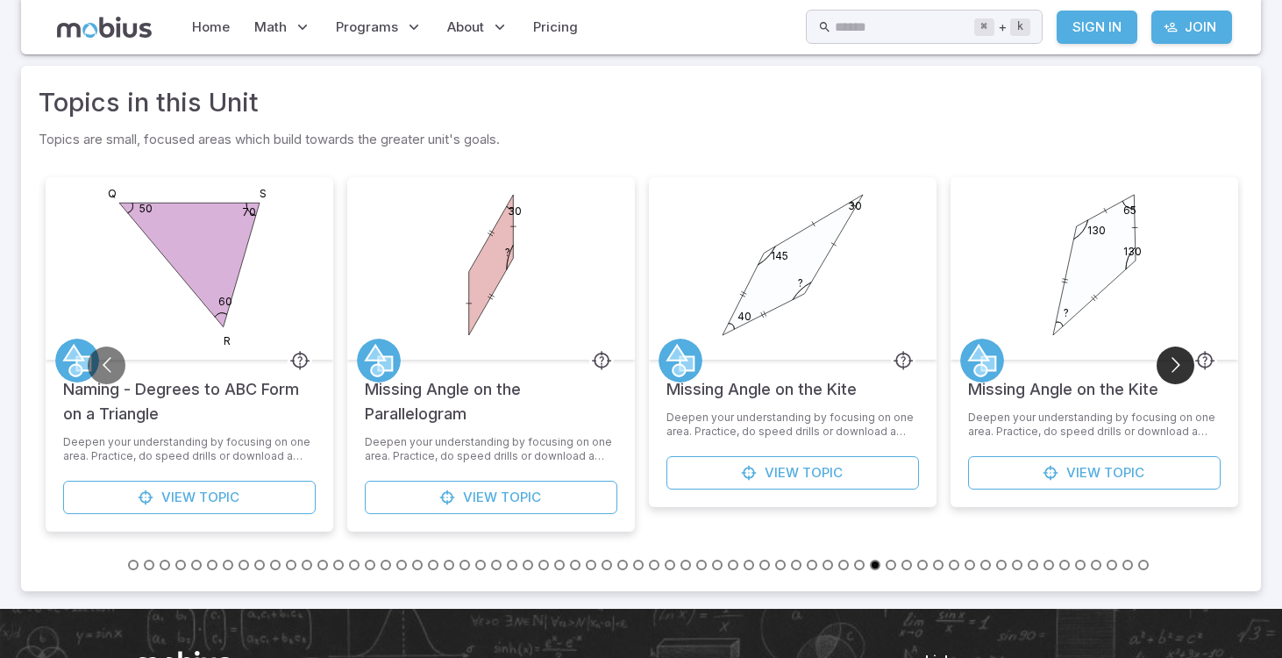
click at [1172, 368] on button "Go to next slide" at bounding box center [1176, 365] width 38 height 38
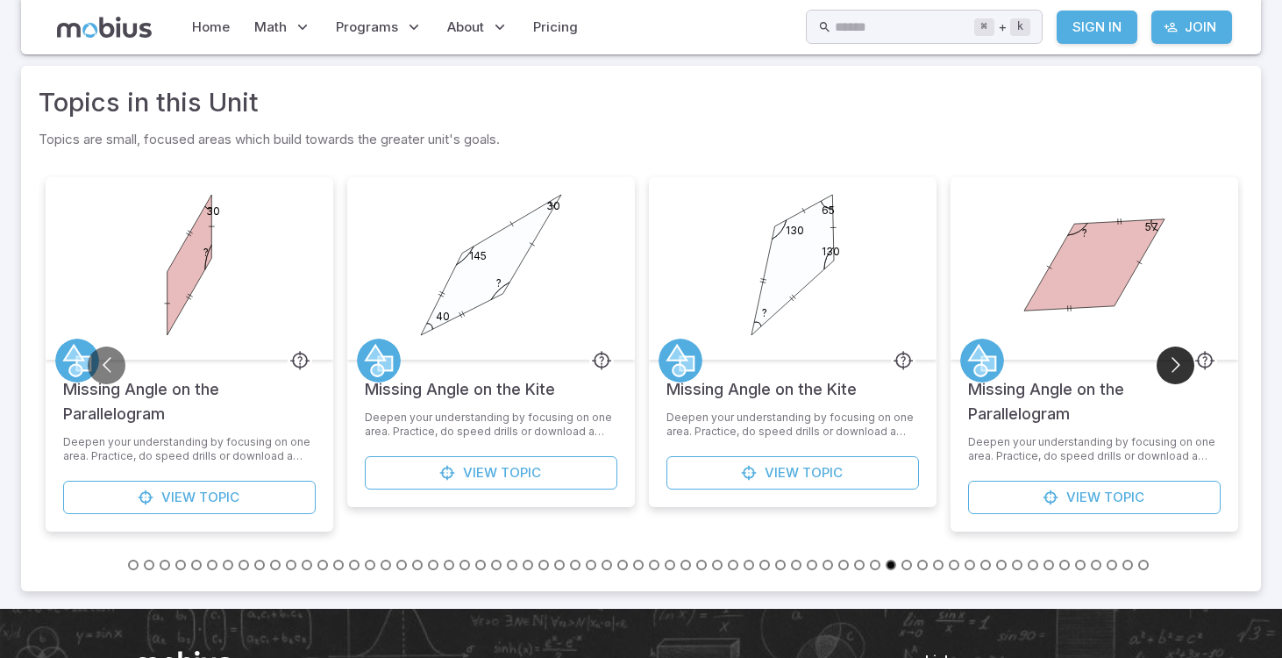
click at [1172, 368] on button "Go to next slide" at bounding box center [1176, 365] width 38 height 38
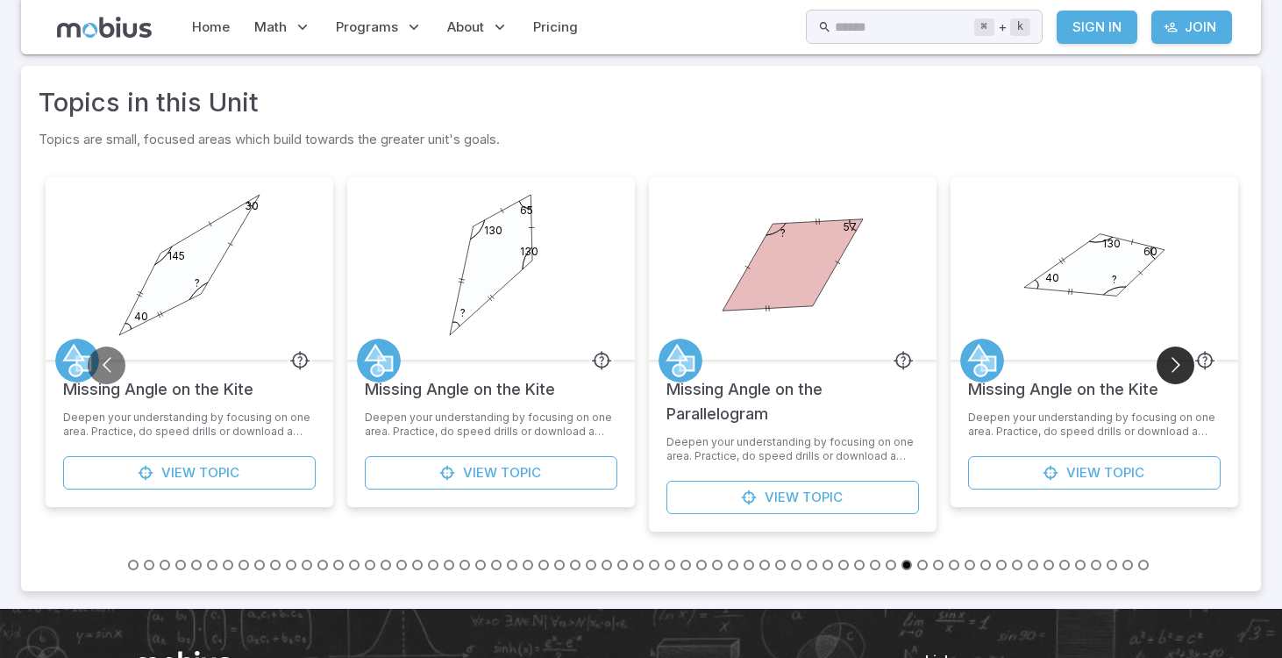
click at [1172, 368] on button "Go to next slide" at bounding box center [1176, 365] width 38 height 38
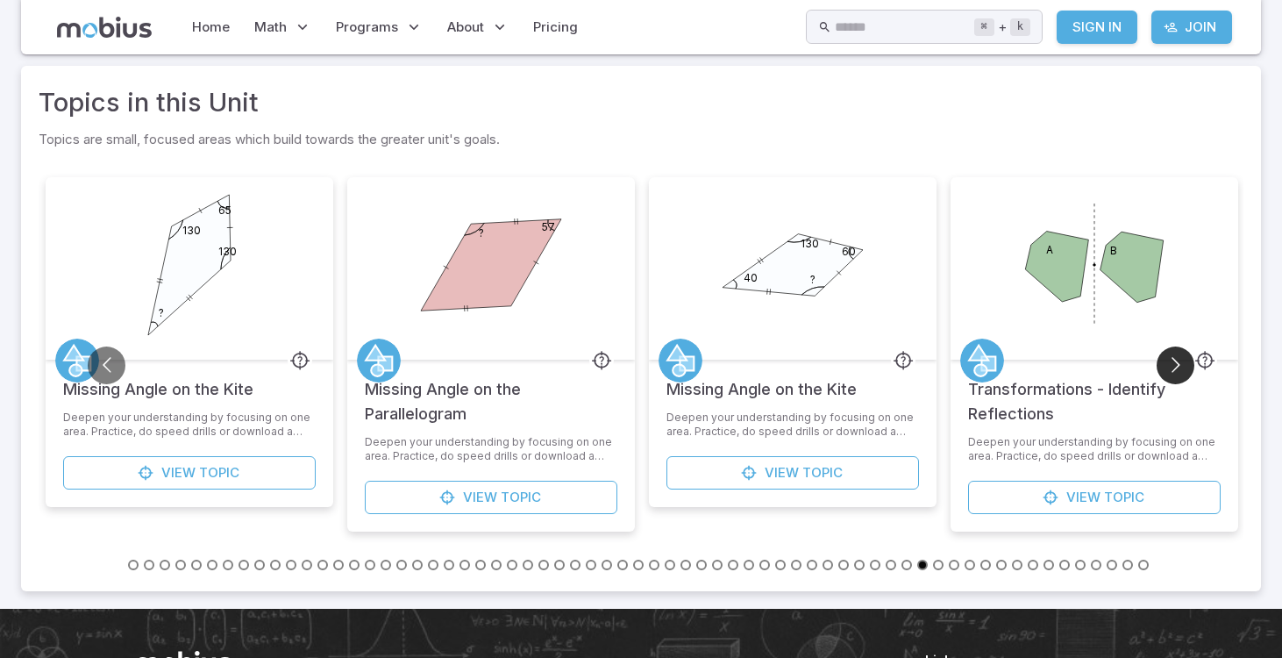
click at [1172, 368] on button "Go to next slide" at bounding box center [1176, 365] width 38 height 38
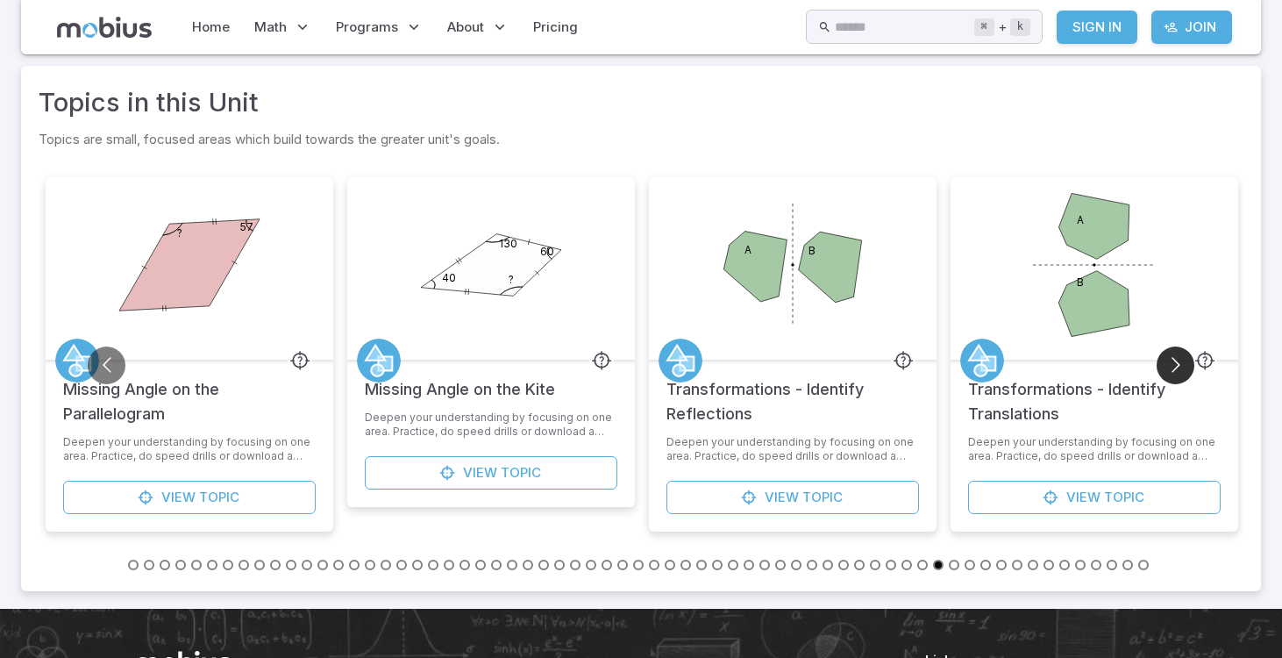
click at [1172, 368] on button "Go to next slide" at bounding box center [1176, 365] width 38 height 38
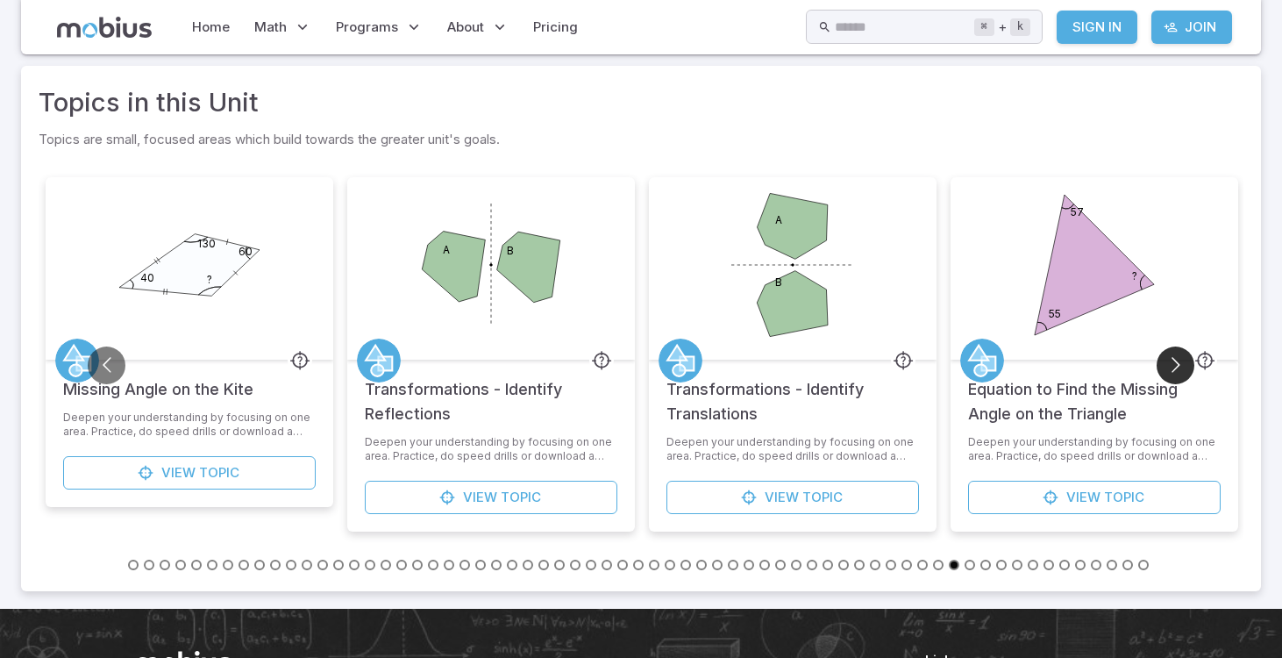
click at [1172, 368] on button "Go to next slide" at bounding box center [1176, 365] width 38 height 38
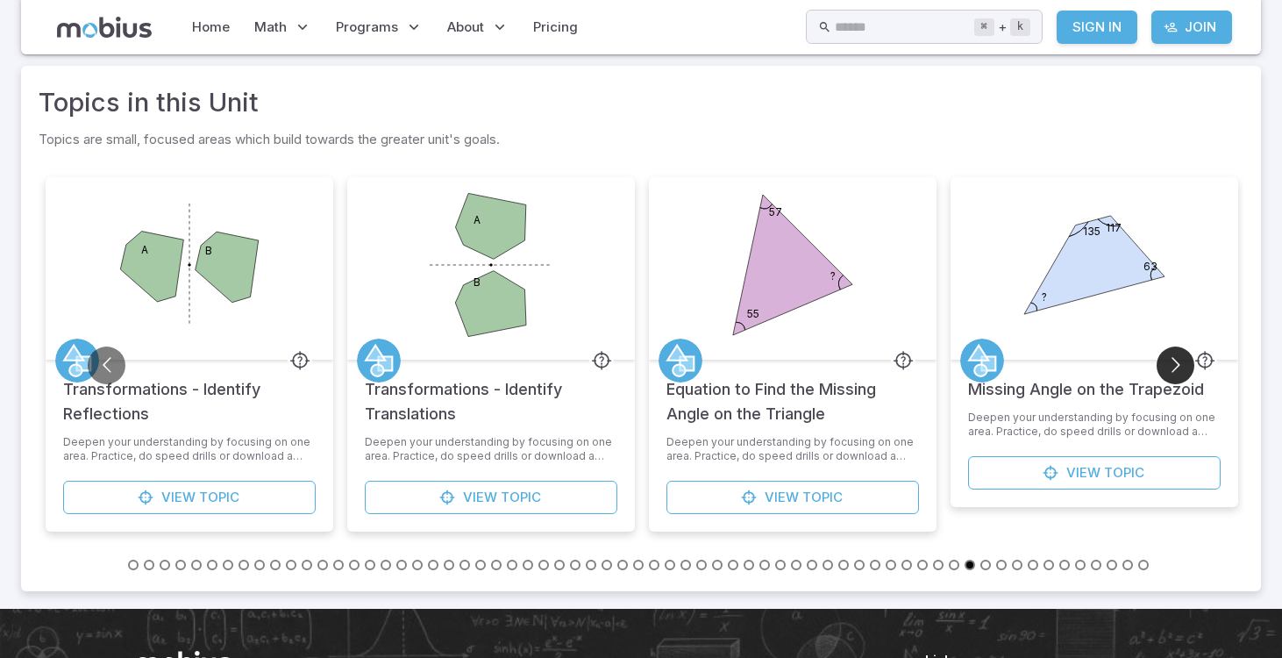
click at [1172, 368] on button "Go to next slide" at bounding box center [1176, 365] width 38 height 38
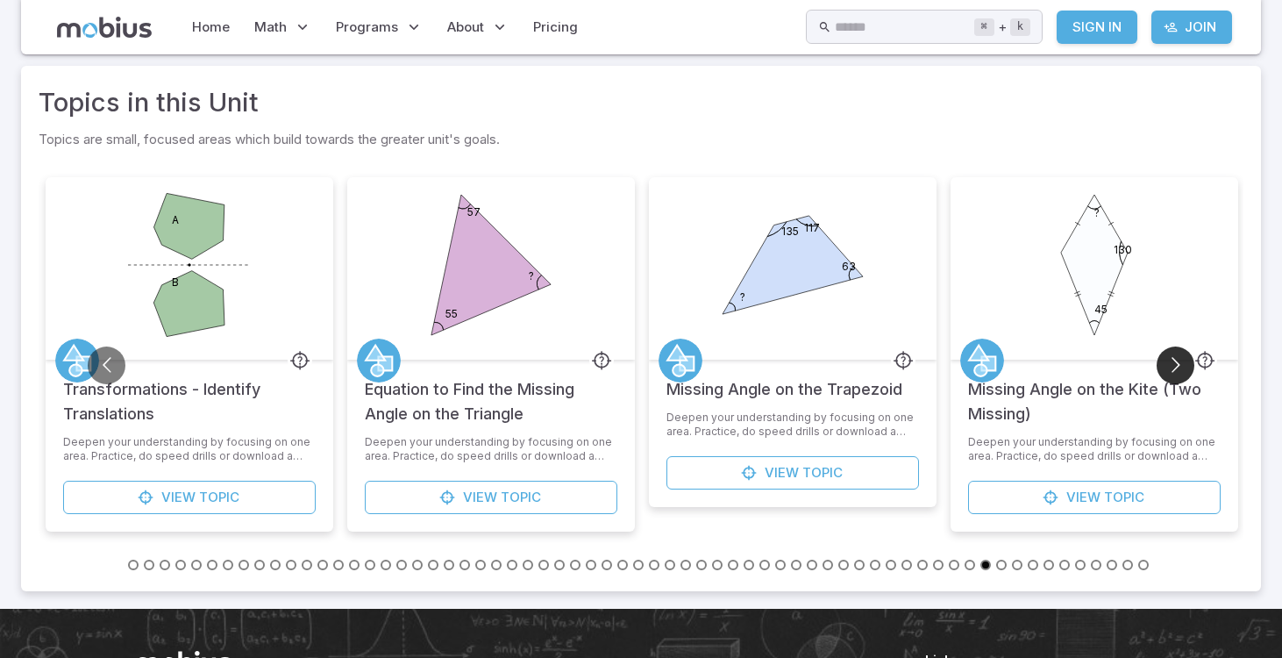
click at [1172, 368] on button "Go to next slide" at bounding box center [1176, 365] width 38 height 38
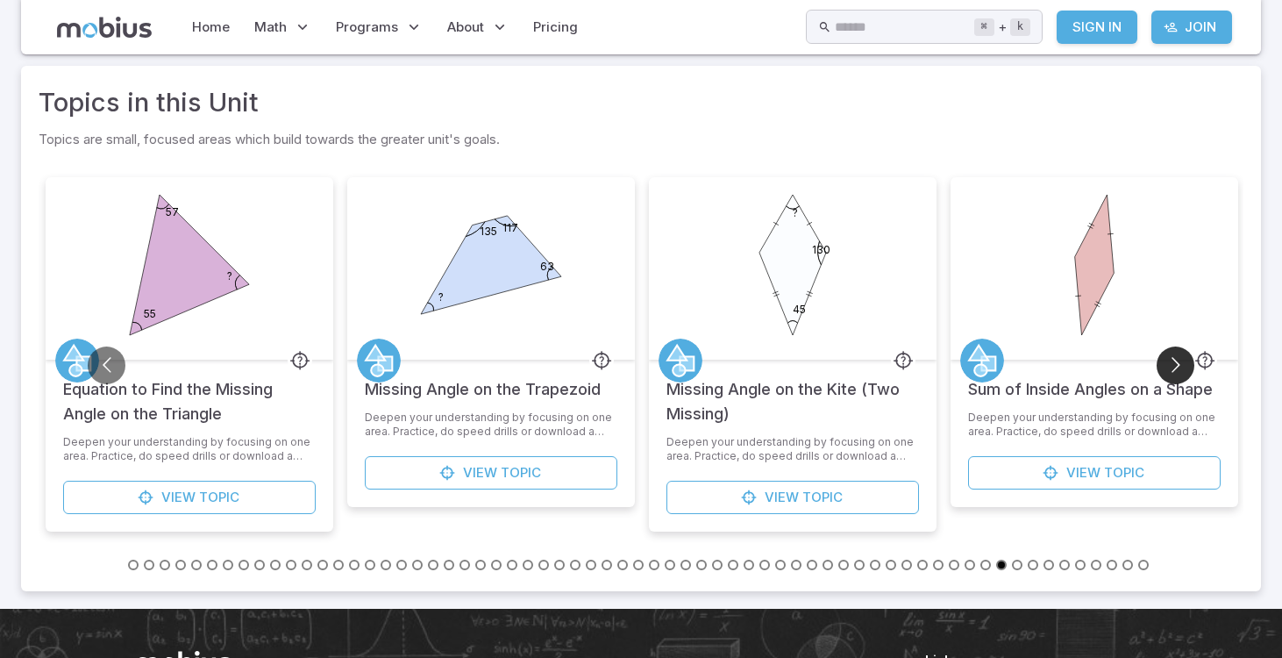
click at [1172, 368] on button "Go to next slide" at bounding box center [1176, 365] width 38 height 38
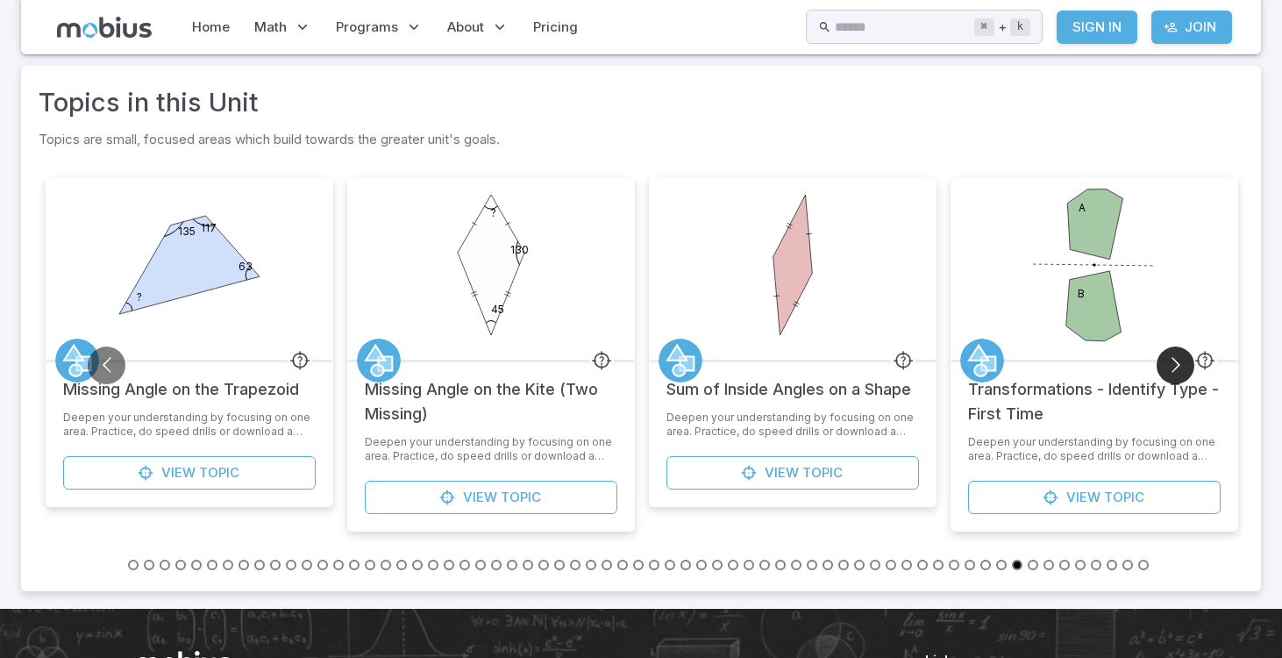
click at [1172, 368] on button "Go to next slide" at bounding box center [1176, 365] width 38 height 38
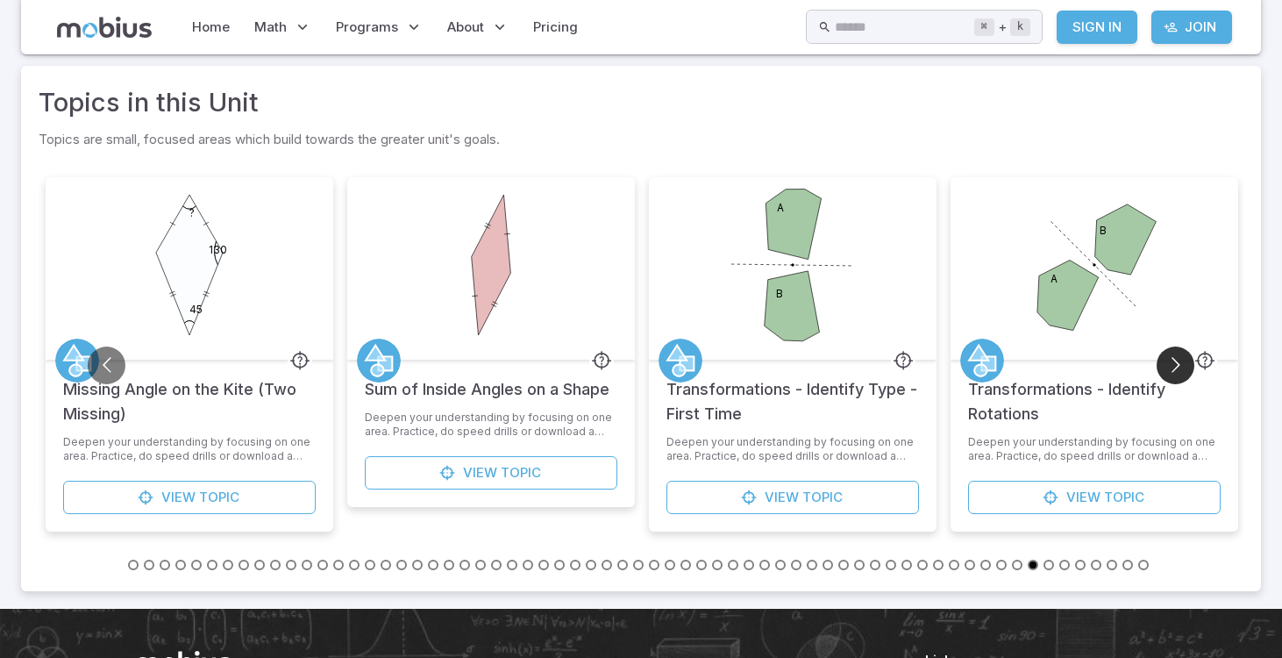
click at [1172, 368] on button "Go to next slide" at bounding box center [1176, 365] width 38 height 38
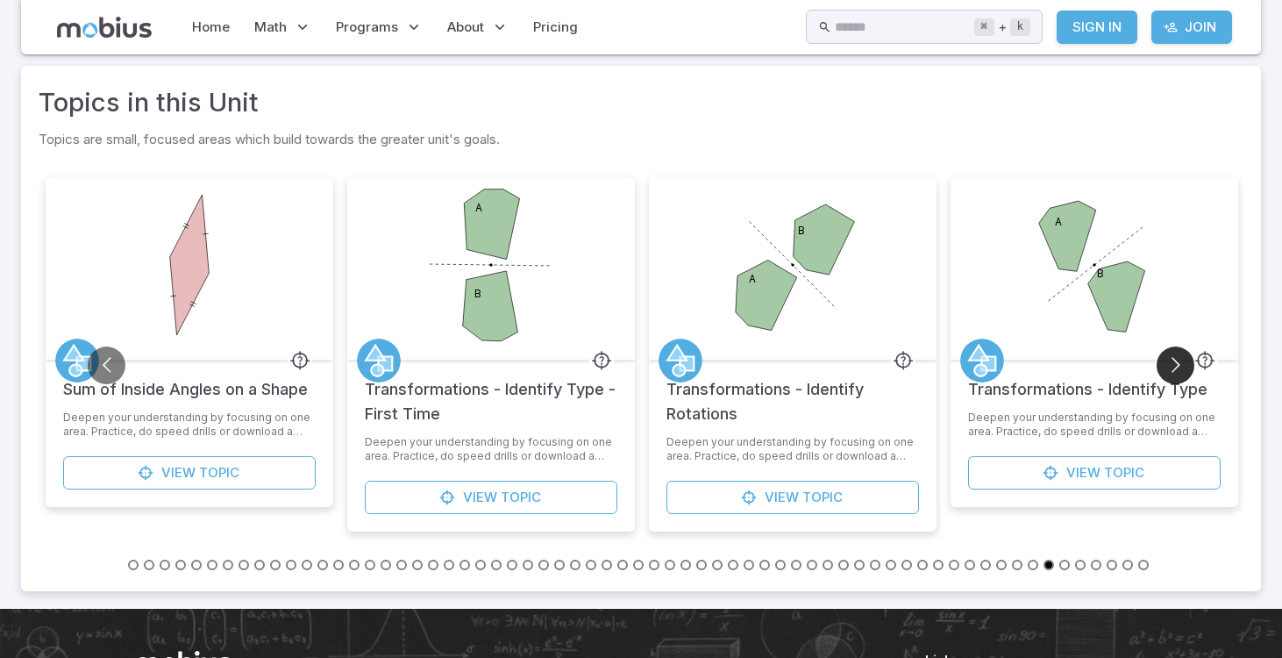
click at [1172, 368] on button "Go to next slide" at bounding box center [1176, 365] width 38 height 38
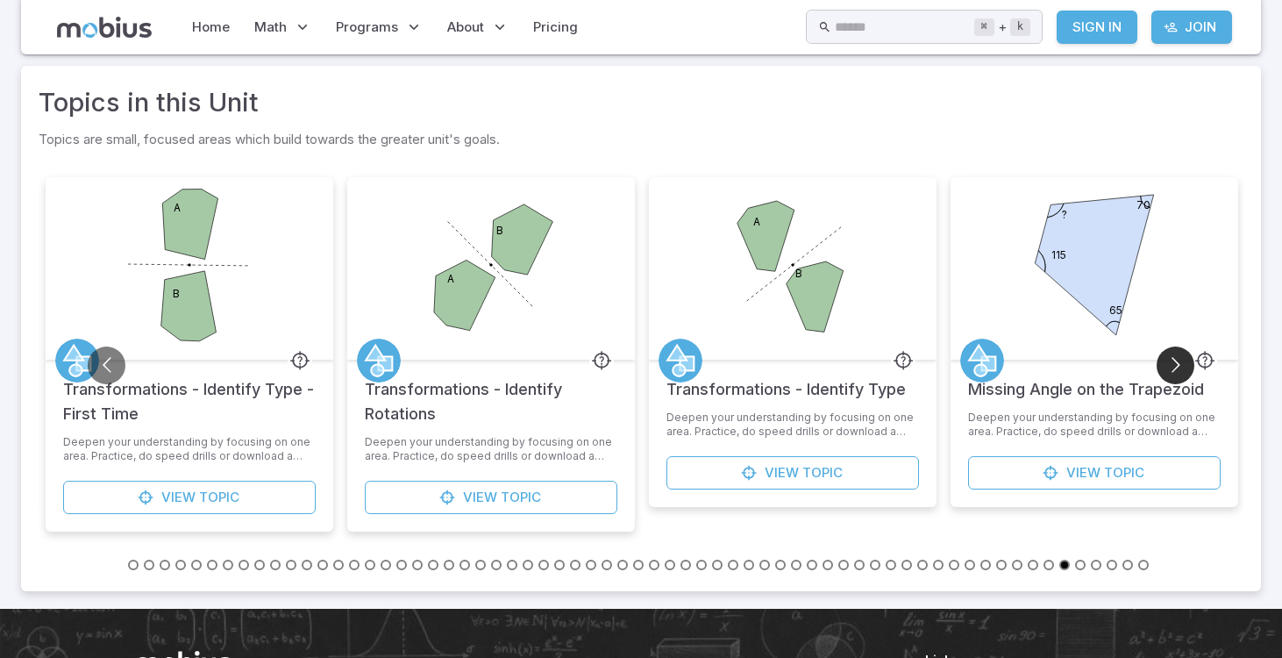
click at [1172, 368] on button "Go to next slide" at bounding box center [1176, 365] width 38 height 38
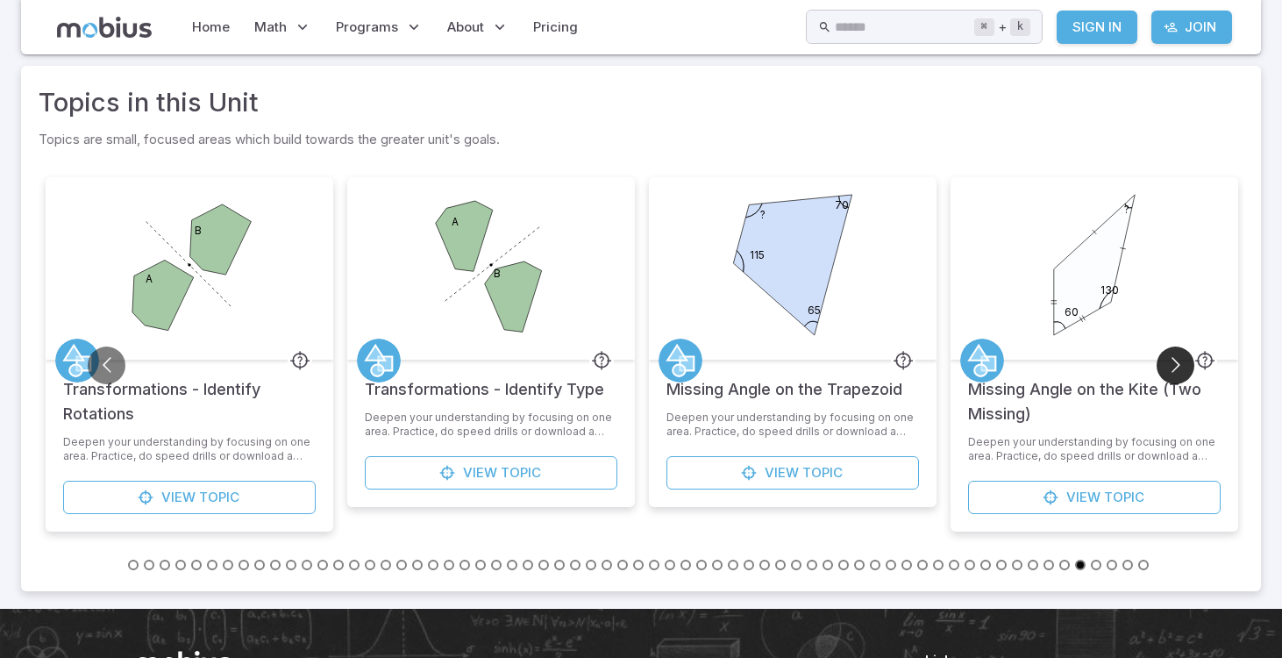
click at [1172, 368] on button "Go to next slide" at bounding box center [1176, 365] width 38 height 38
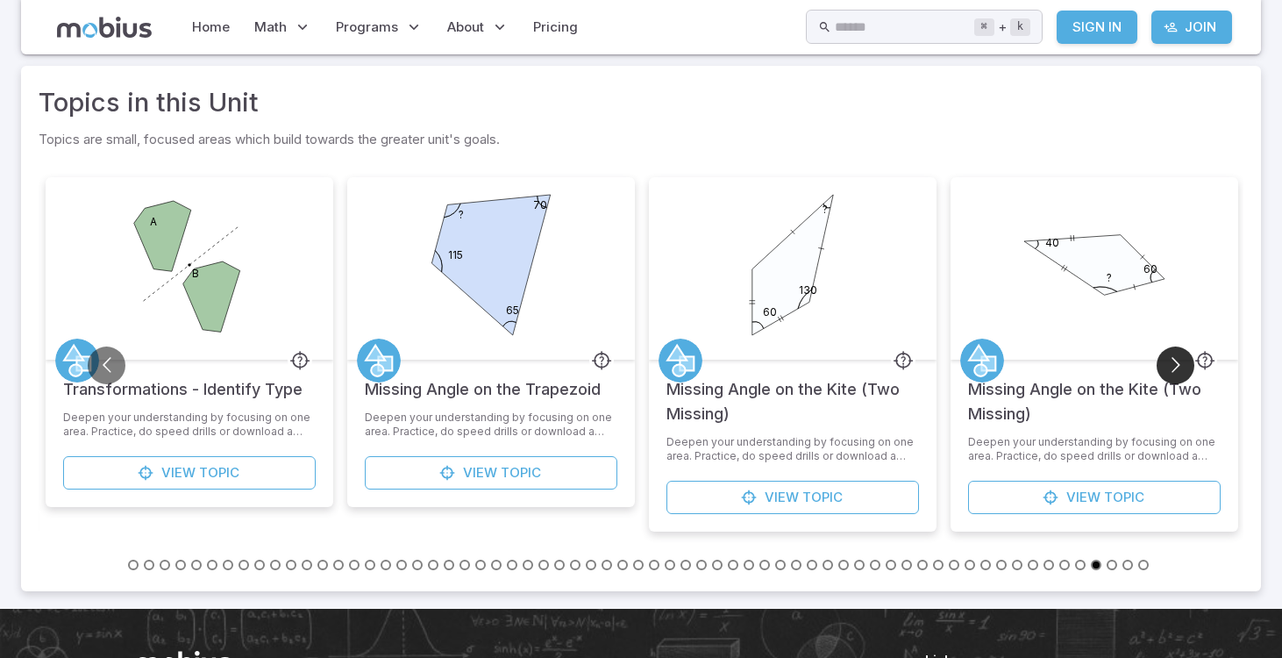
click at [1172, 368] on button "Go to next slide" at bounding box center [1176, 365] width 38 height 38
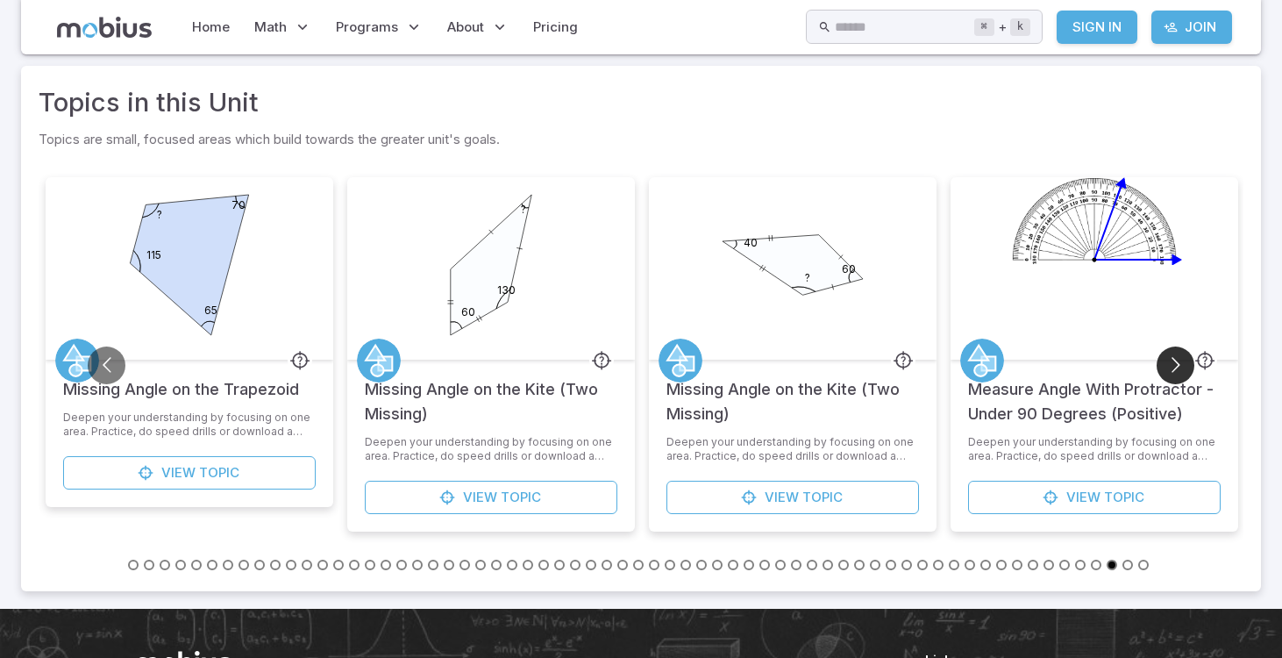
click at [1172, 368] on button "Go to next slide" at bounding box center [1176, 365] width 38 height 38
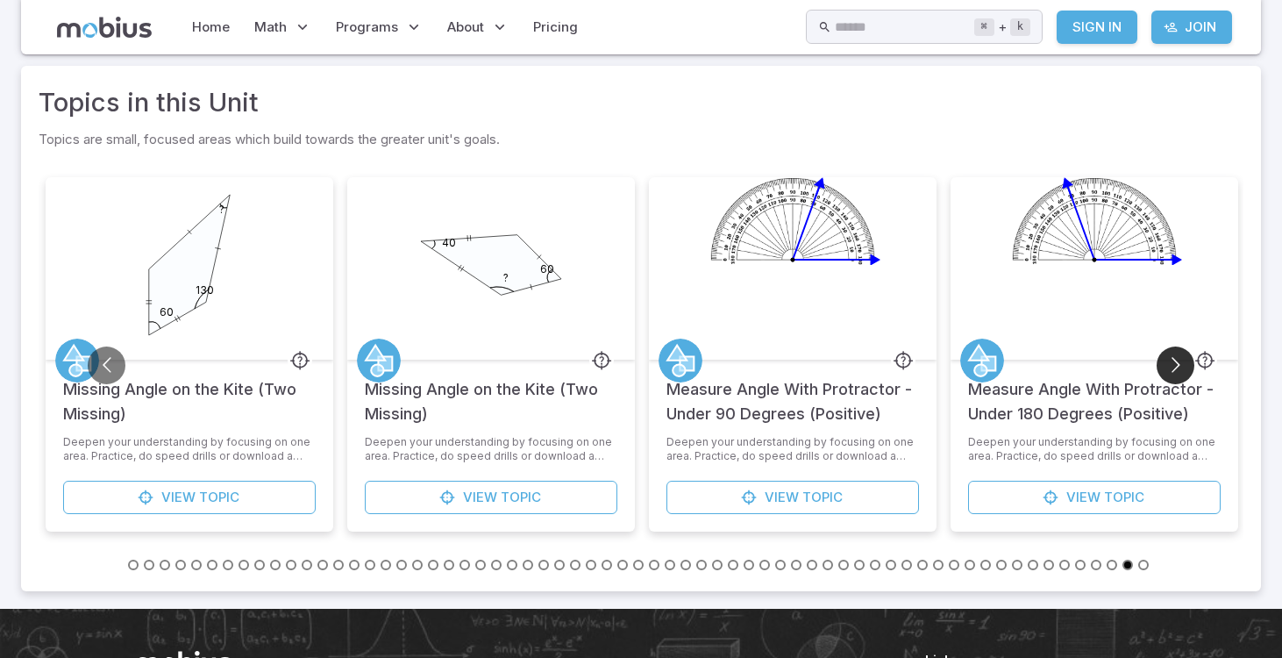
click at [1172, 368] on button "Go to next slide" at bounding box center [1176, 365] width 38 height 38
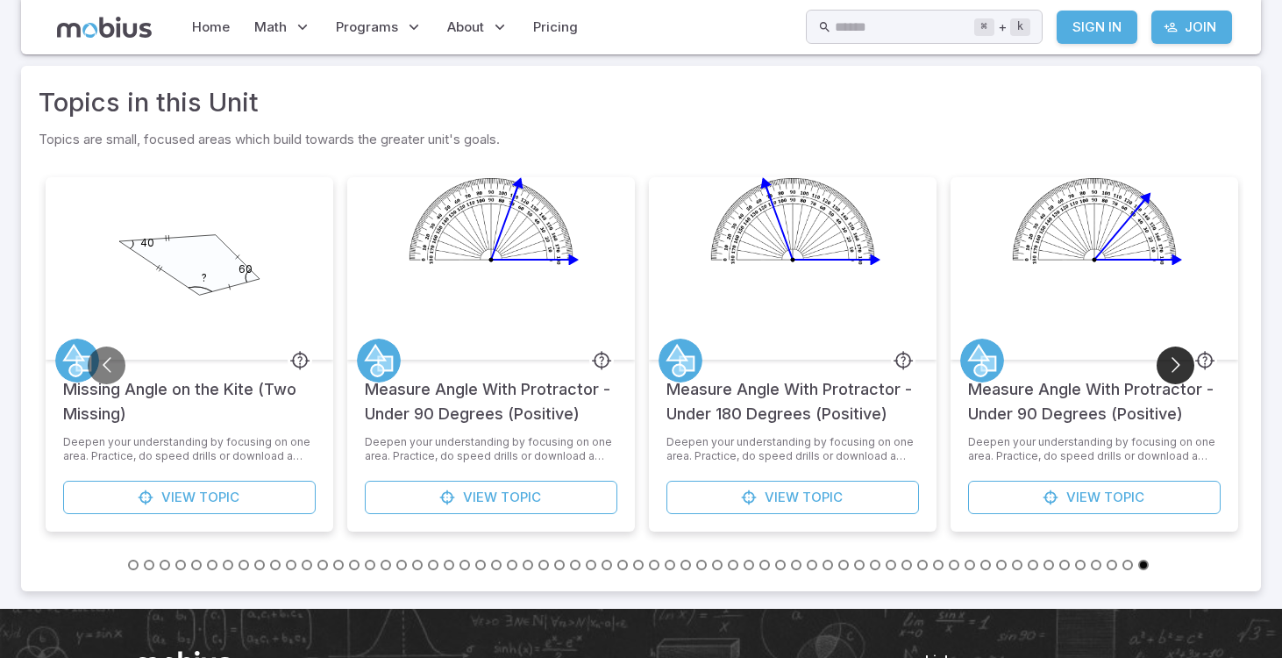
click at [1172, 368] on button "Go to next slide" at bounding box center [1176, 365] width 38 height 38
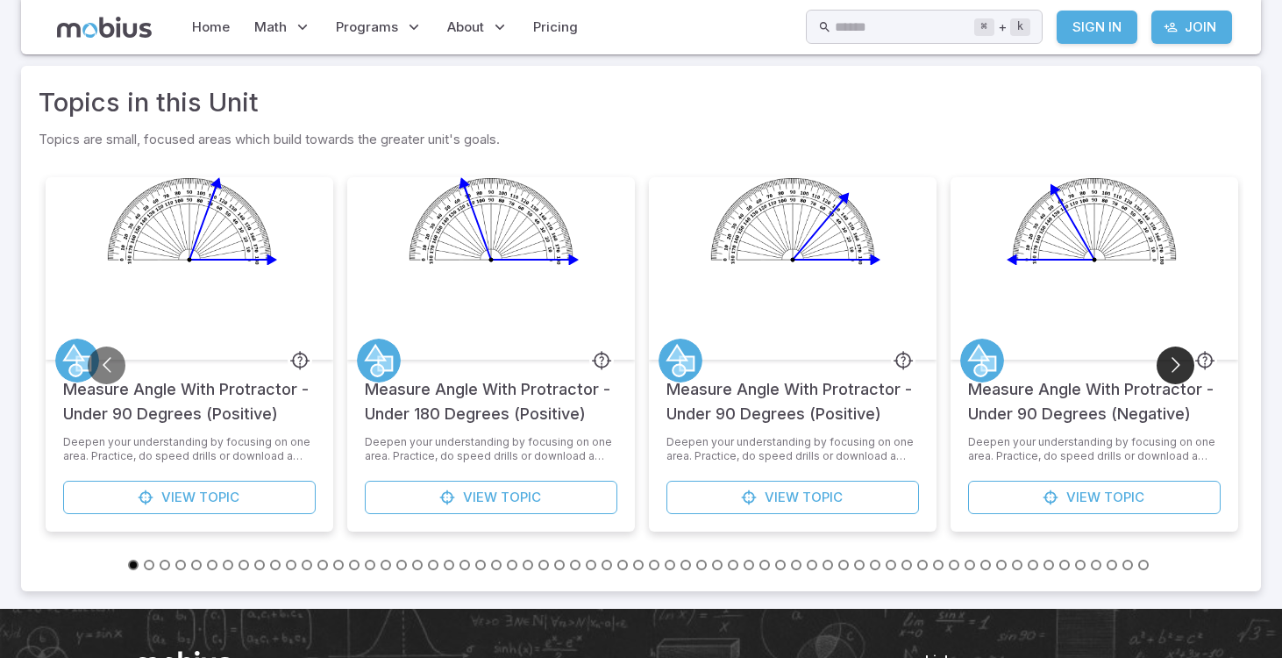
click at [1172, 368] on button "Go to next slide" at bounding box center [1176, 365] width 38 height 38
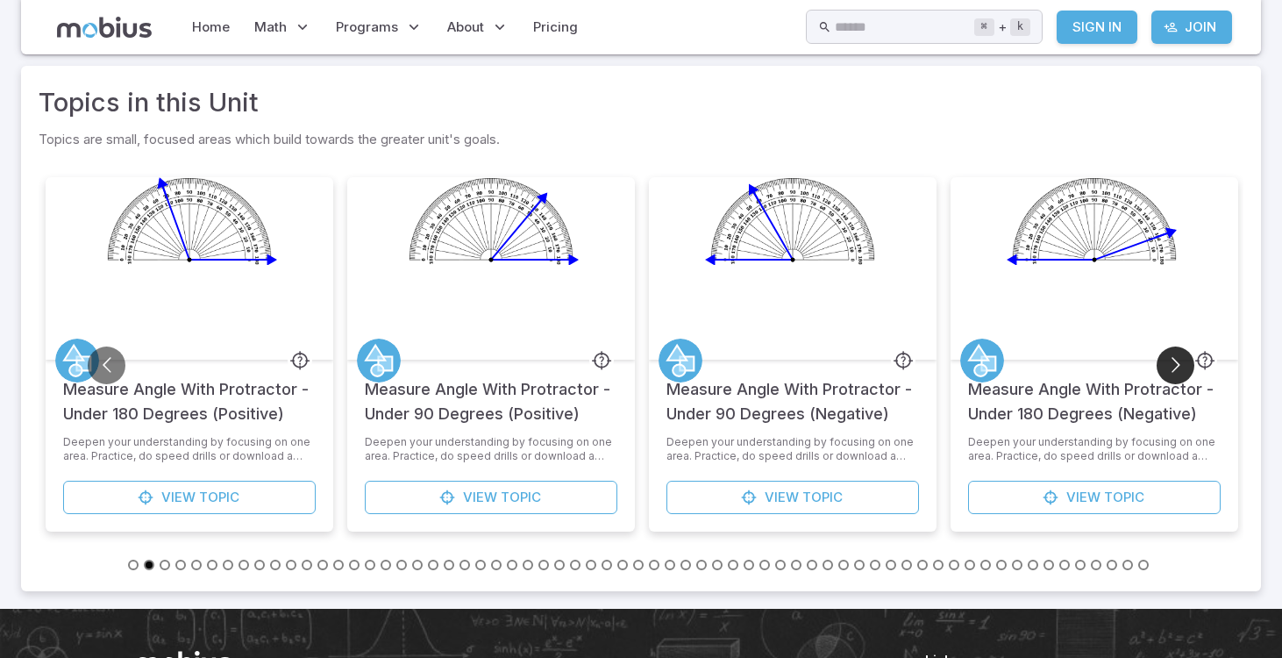
click at [1172, 368] on button "Go to next slide" at bounding box center [1176, 365] width 38 height 38
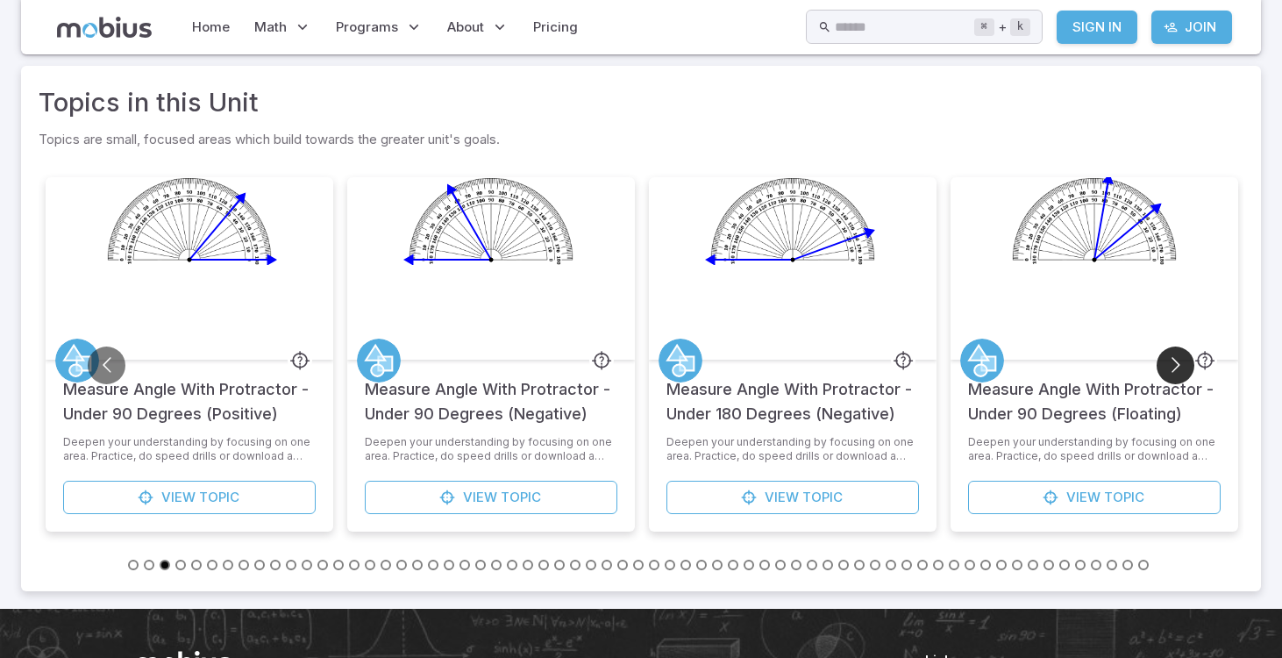
click at [1172, 368] on button "Go to next slide" at bounding box center [1176, 365] width 38 height 38
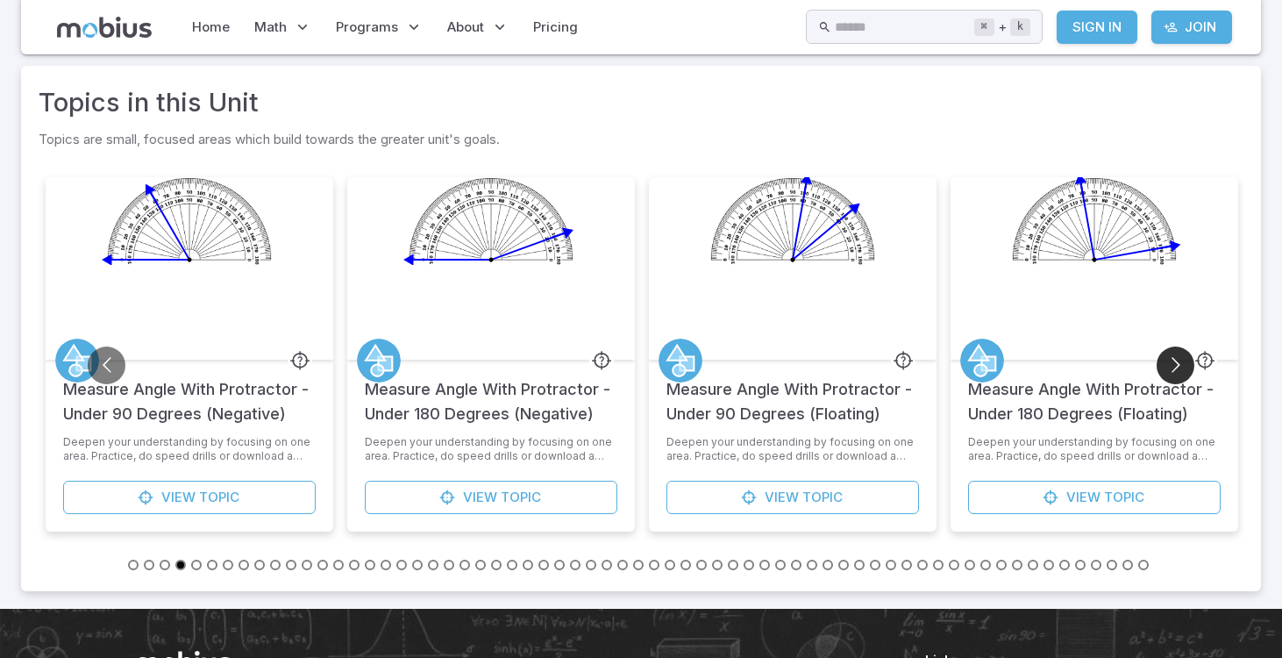
click at [1172, 368] on button "Go to next slide" at bounding box center [1176, 365] width 38 height 38
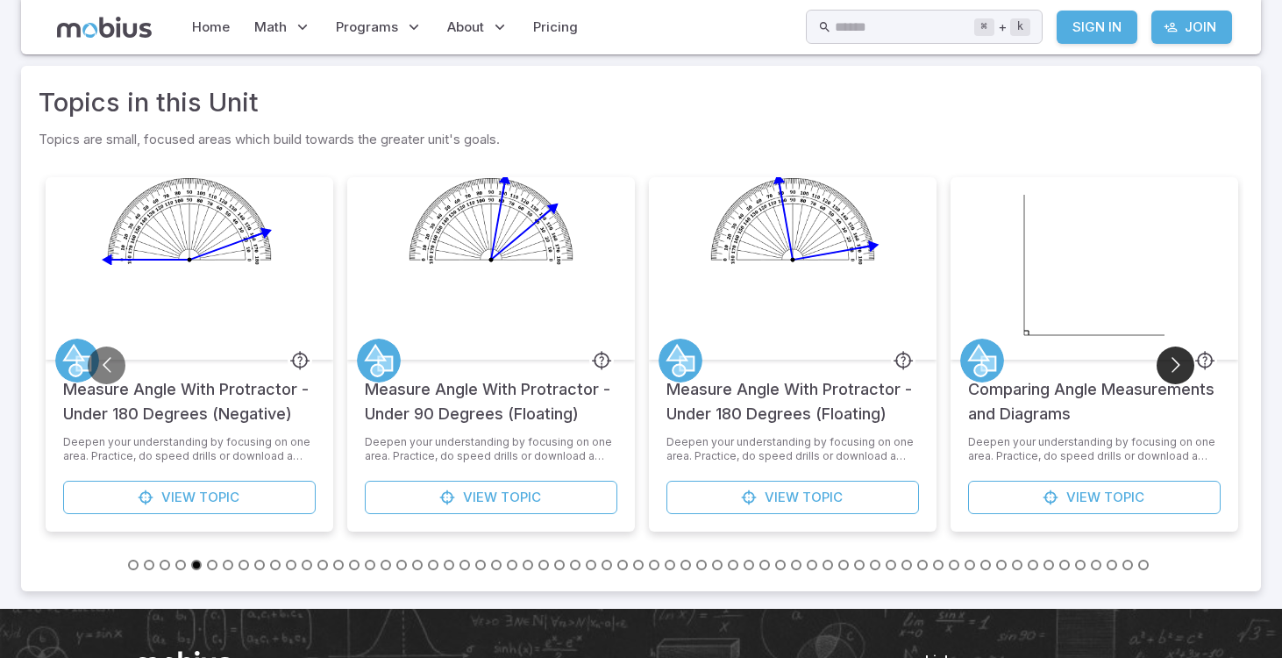
click at [1172, 368] on button "Go to next slide" at bounding box center [1176, 365] width 38 height 38
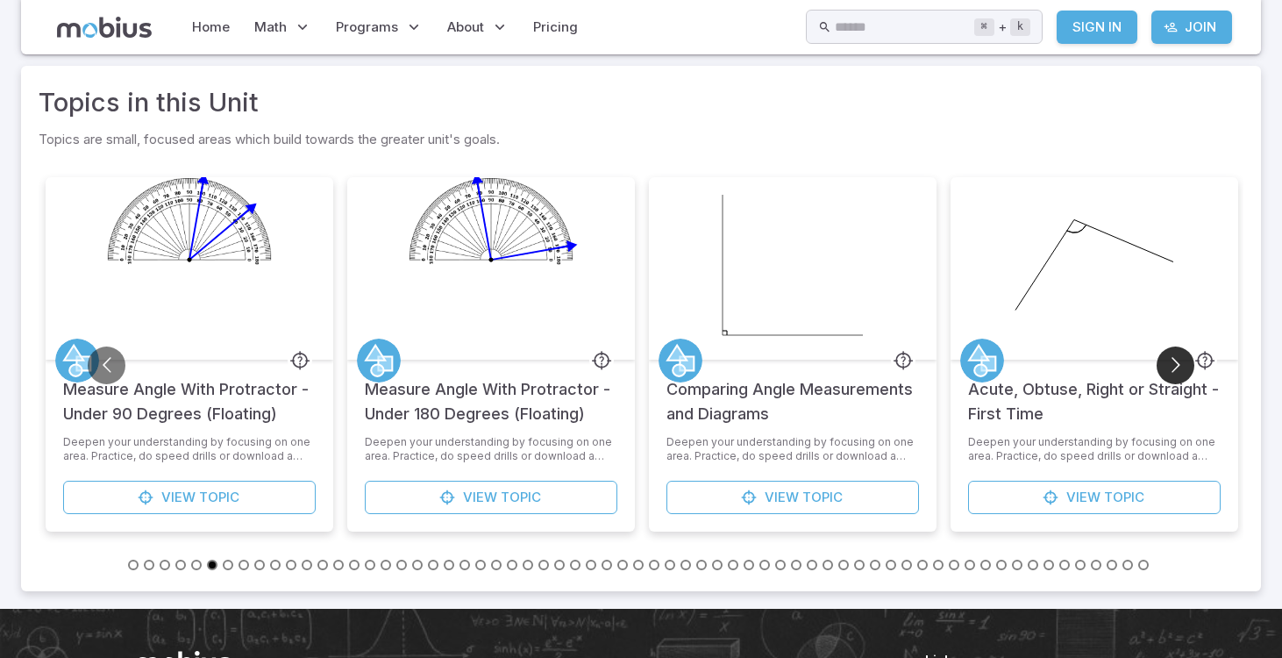
click at [1172, 368] on button "Go to next slide" at bounding box center [1176, 365] width 38 height 38
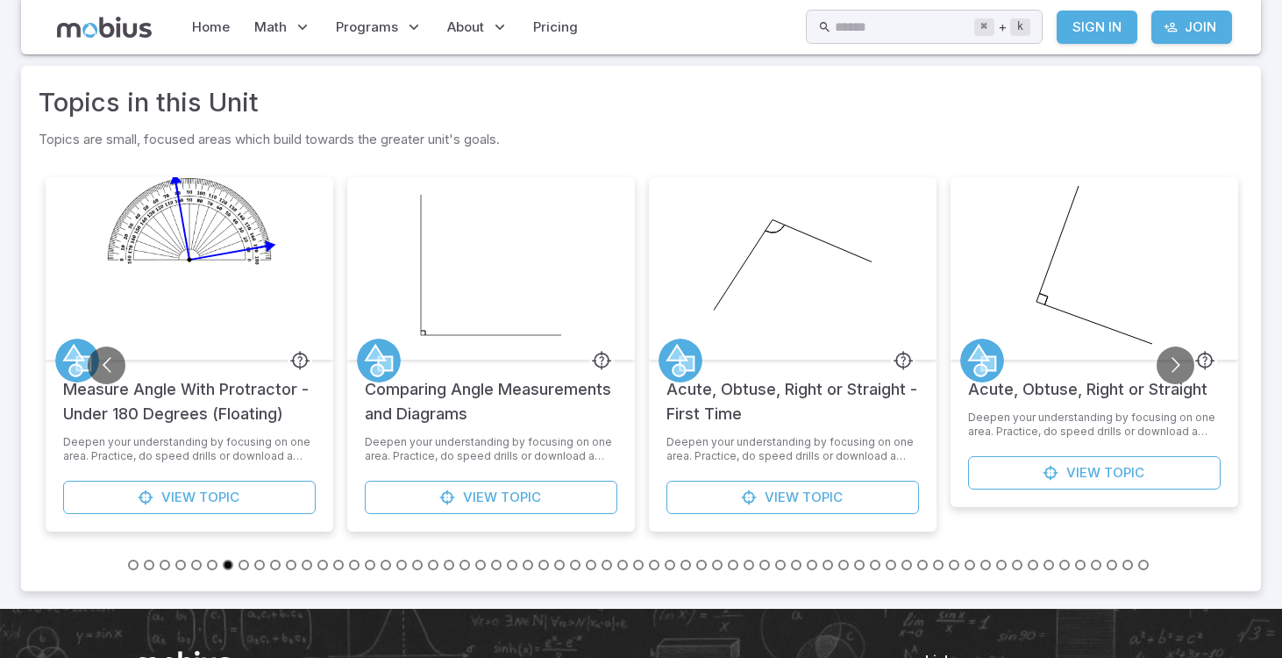
click at [1144, 560] on button "Go to slide 65" at bounding box center [1143, 565] width 11 height 11
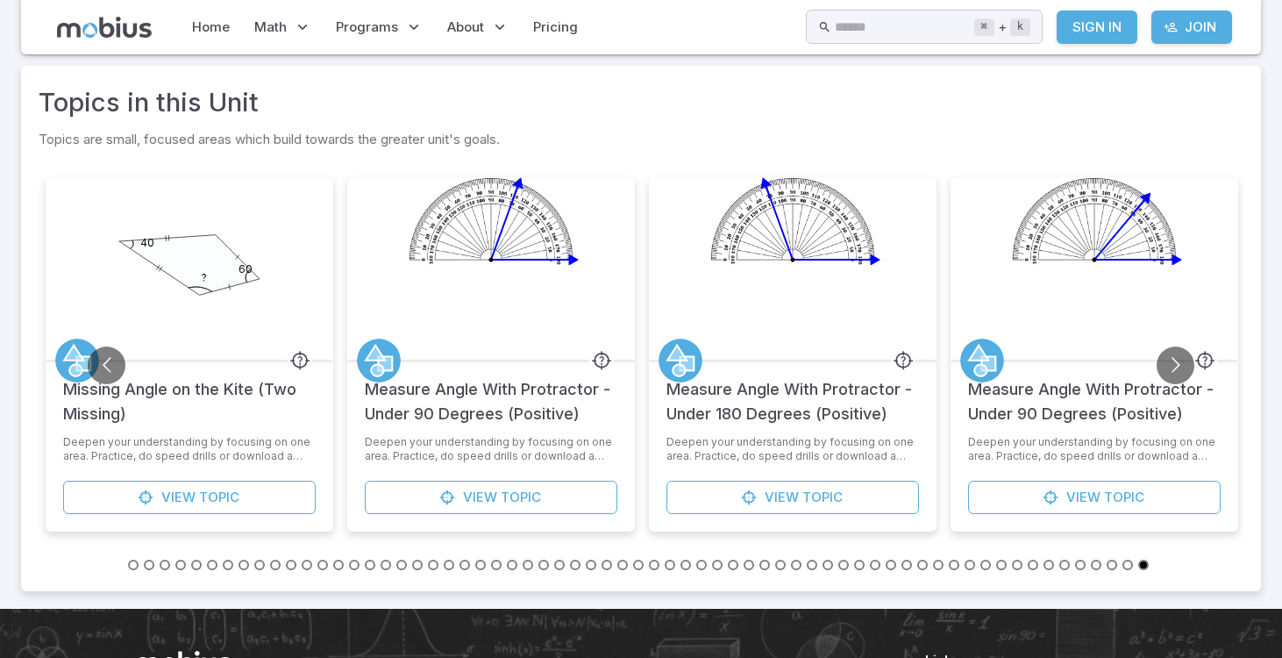
click at [1059, 566] on li at bounding box center [1052, 563] width 16 height 19
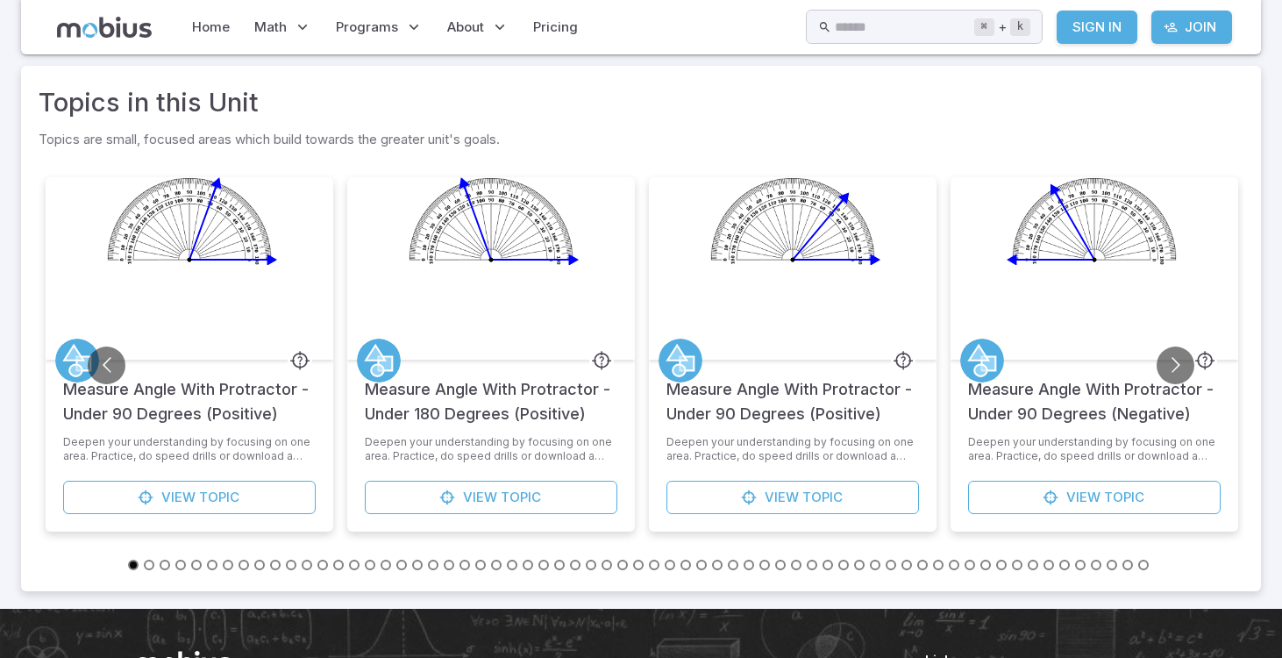
click at [1066, 566] on button "Go to slide 60" at bounding box center [1065, 565] width 11 height 11
click at [976, 564] on li at bounding box center [973, 563] width 16 height 19
click at [974, 564] on button "Go to slide 54" at bounding box center [970, 565] width 11 height 11
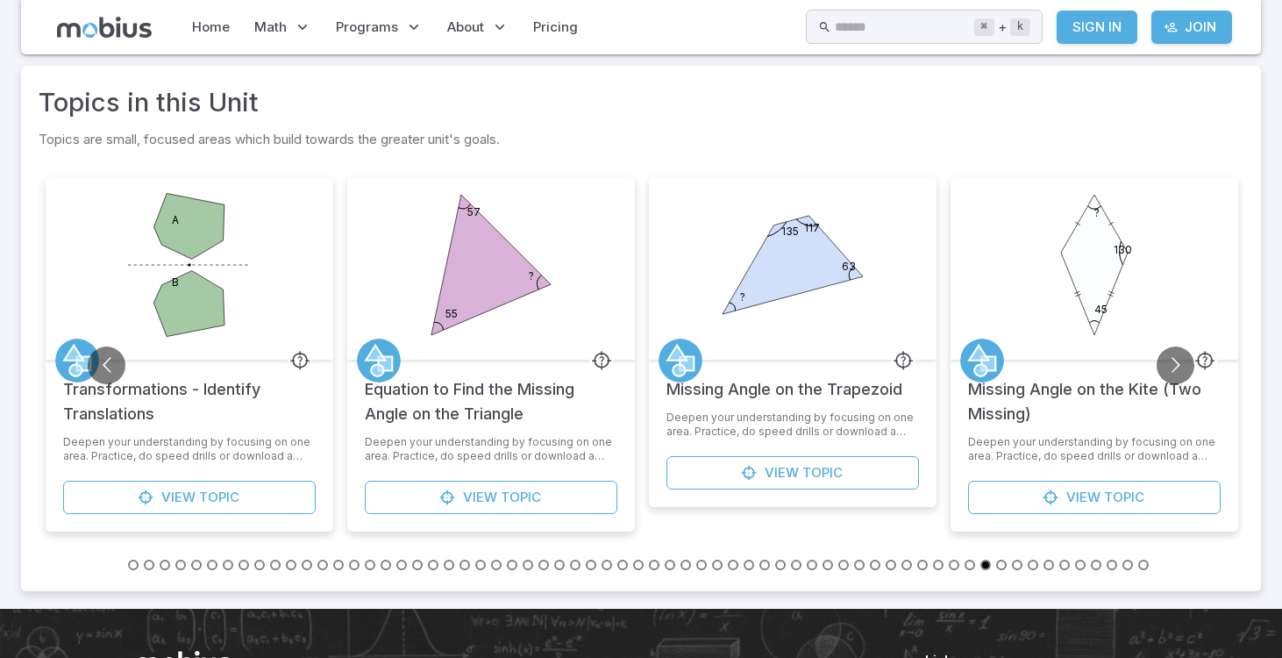
click at [891, 565] on button "Go to slide 49" at bounding box center [891, 565] width 11 height 11
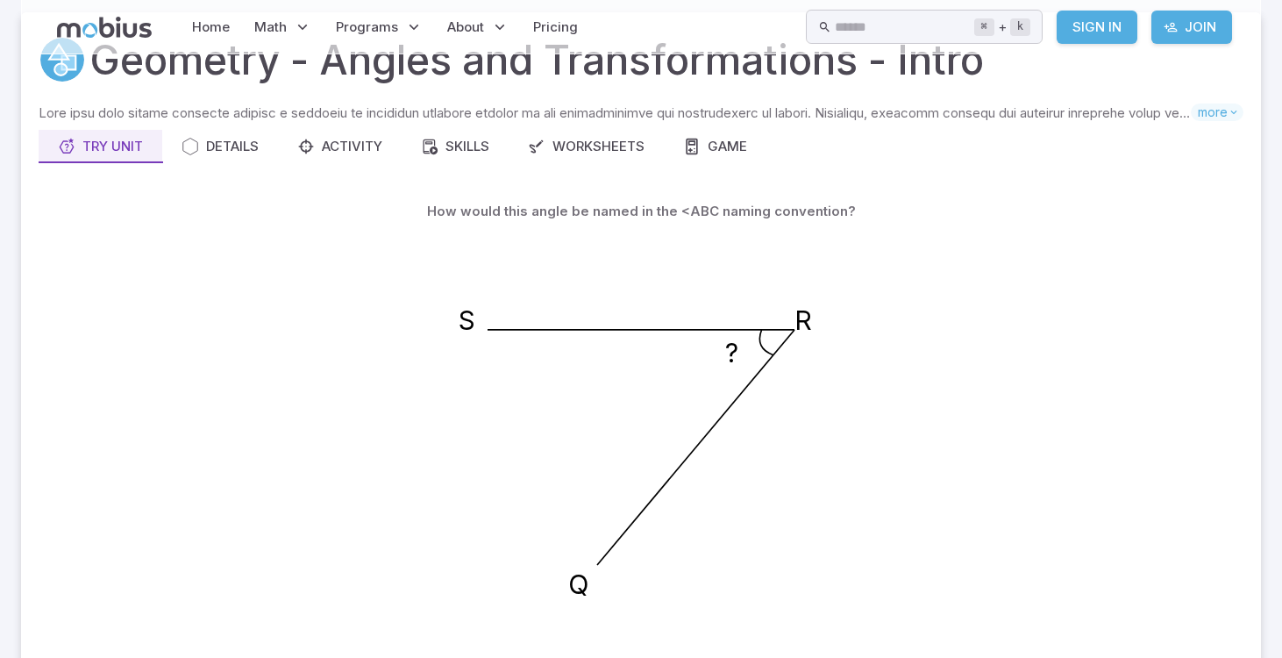
scroll to position [0, 0]
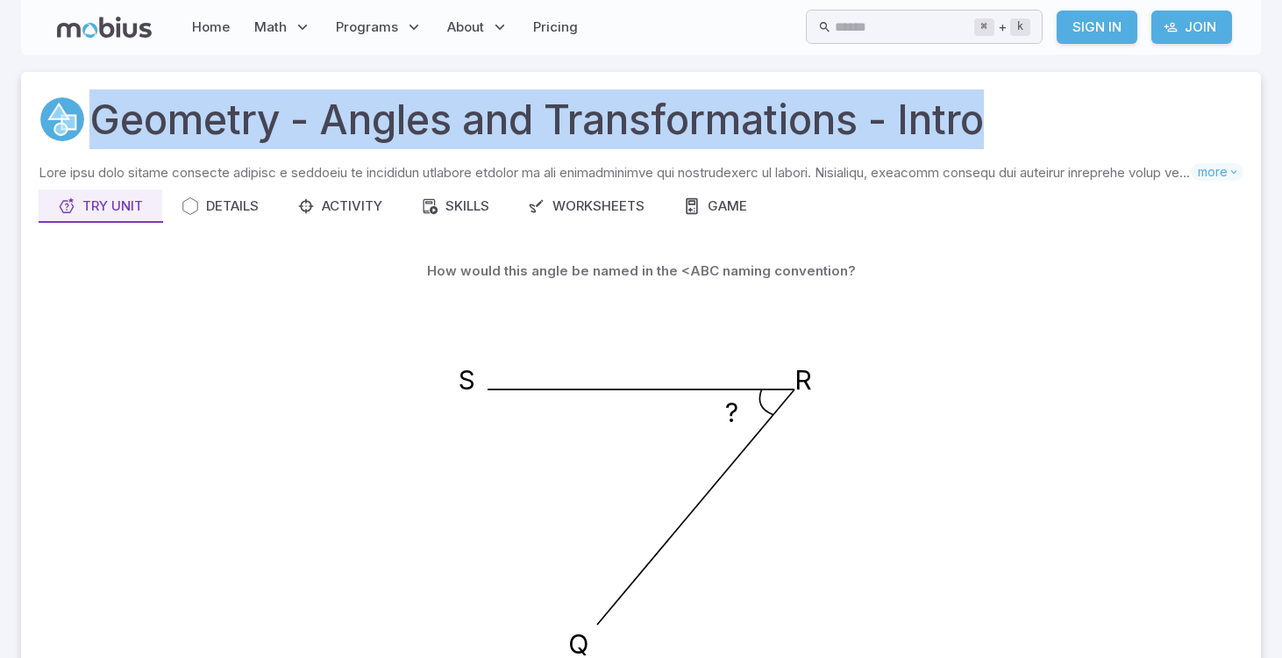
drag, startPoint x: 94, startPoint y: 115, endPoint x: 996, endPoint y: 130, distance: 901.8
click at [996, 130] on div "Geometry - Angles and Transformations - Intro" at bounding box center [641, 119] width 1205 height 60
copy h1 "Geometry - Angles and Transformations - Intro"
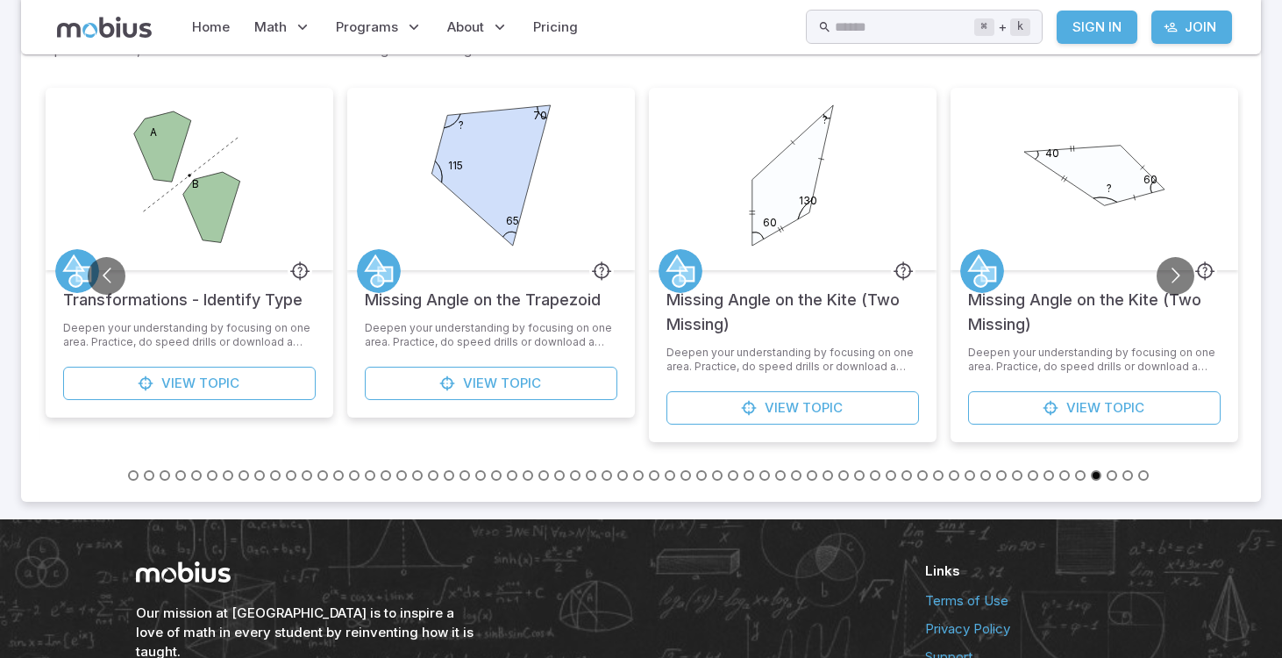
scroll to position [897, 0]
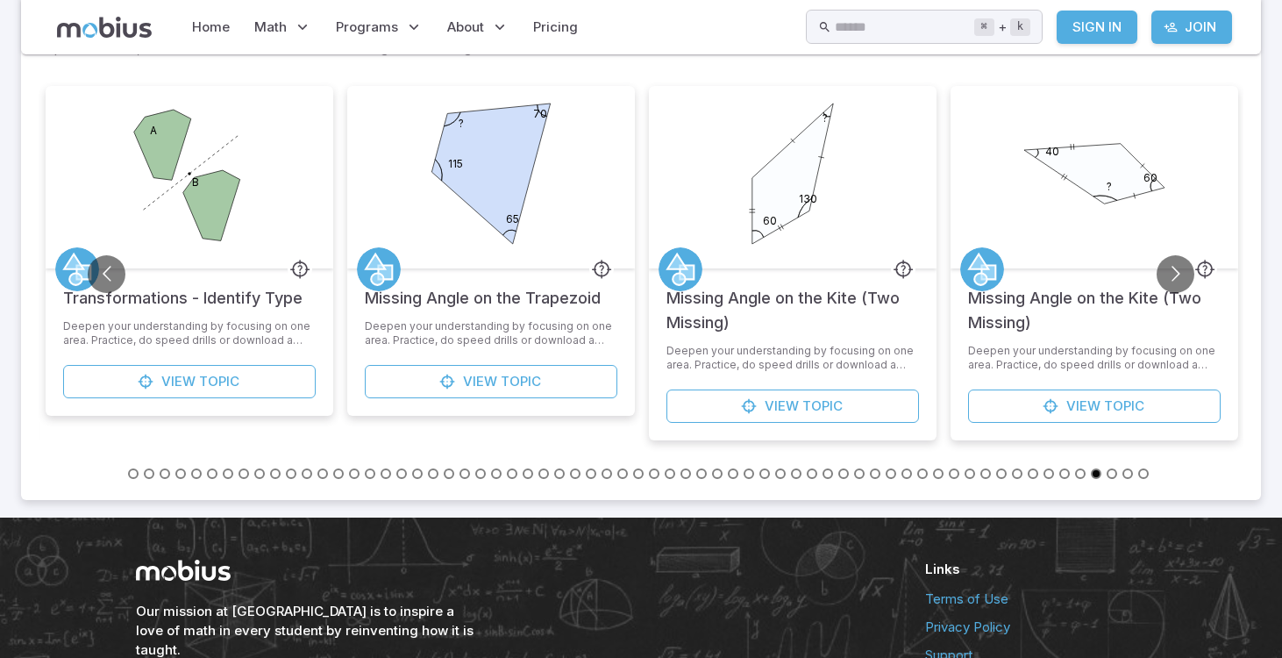
click at [605, 472] on button "Go to slide 31" at bounding box center [607, 473] width 11 height 11
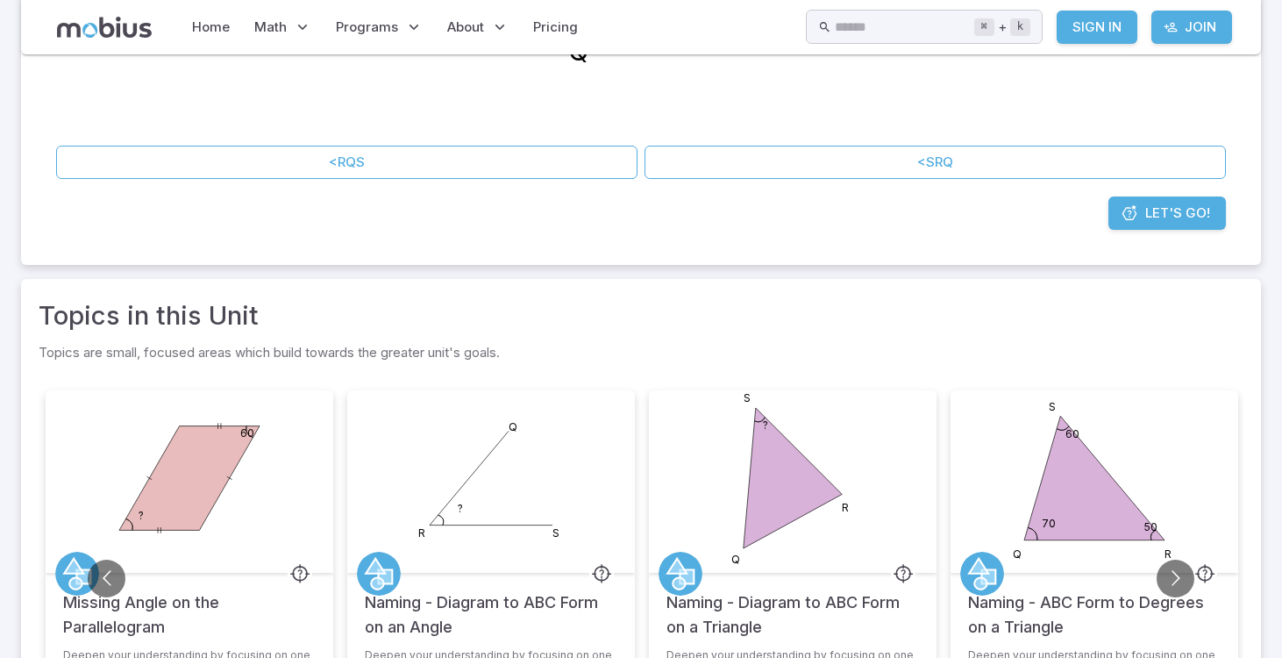
scroll to position [0, 0]
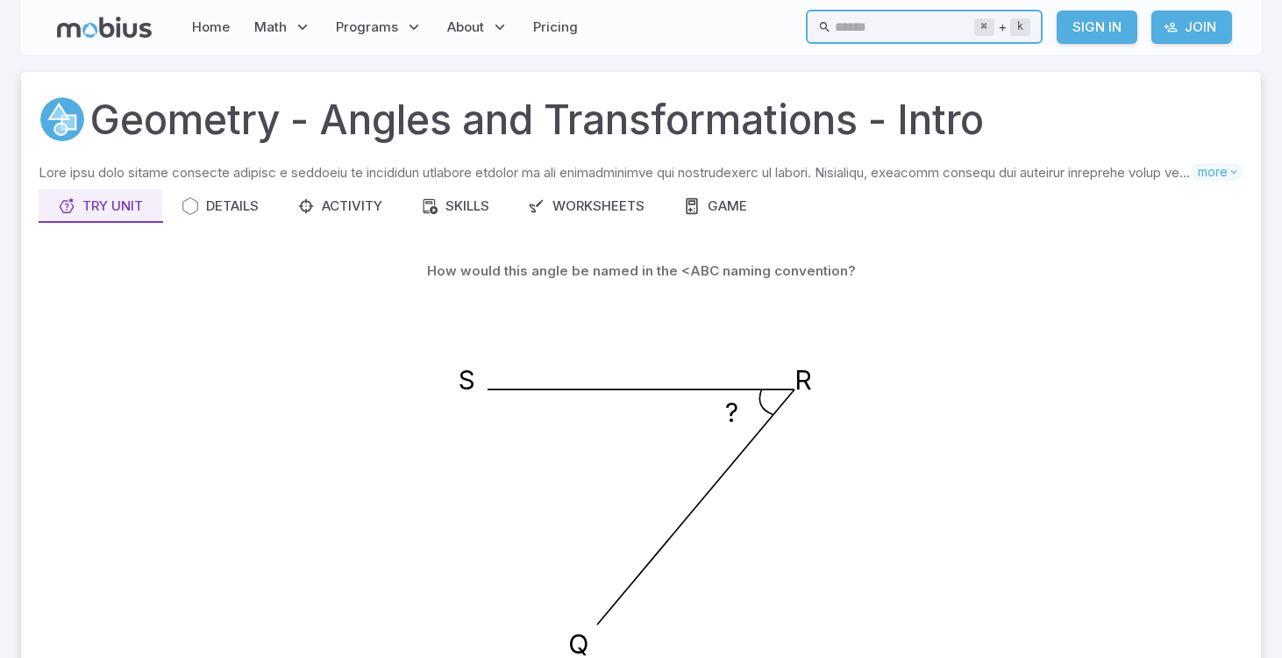
click at [871, 22] on input "text" at bounding box center [904, 27] width 139 height 34
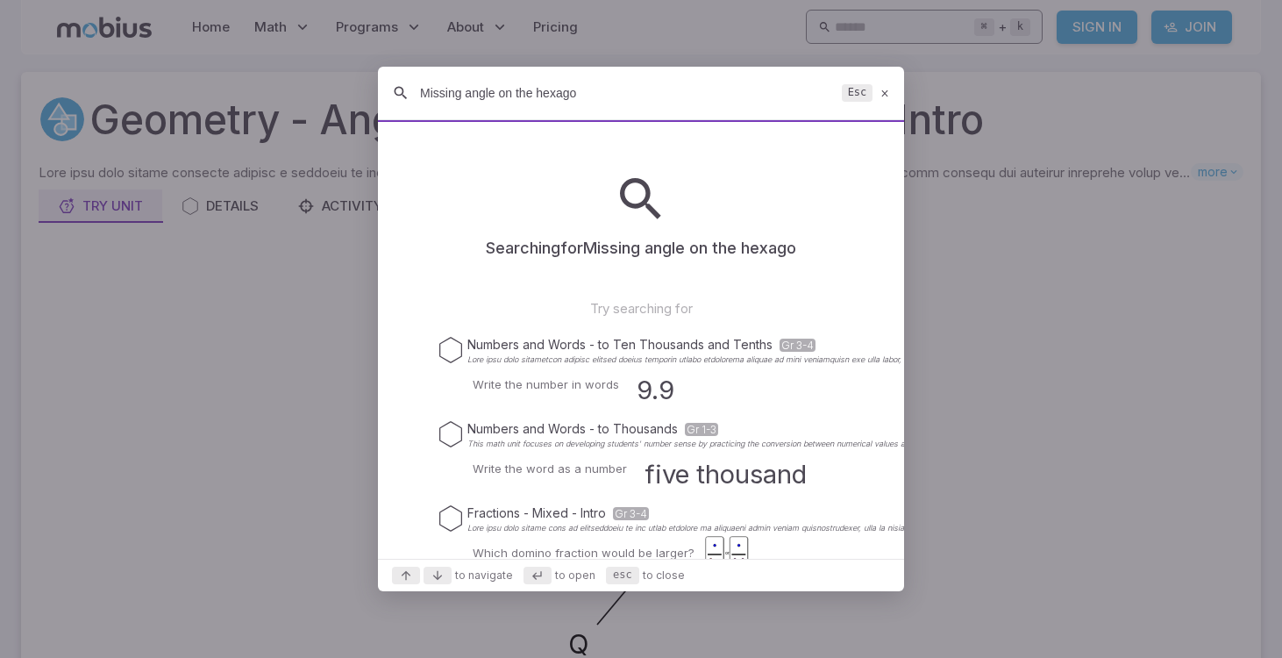
type input "Missing angle on the hexagon"
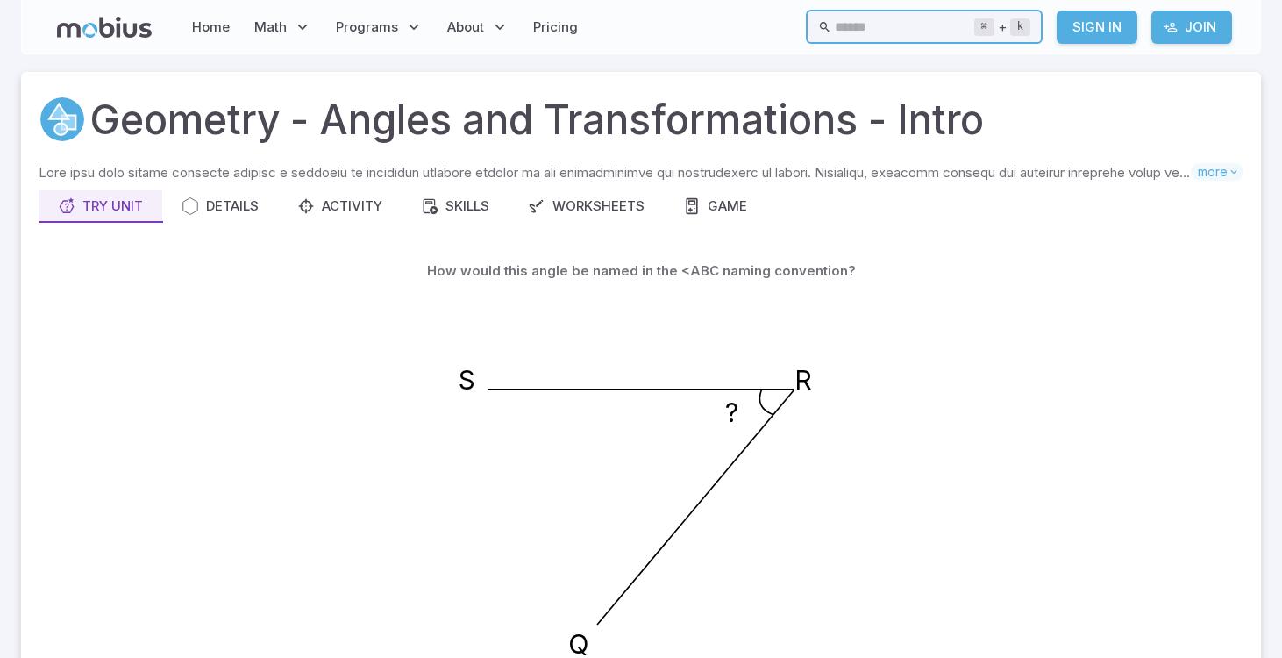
click at [835, 26] on input "text" at bounding box center [904, 27] width 139 height 34
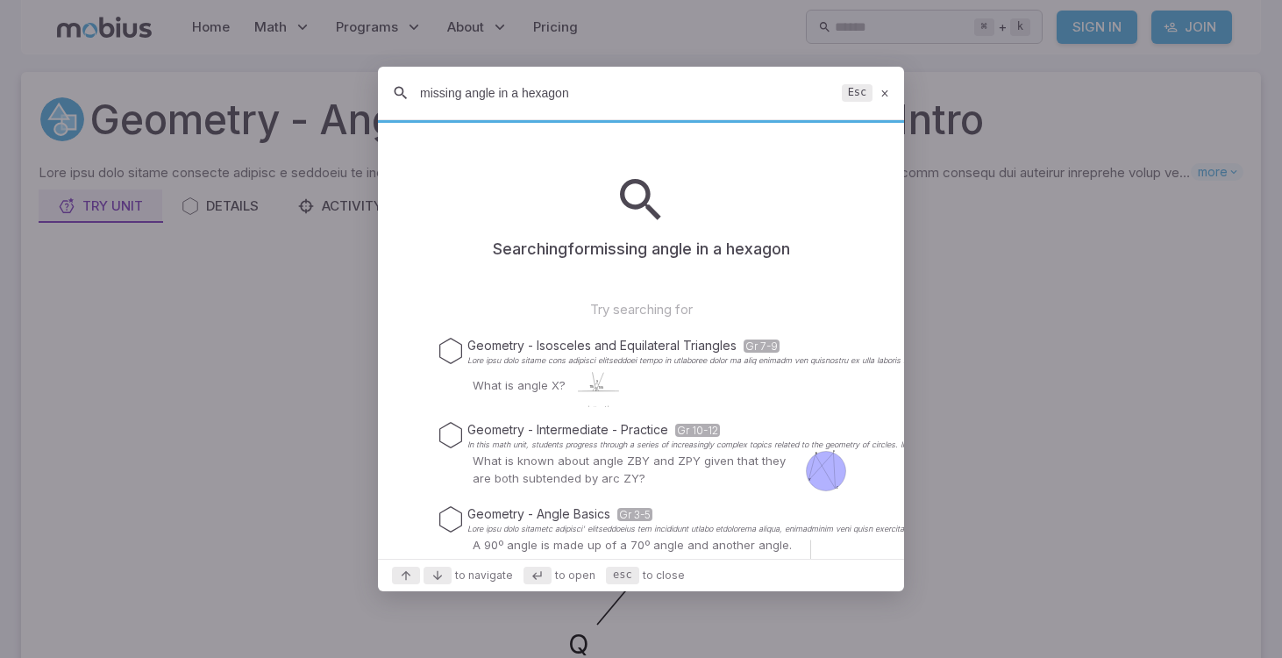
click at [503, 96] on input "missing angle in a hexagon" at bounding box center [627, 93] width 415 height 32
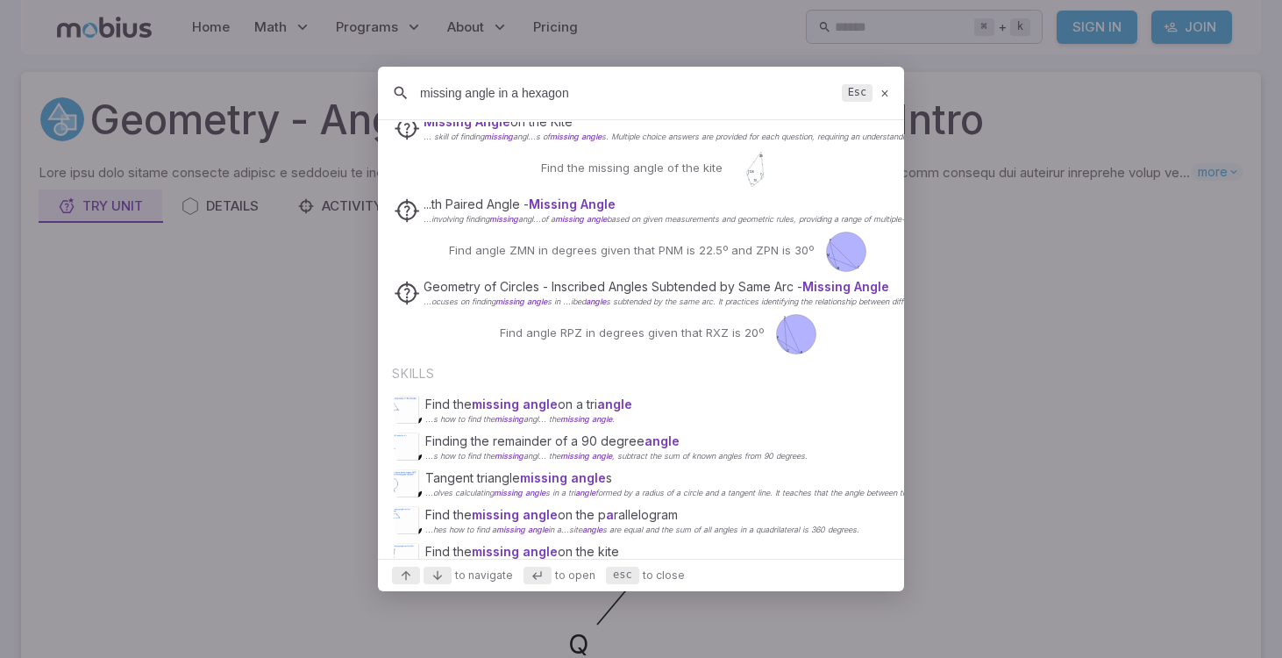
scroll to position [594, 0]
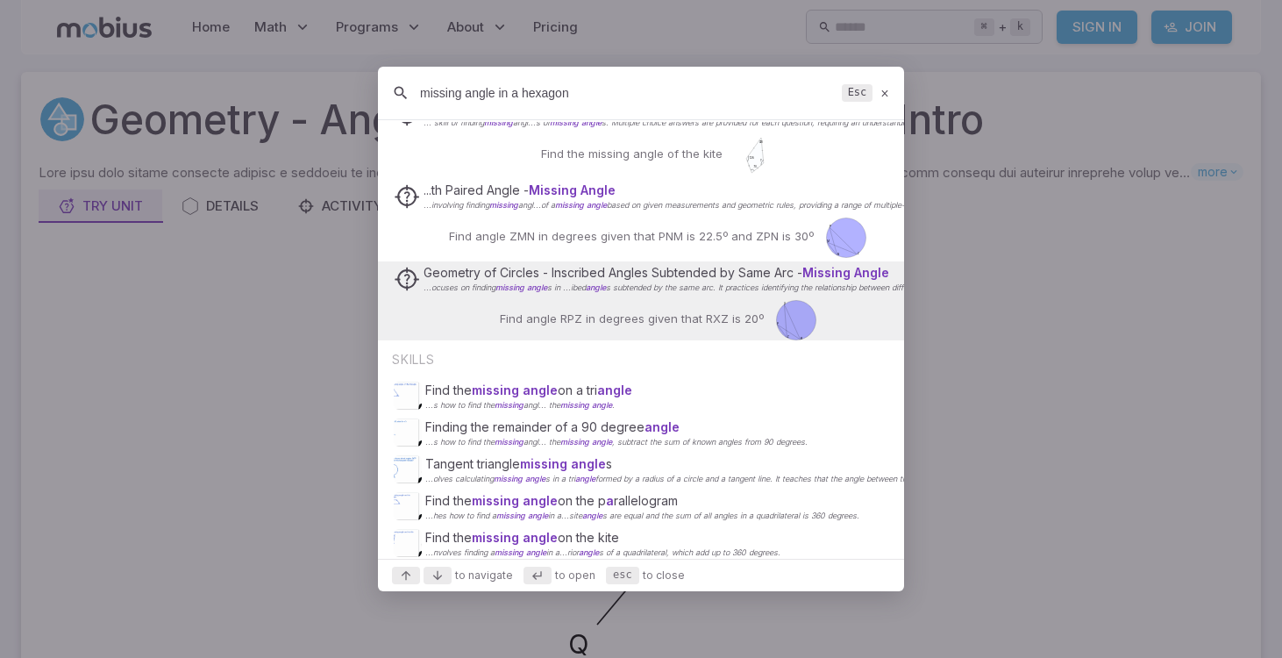
type input "missing angle in a hexagon"
